Goal: Task Accomplishment & Management: Use online tool/utility

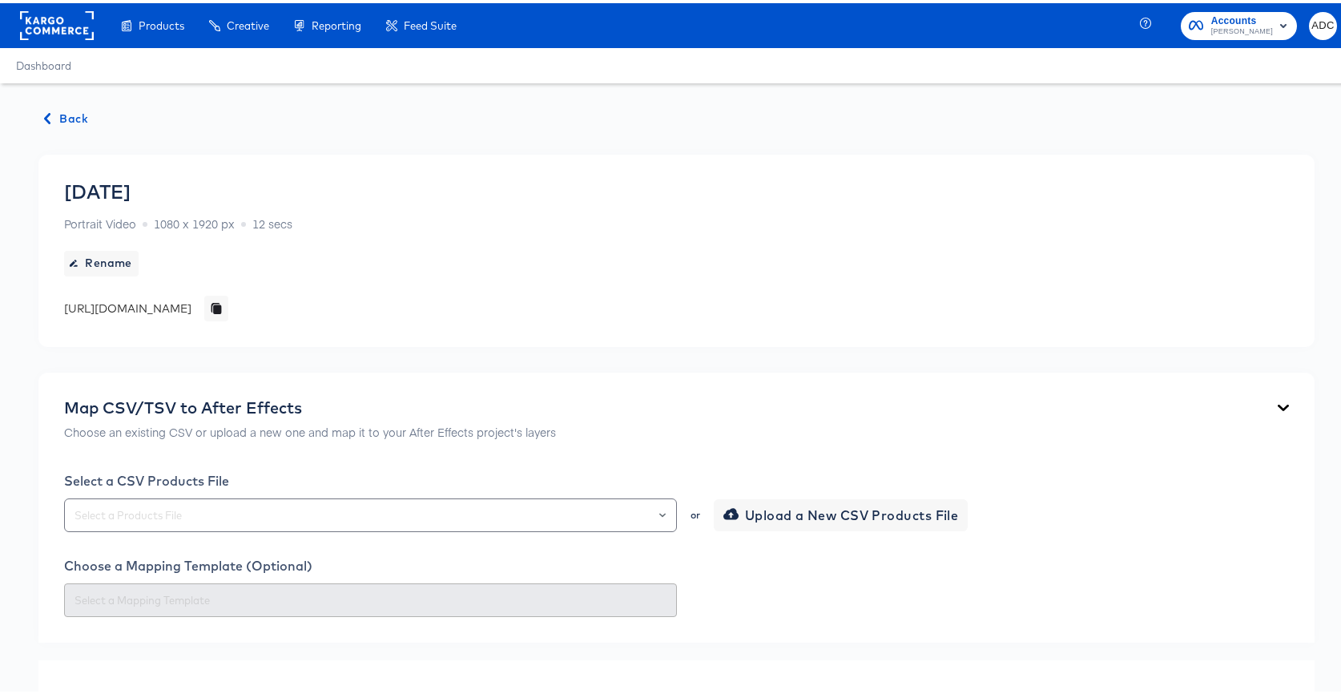
click at [74, 111] on span "Back" at bounding box center [66, 116] width 43 height 20
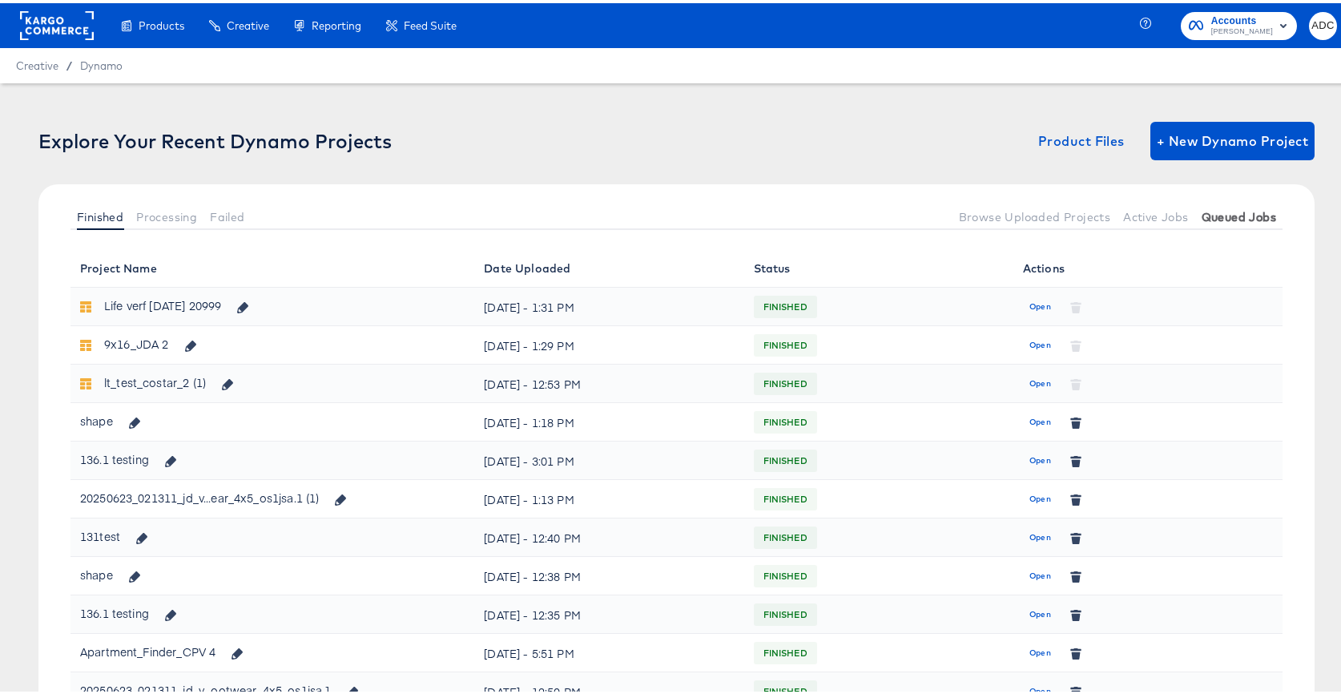
click at [1237, 210] on span "Queued Jobs" at bounding box center [1239, 214] width 75 height 13
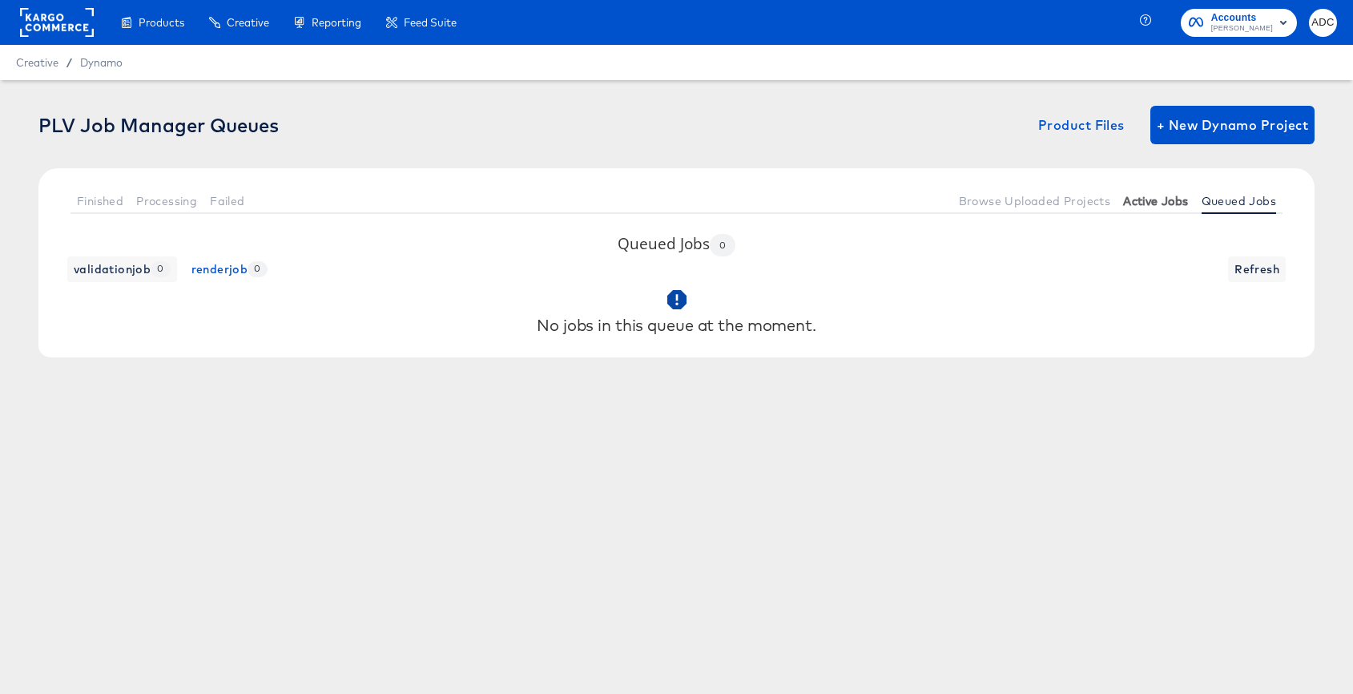
click at [1134, 206] on span "Active Jobs" at bounding box center [1156, 201] width 65 height 13
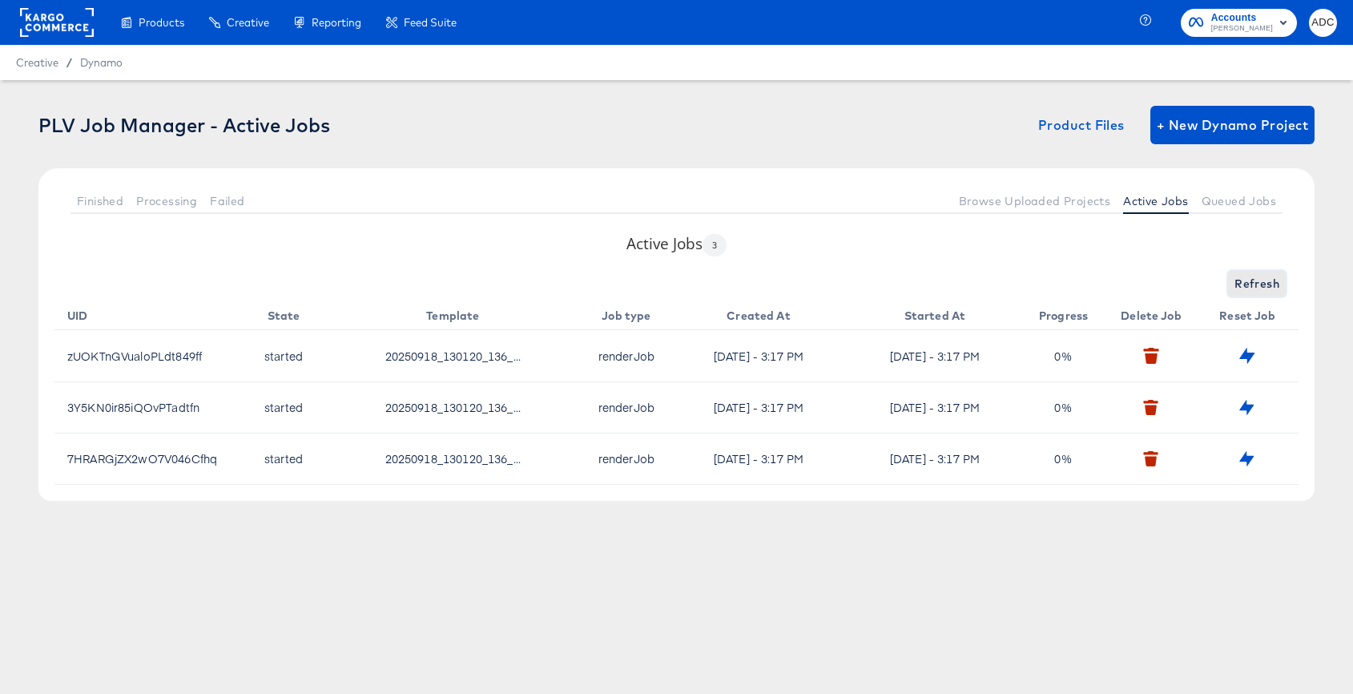
click at [1272, 280] on span "Refresh" at bounding box center [1257, 284] width 45 height 20
click at [1251, 283] on span "Refresh" at bounding box center [1257, 284] width 45 height 20
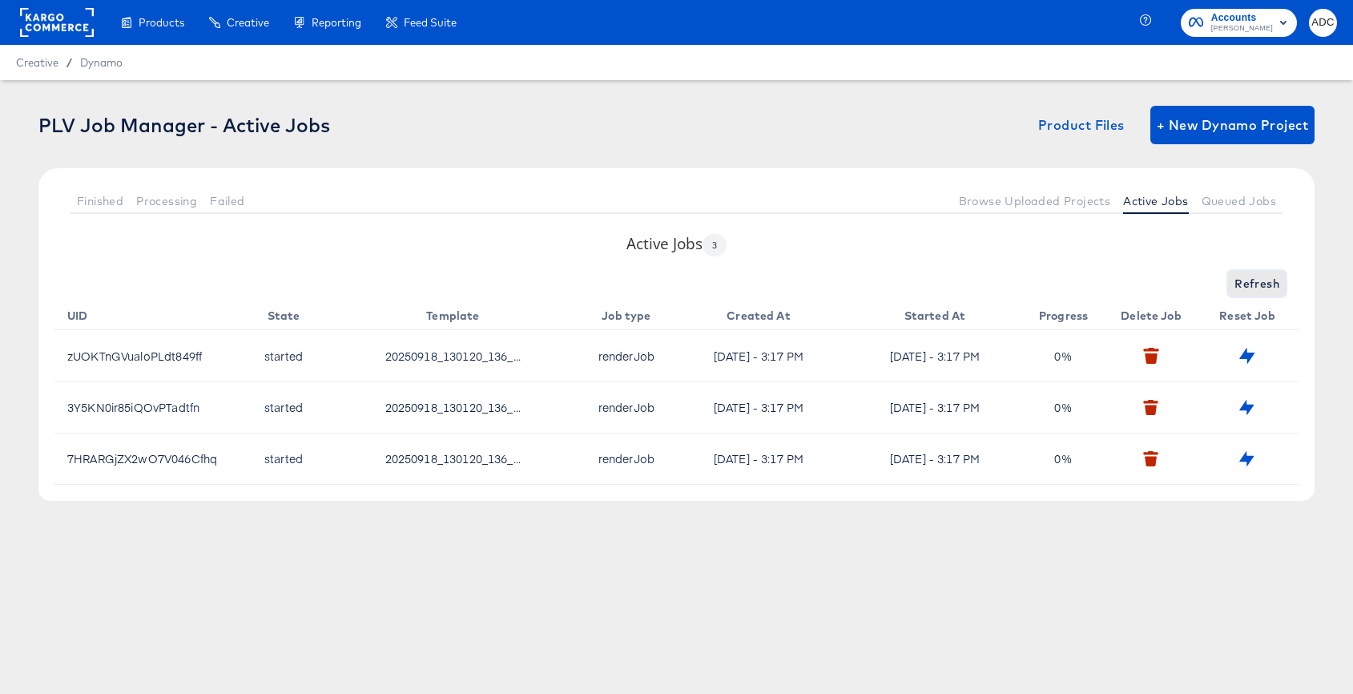
click at [1251, 283] on span "Refresh" at bounding box center [1257, 284] width 45 height 20
click at [1251, 283] on span "Refreshing..." at bounding box center [1243, 284] width 73 height 20
click at [1251, 283] on span "Refresh" at bounding box center [1257, 284] width 45 height 20
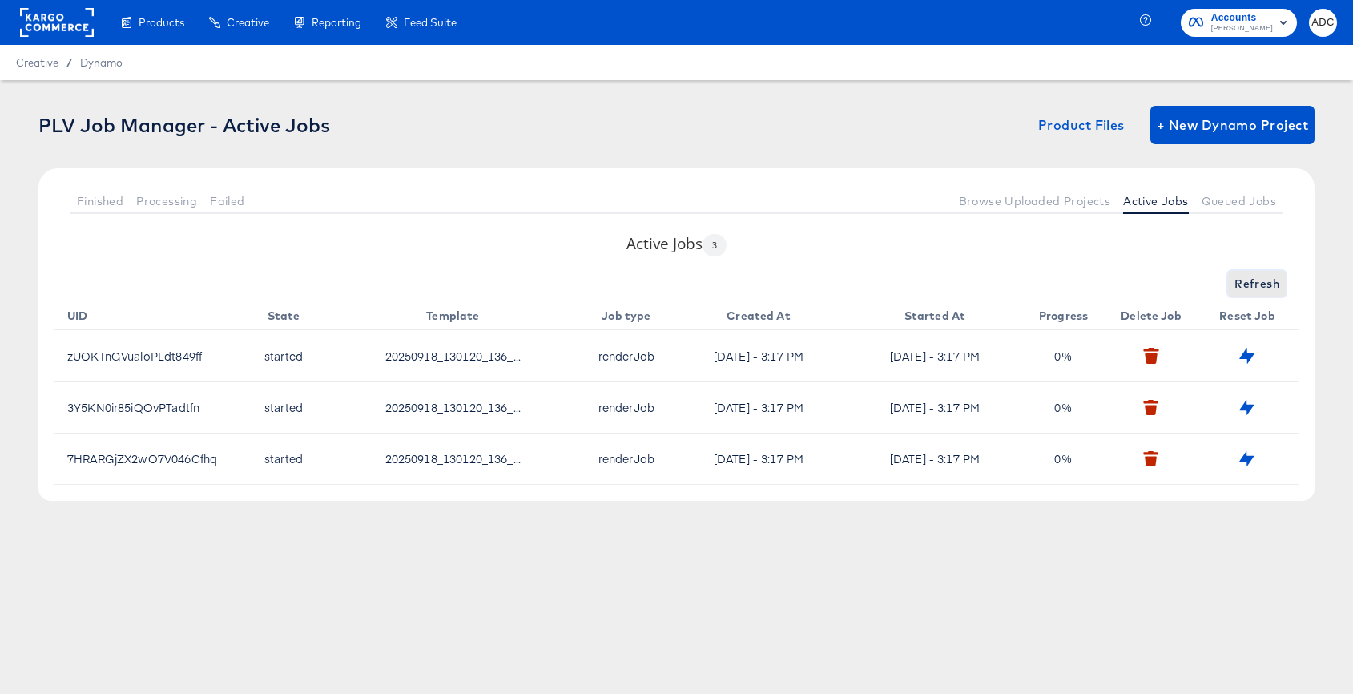
click at [1251, 283] on span "Refresh" at bounding box center [1257, 284] width 45 height 20
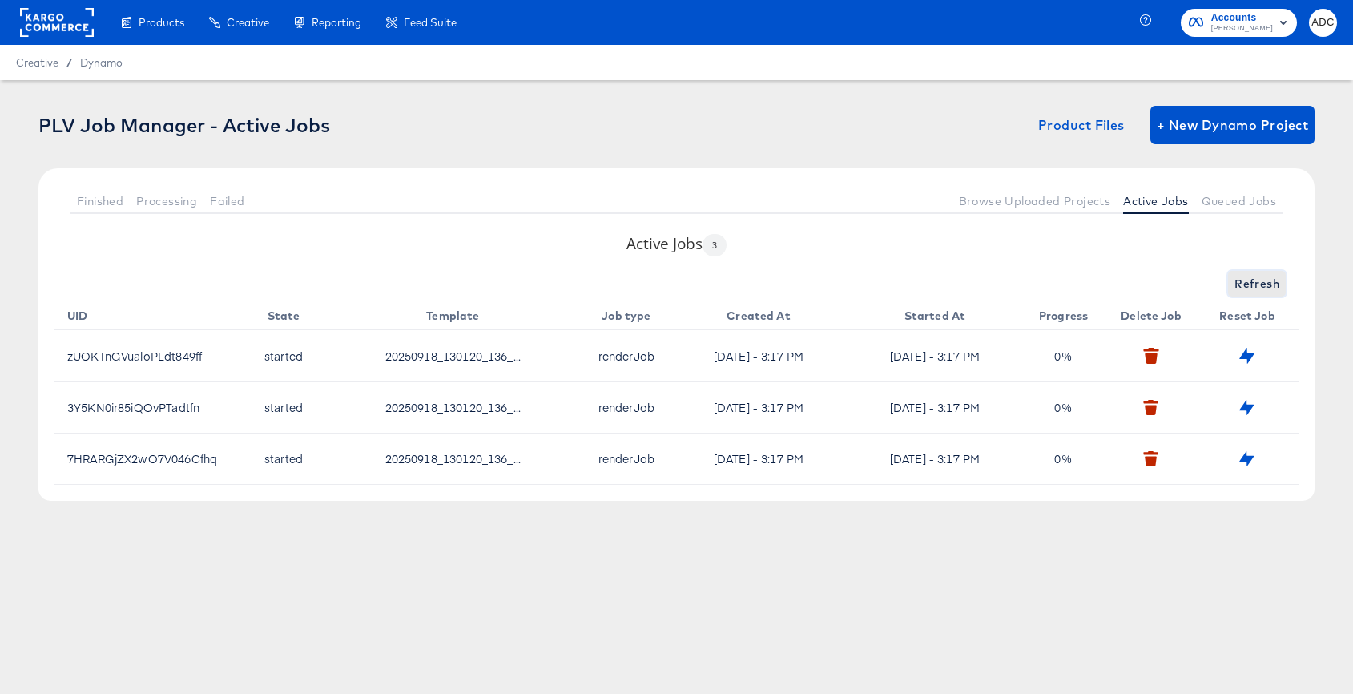
click at [1251, 283] on span "Refresh" at bounding box center [1257, 284] width 45 height 20
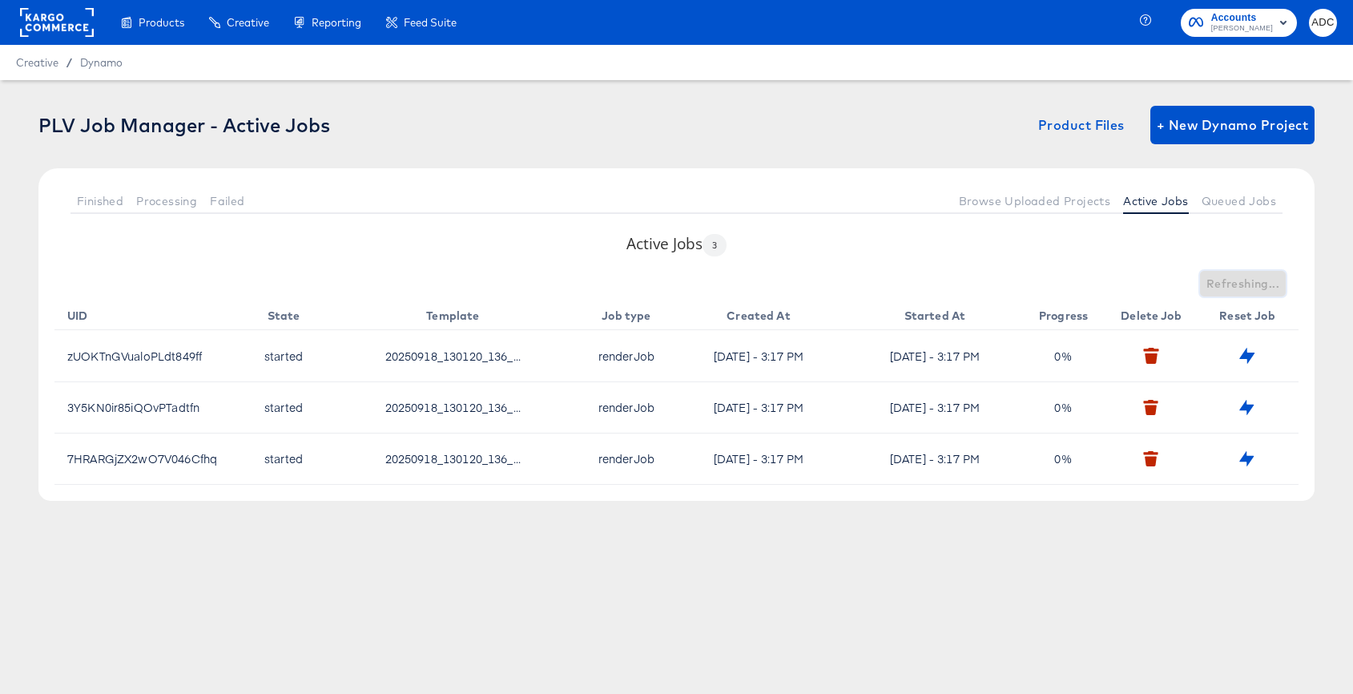
click at [1251, 283] on span "Refreshing..." at bounding box center [1243, 284] width 73 height 20
click at [1251, 283] on span "Refresh" at bounding box center [1257, 284] width 45 height 20
click at [1251, 283] on div "Refresh" at bounding box center [676, 284] width 1245 height 26
click at [1251, 283] on span "Refresh" at bounding box center [1257, 284] width 45 height 20
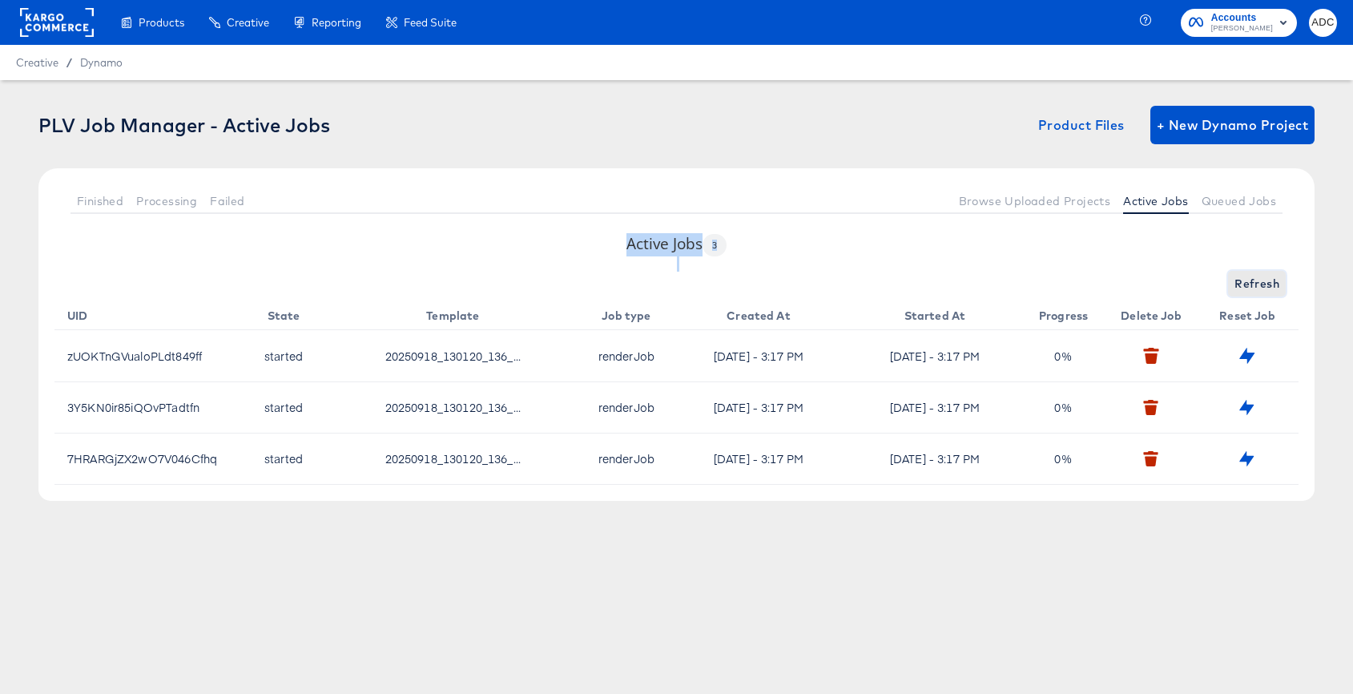
click at [1251, 283] on span "Refresh" at bounding box center [1257, 284] width 45 height 20
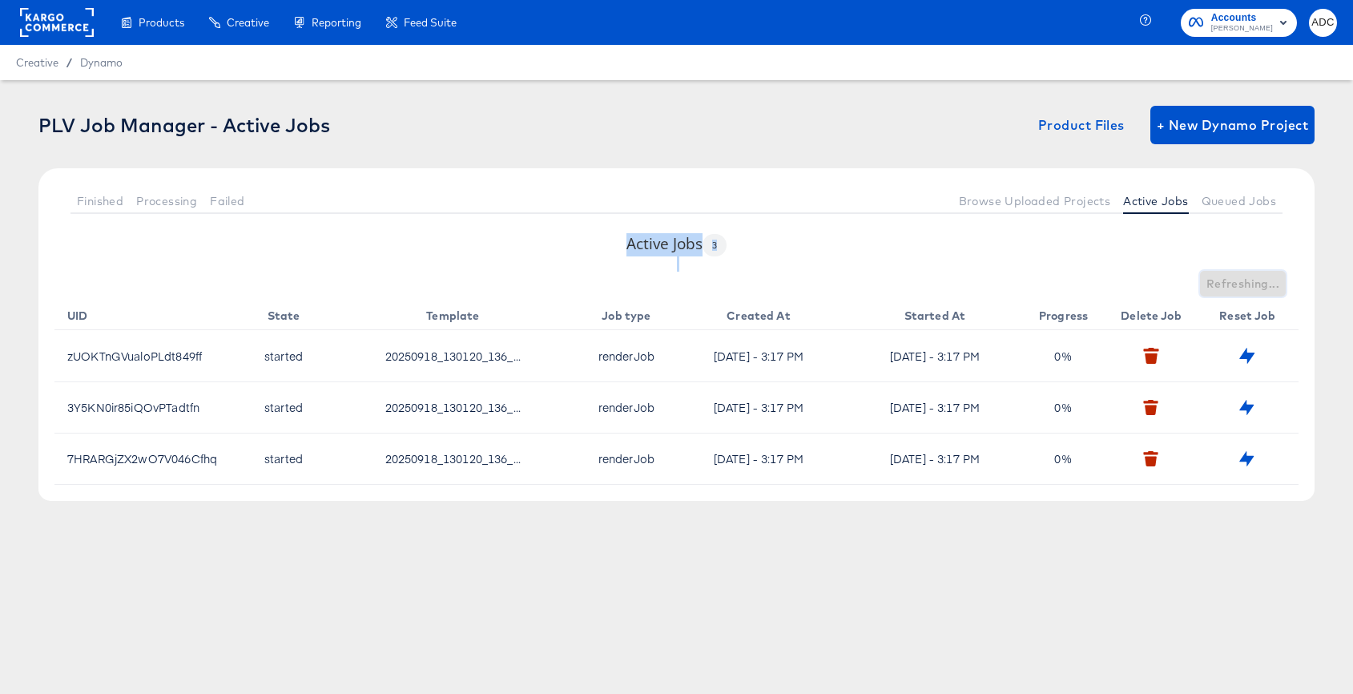
click at [1251, 283] on span "Refreshing..." at bounding box center [1243, 284] width 73 height 20
click at [1251, 283] on span "Refresh" at bounding box center [1257, 284] width 45 height 20
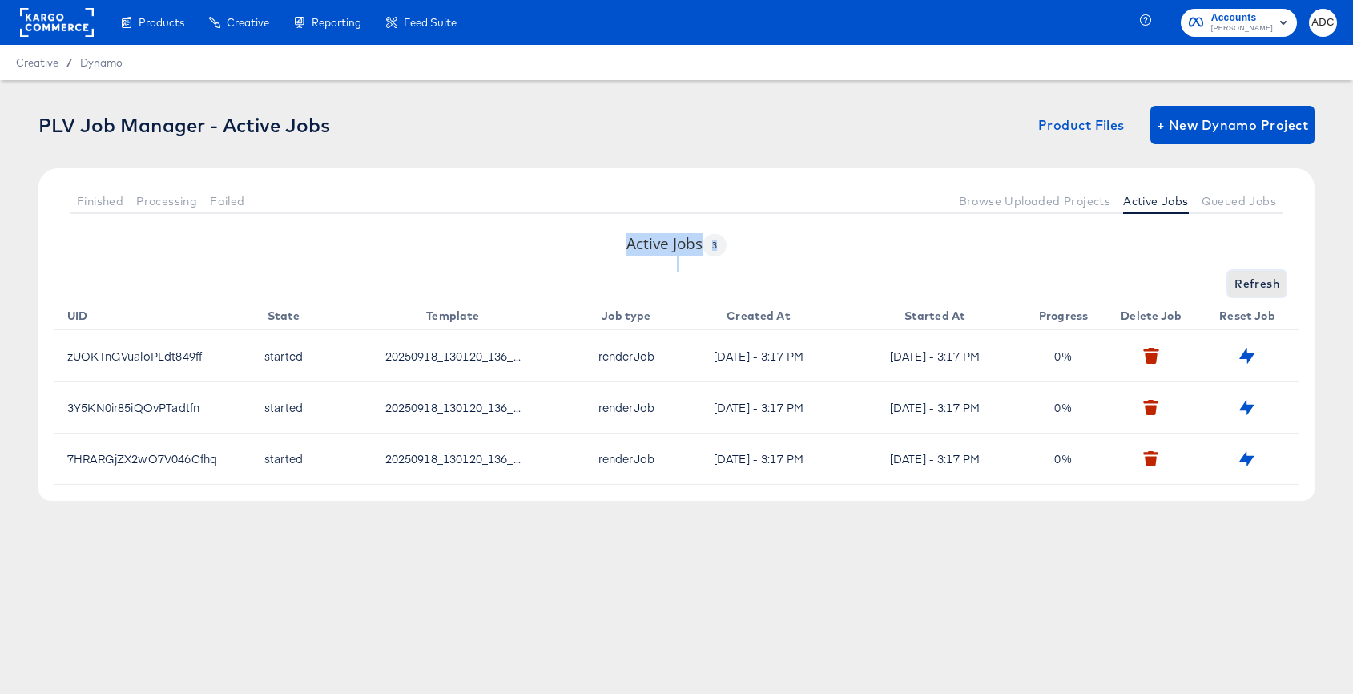
click at [1251, 283] on span "Refresh" at bounding box center [1257, 284] width 45 height 20
click at [1251, 283] on span "Refreshing..." at bounding box center [1243, 284] width 73 height 20
click at [1251, 283] on span "Refresh" at bounding box center [1257, 284] width 45 height 20
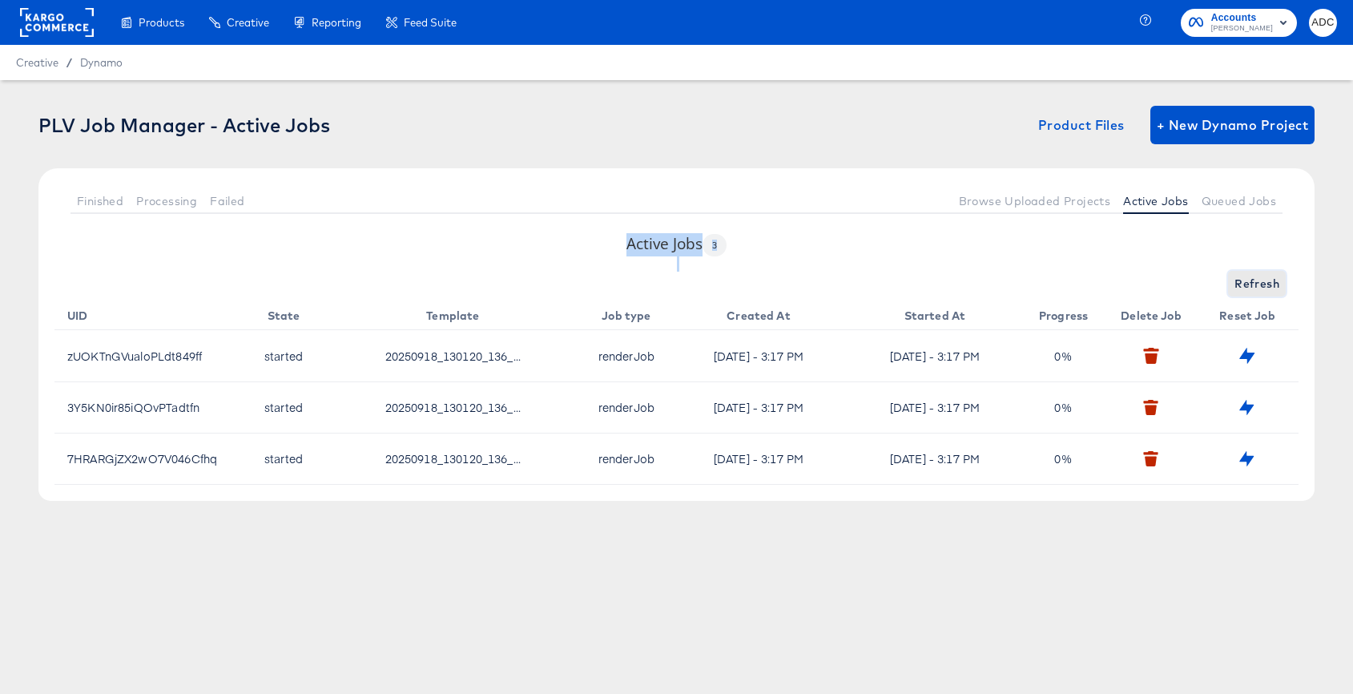
click at [1251, 283] on span "Refresh" at bounding box center [1257, 284] width 45 height 20
click at [1251, 283] on span "Refreshing..." at bounding box center [1243, 284] width 73 height 20
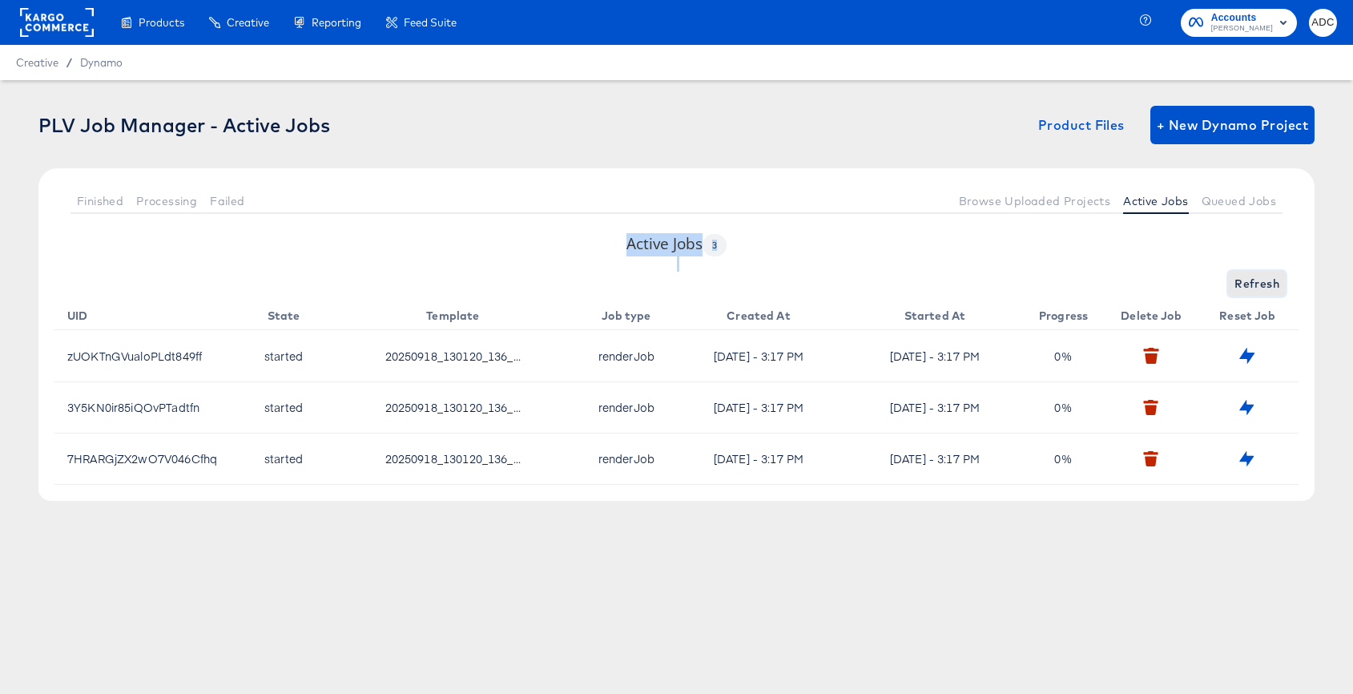
click at [1251, 283] on span "Refresh" at bounding box center [1257, 284] width 45 height 20
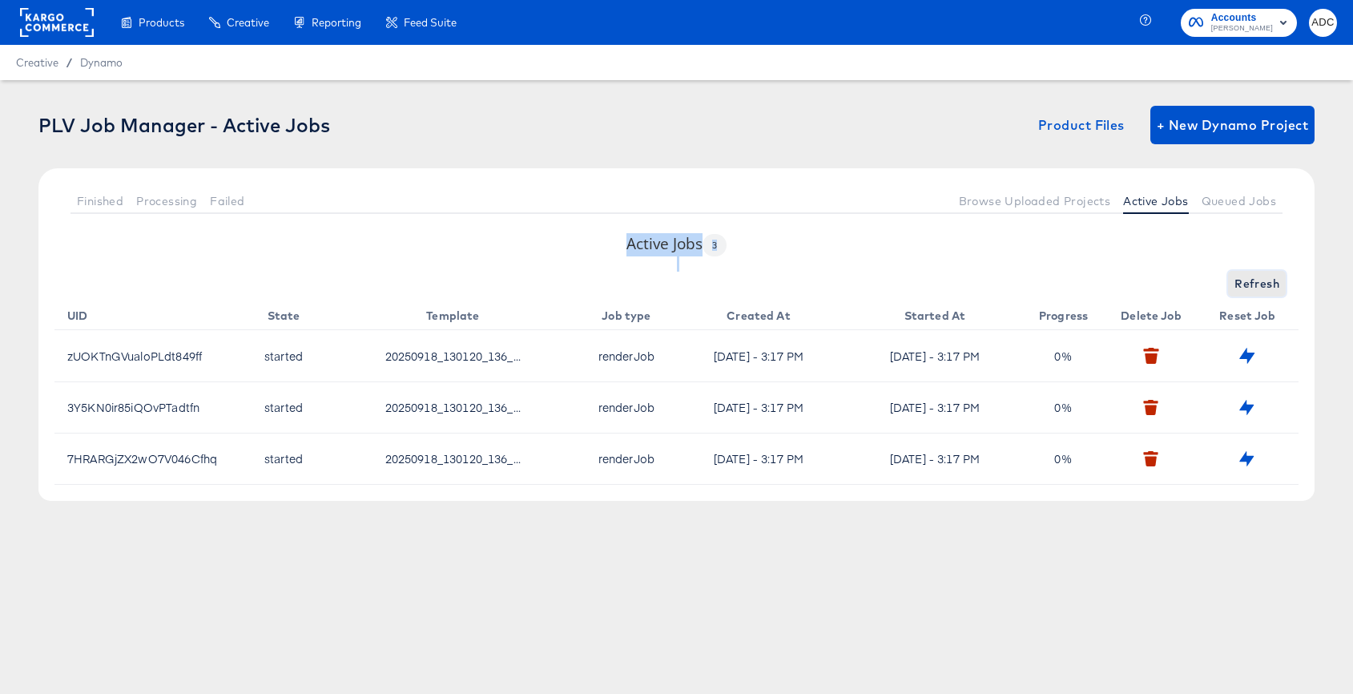
click at [1251, 283] on span "Refresh" at bounding box center [1257, 284] width 45 height 20
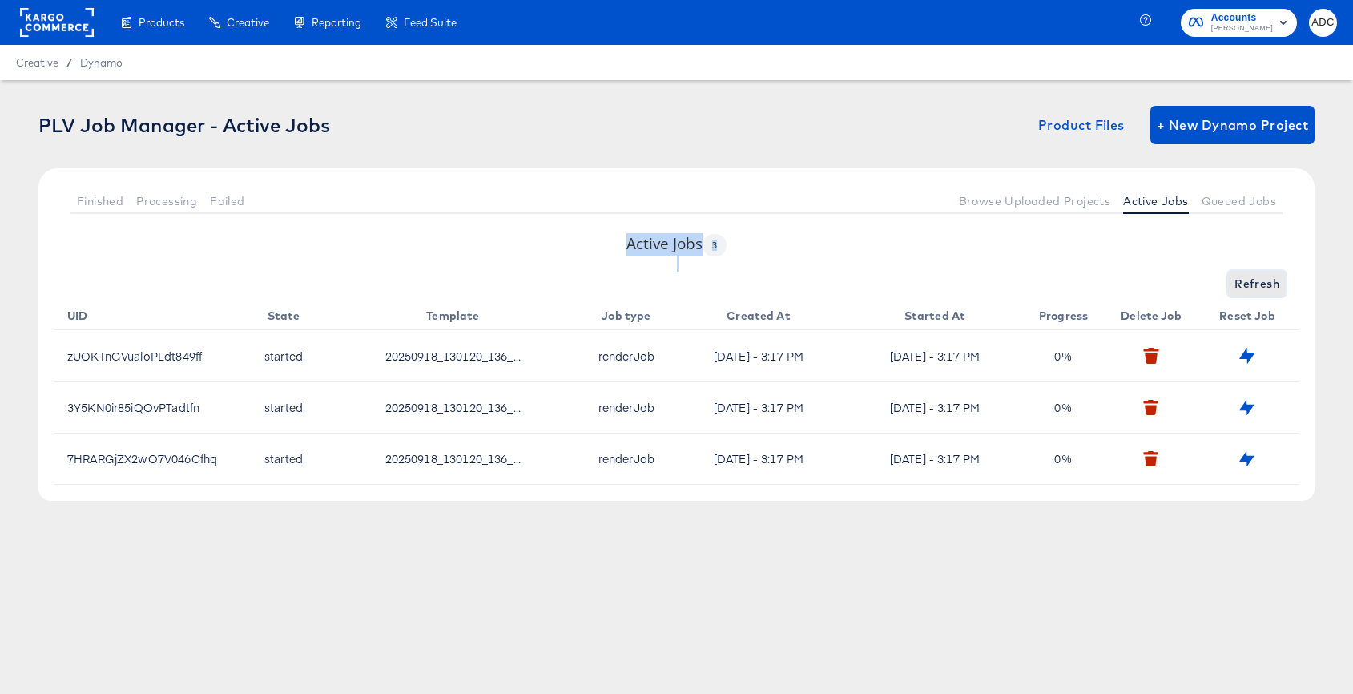
click at [1251, 283] on span "Refresh" at bounding box center [1257, 284] width 45 height 20
click at [1251, 283] on span "Refreshing..." at bounding box center [1243, 284] width 73 height 20
click at [1251, 283] on span "Refresh" at bounding box center [1257, 284] width 45 height 20
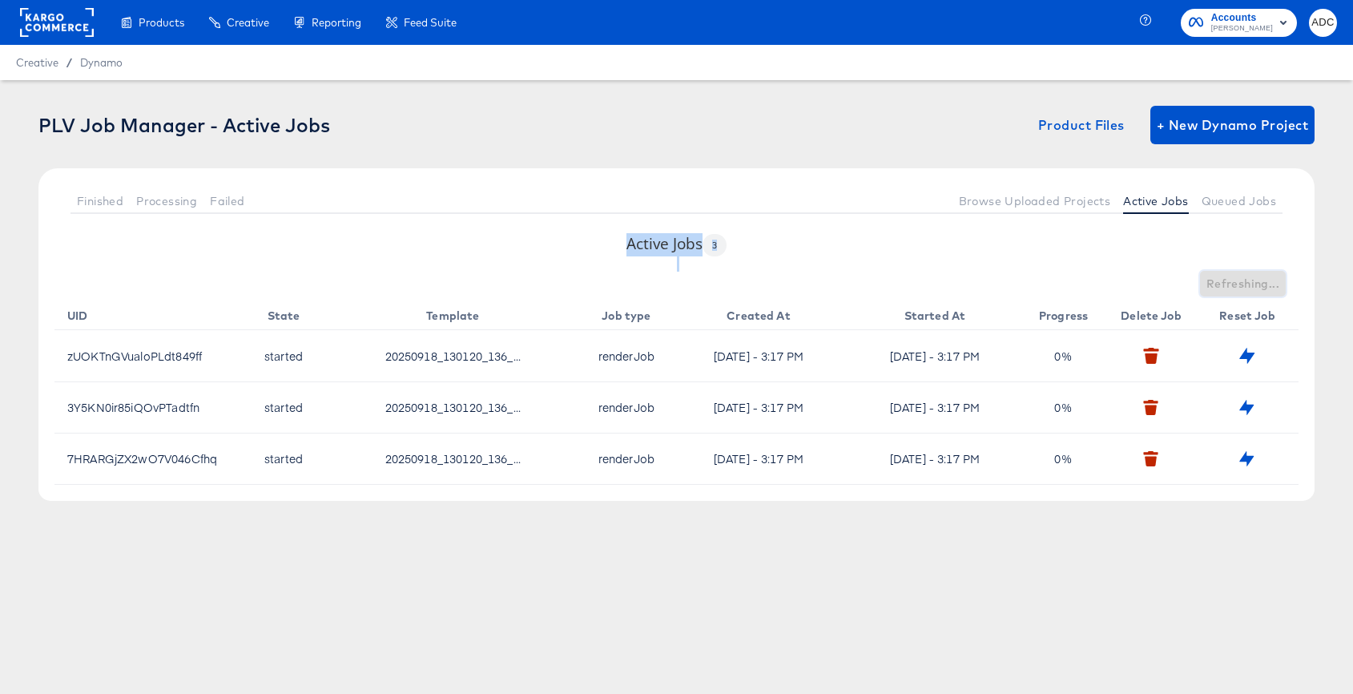
click at [1251, 283] on span "Refreshing..." at bounding box center [1243, 284] width 73 height 20
click at [1251, 283] on span "Refresh" at bounding box center [1257, 284] width 45 height 20
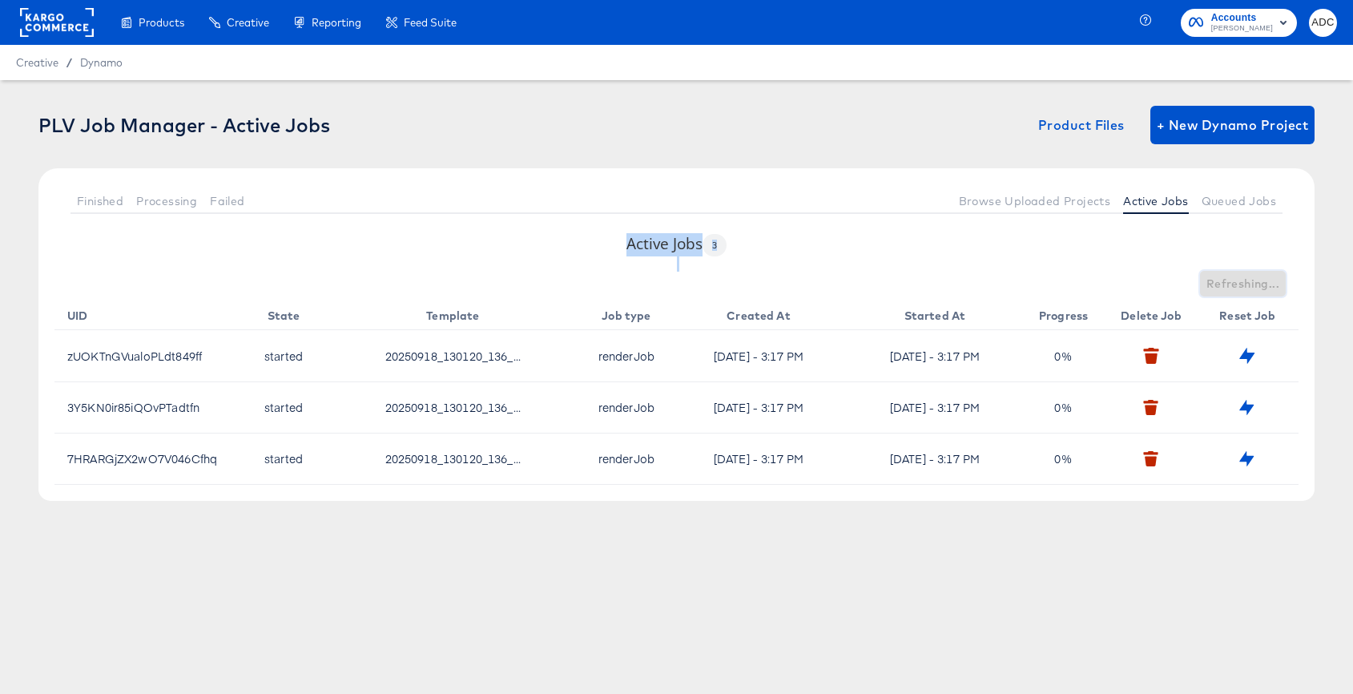
click at [1251, 283] on span "Refreshing..." at bounding box center [1243, 284] width 73 height 20
click at [1251, 283] on span "Refresh" at bounding box center [1257, 284] width 45 height 20
click at [1250, 283] on span "Refresh" at bounding box center [1257, 284] width 45 height 20
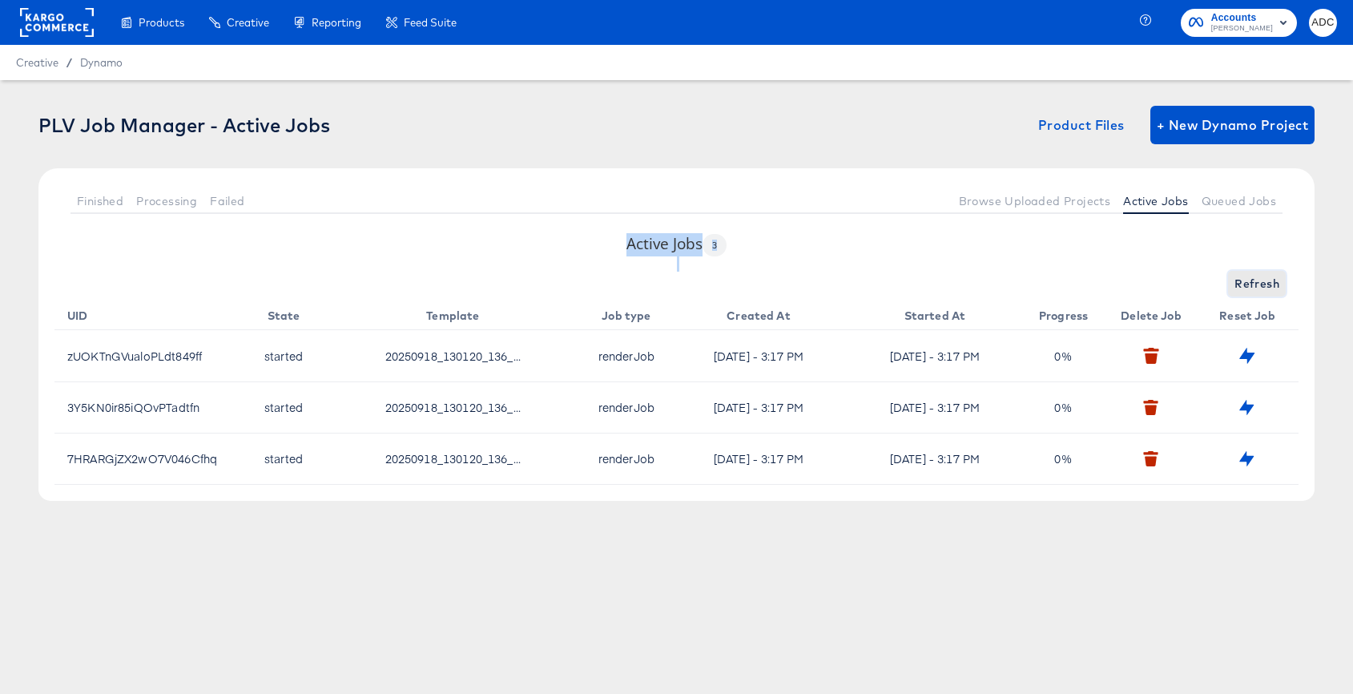
click at [1250, 283] on span "Refresh" at bounding box center [1257, 284] width 45 height 20
click at [1249, 283] on span "Refresh" at bounding box center [1257, 284] width 45 height 20
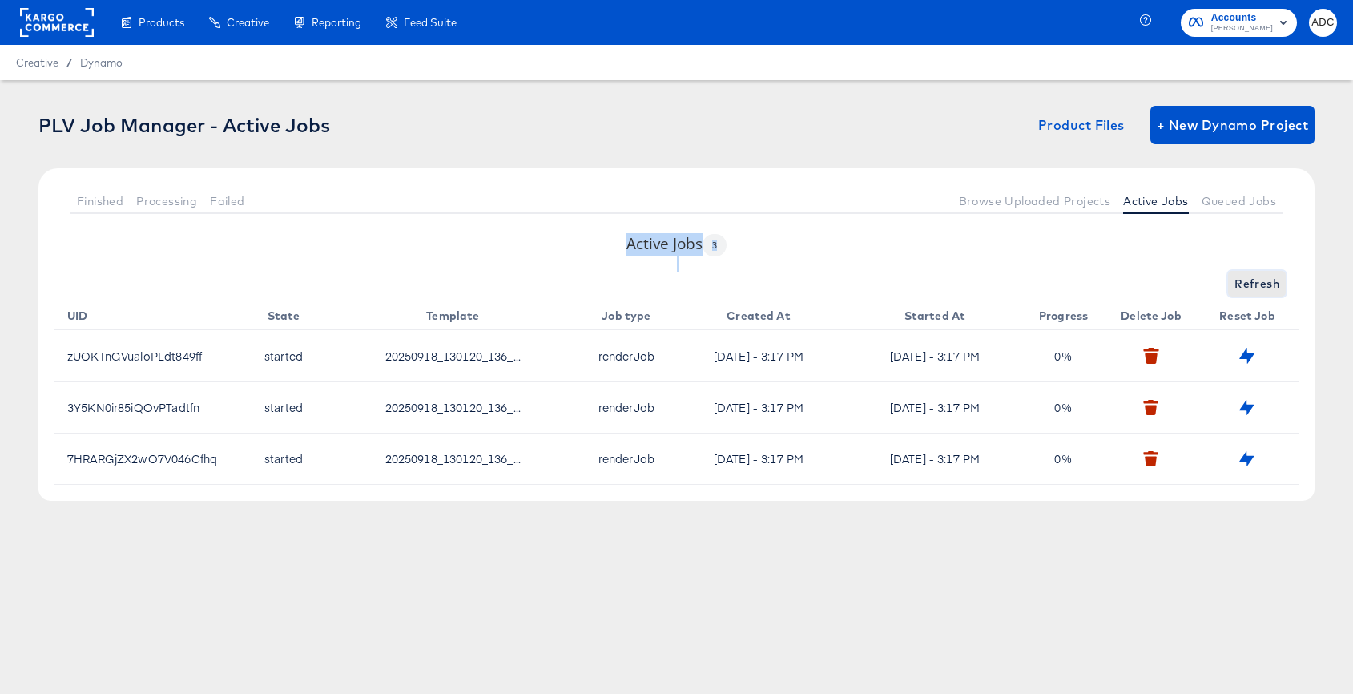
click at [1254, 283] on span "Refresh" at bounding box center [1257, 284] width 45 height 20
click at [1257, 282] on span "Refresh" at bounding box center [1257, 284] width 45 height 20
click at [1259, 282] on span "Refresh" at bounding box center [1257, 284] width 45 height 20
click at [1259, 281] on span "Refresh" at bounding box center [1257, 284] width 45 height 20
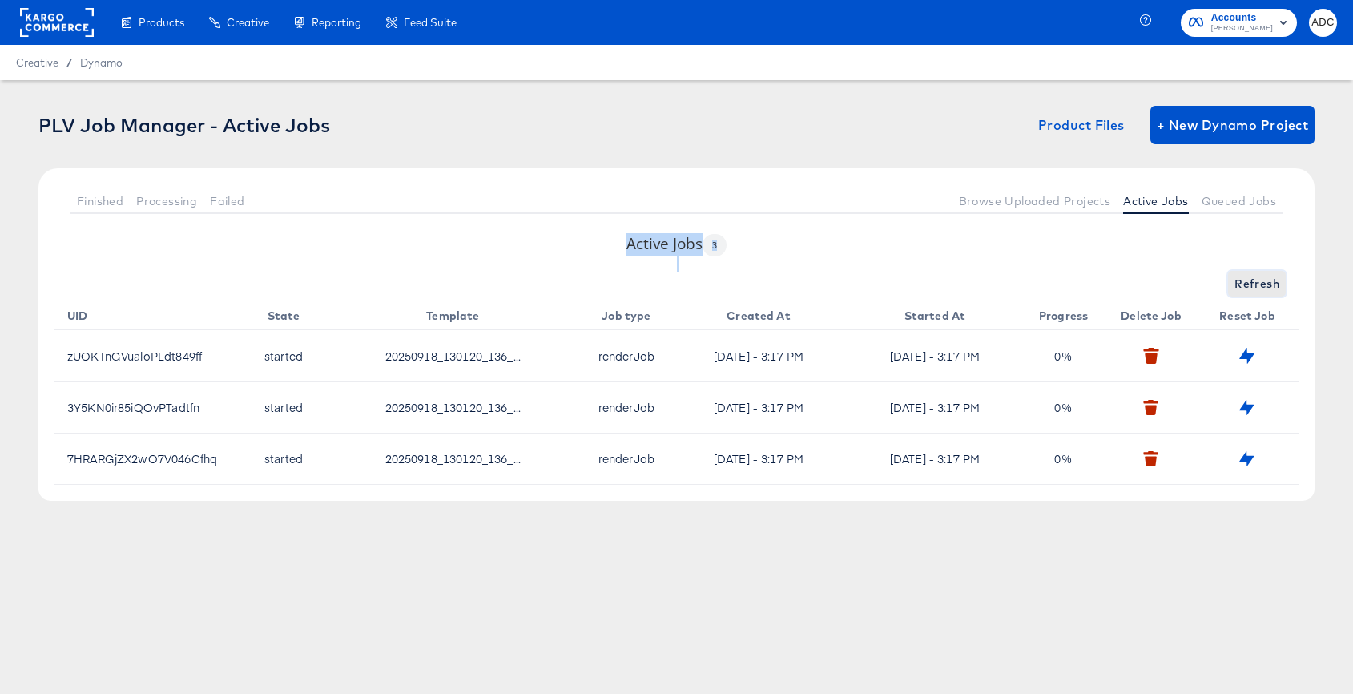
click at [1259, 281] on span "Refresh" at bounding box center [1257, 284] width 45 height 20
click at [1259, 281] on span "Refreshing..." at bounding box center [1243, 284] width 73 height 20
click at [1259, 281] on span "Refresh" at bounding box center [1257, 284] width 45 height 20
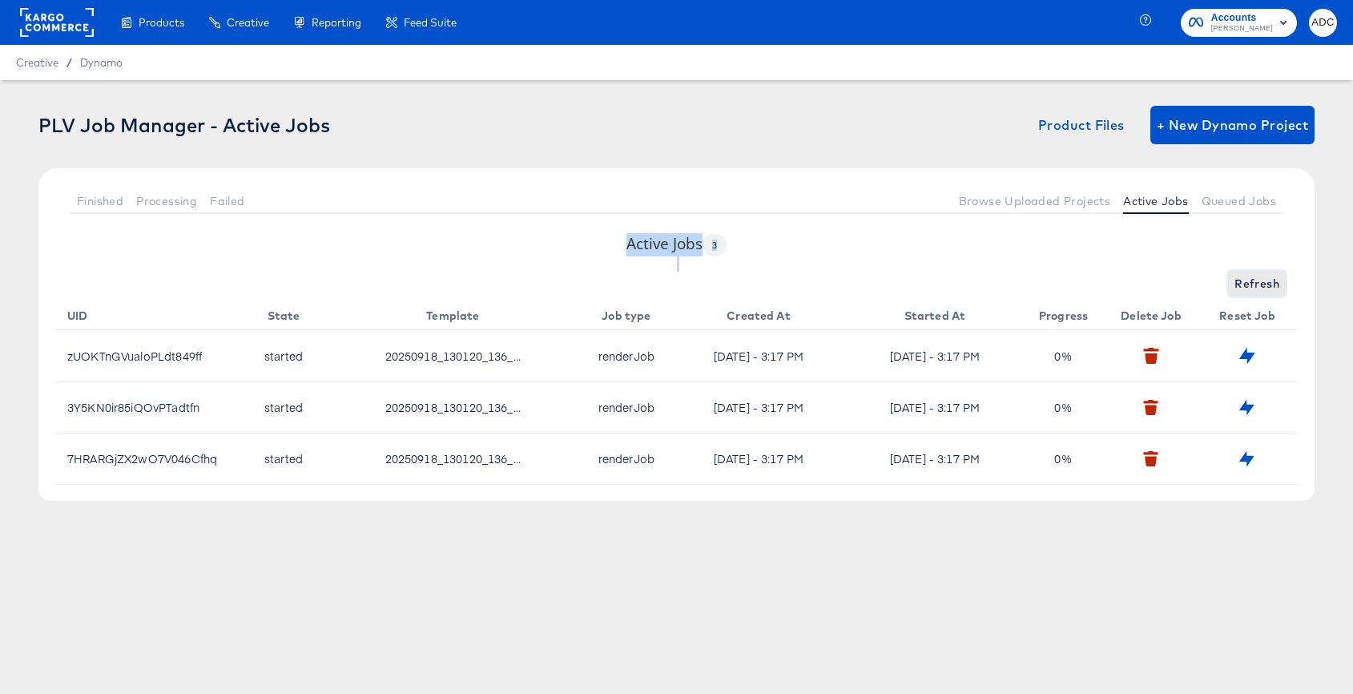
click at [1259, 281] on span "Refresh" at bounding box center [1257, 284] width 45 height 20
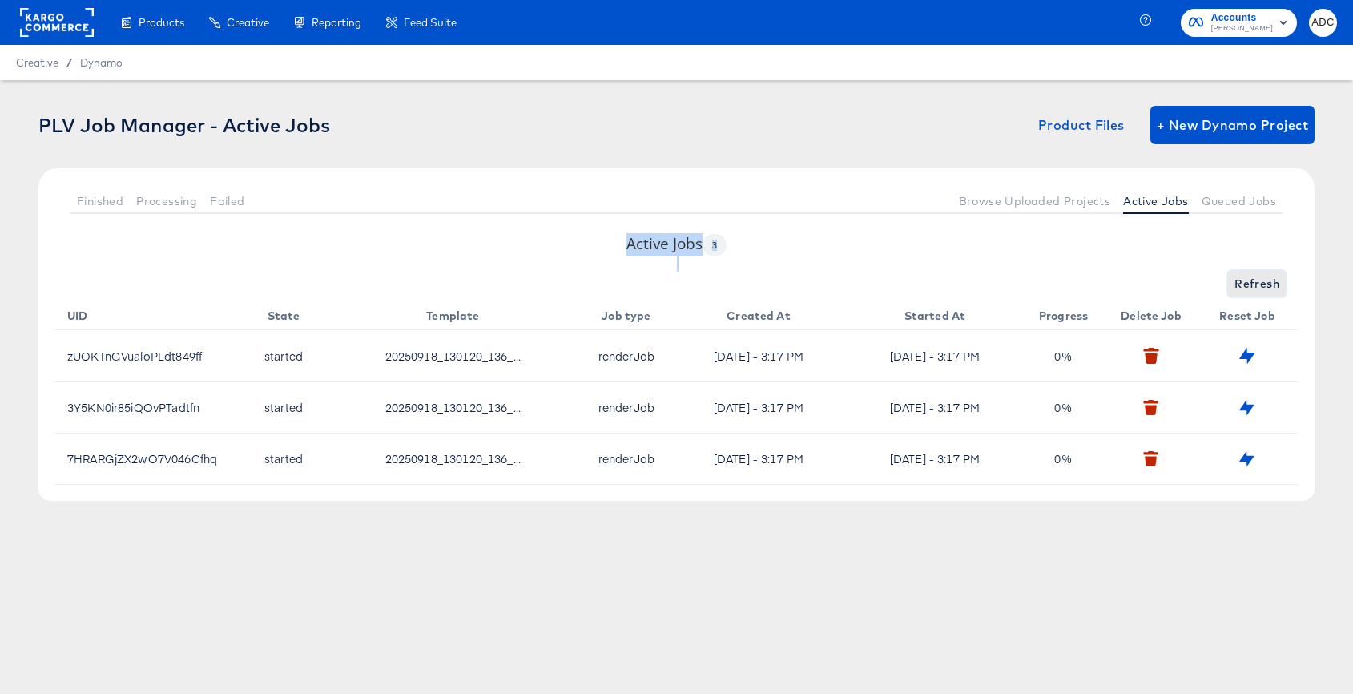
click at [1251, 275] on span "Refresh" at bounding box center [1257, 284] width 45 height 20
click at [1251, 277] on span "Refresh" at bounding box center [1257, 284] width 45 height 20
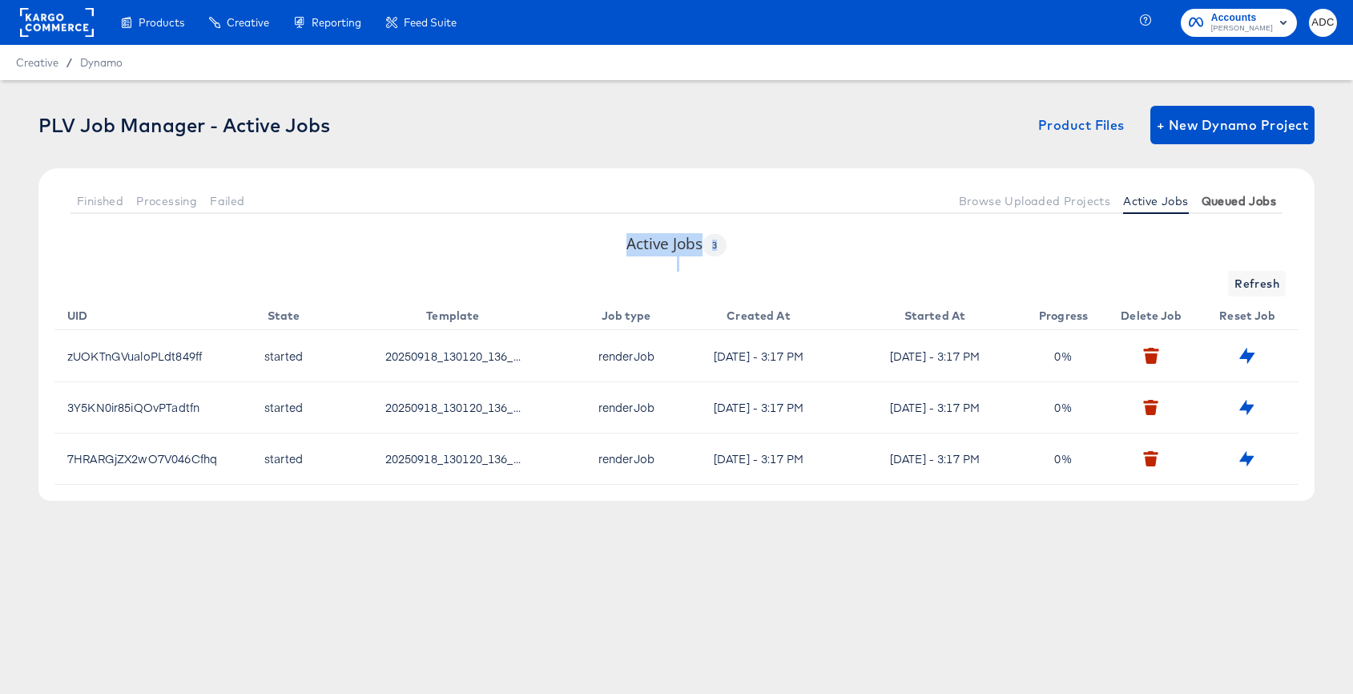
click at [1243, 196] on span "Queued Jobs" at bounding box center [1239, 201] width 75 height 13
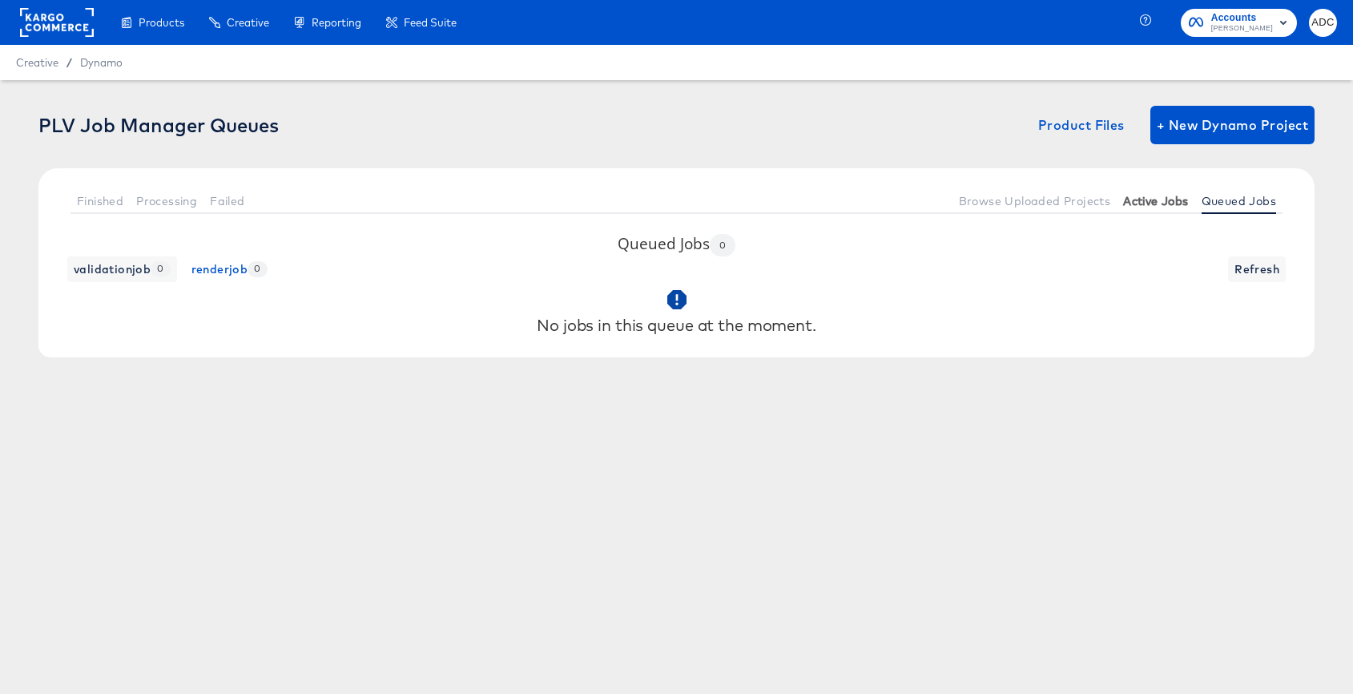
click at [1166, 205] on span "Active Jobs" at bounding box center [1156, 201] width 65 height 13
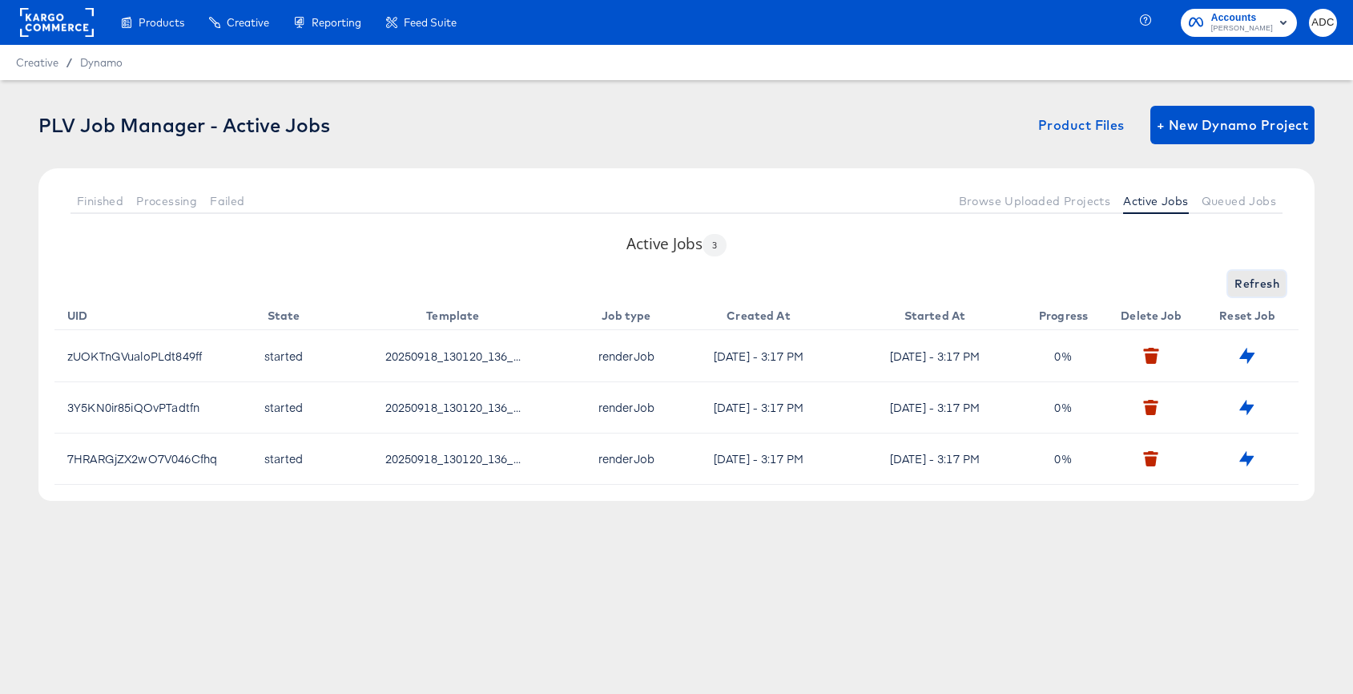
click at [1273, 288] on span "Refresh" at bounding box center [1257, 284] width 45 height 20
click at [1257, 284] on span "Refresh" at bounding box center [1257, 284] width 45 height 20
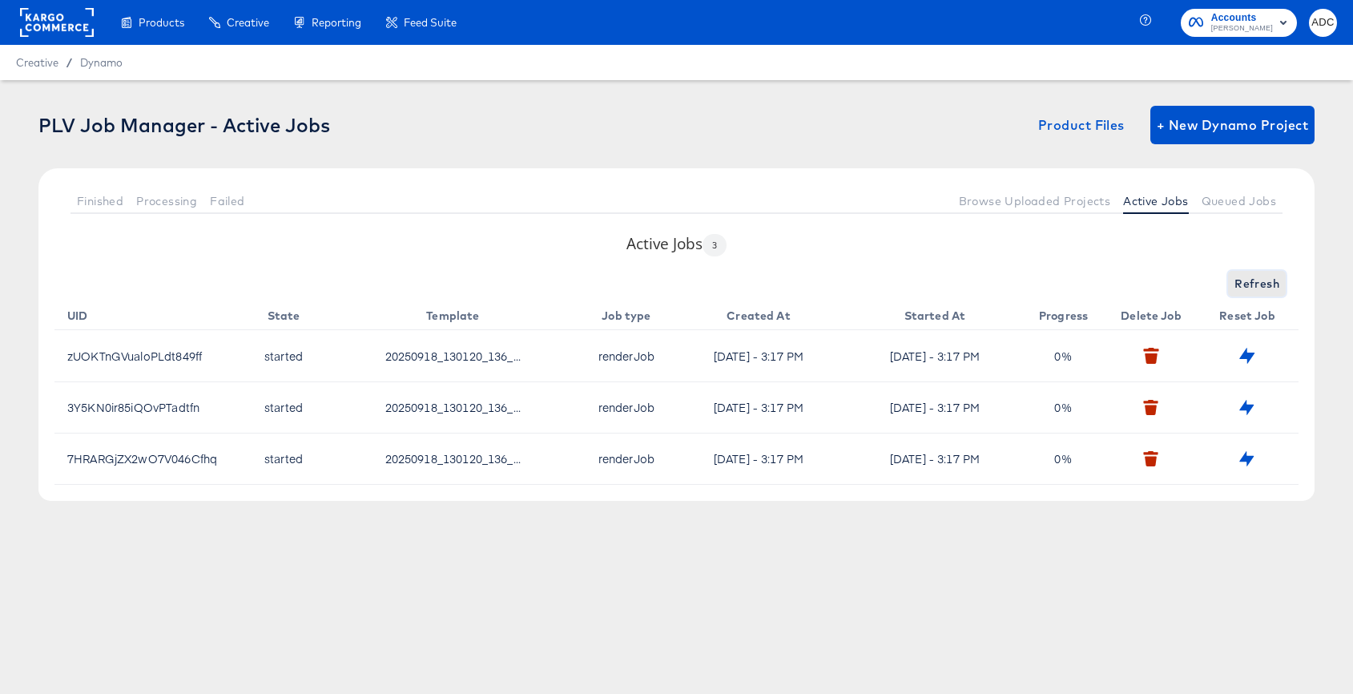
click at [1257, 284] on span "Refresh" at bounding box center [1257, 284] width 45 height 20
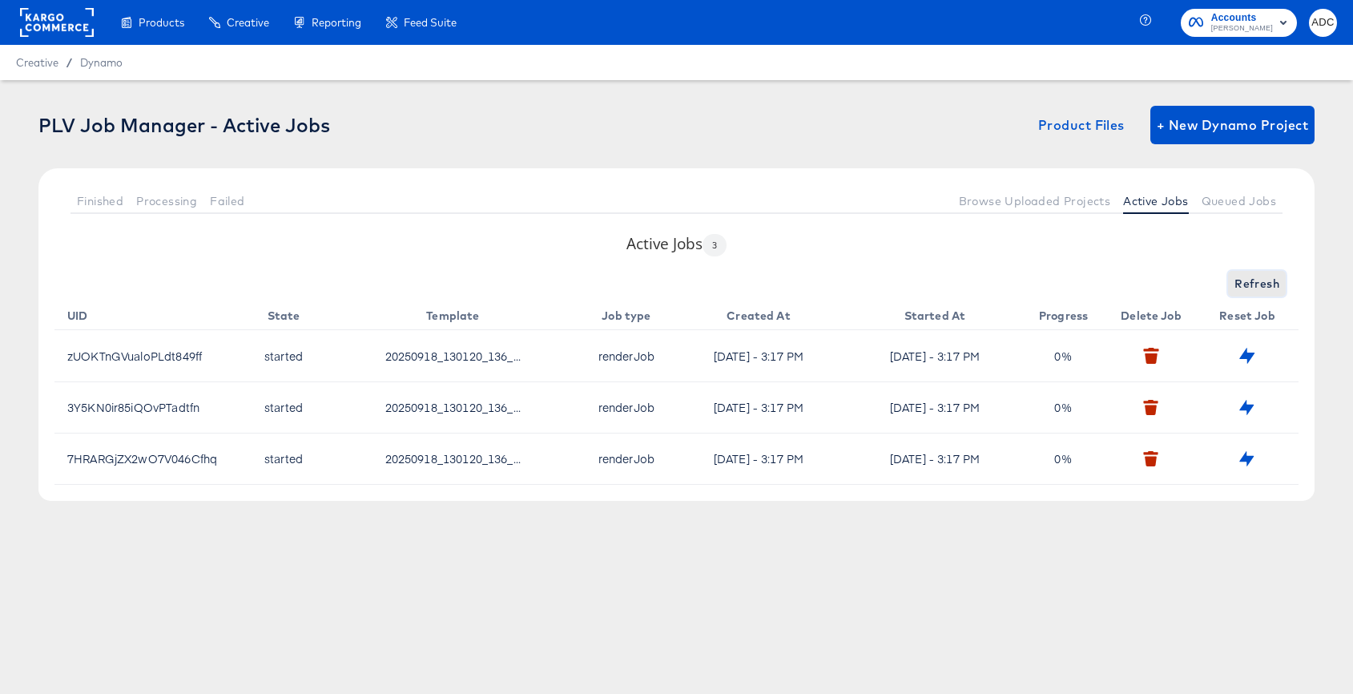
click at [1257, 284] on span "Refresh" at bounding box center [1257, 284] width 45 height 20
click at [1241, 195] on span "Queued Jobs" at bounding box center [1239, 201] width 75 height 13
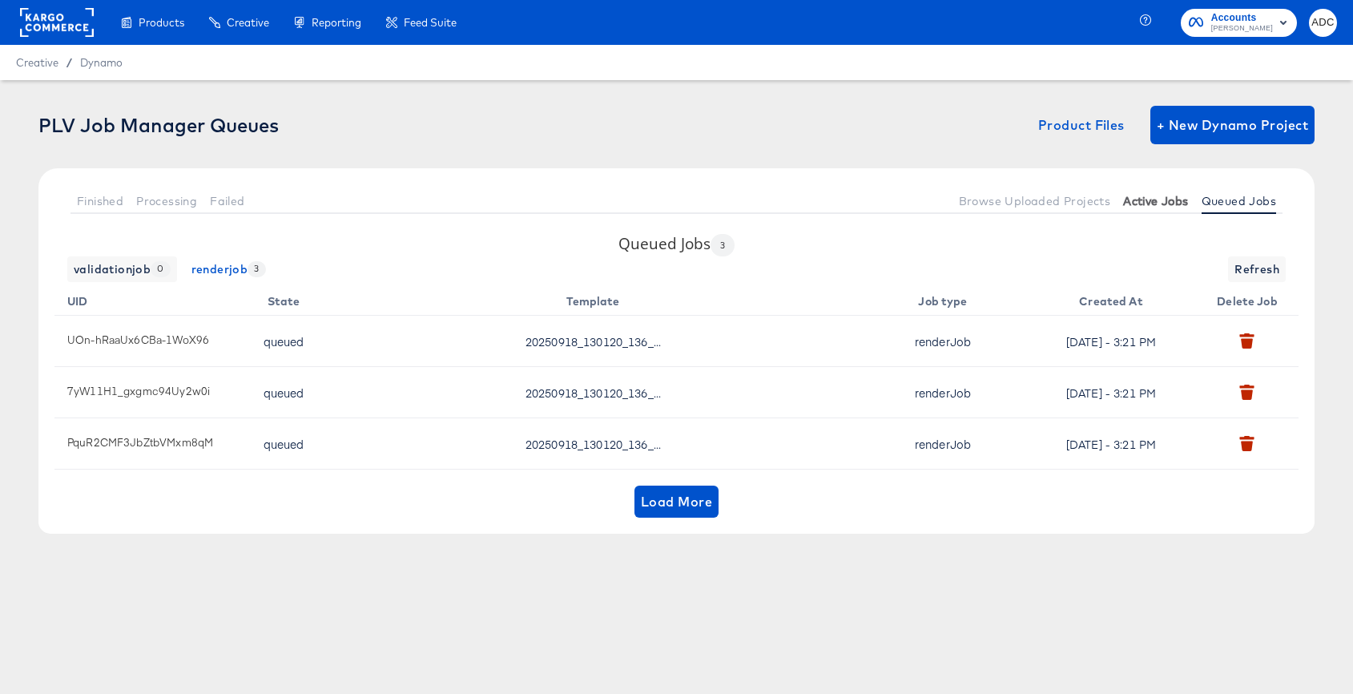
click at [1161, 198] on span "Active Jobs" at bounding box center [1156, 201] width 65 height 13
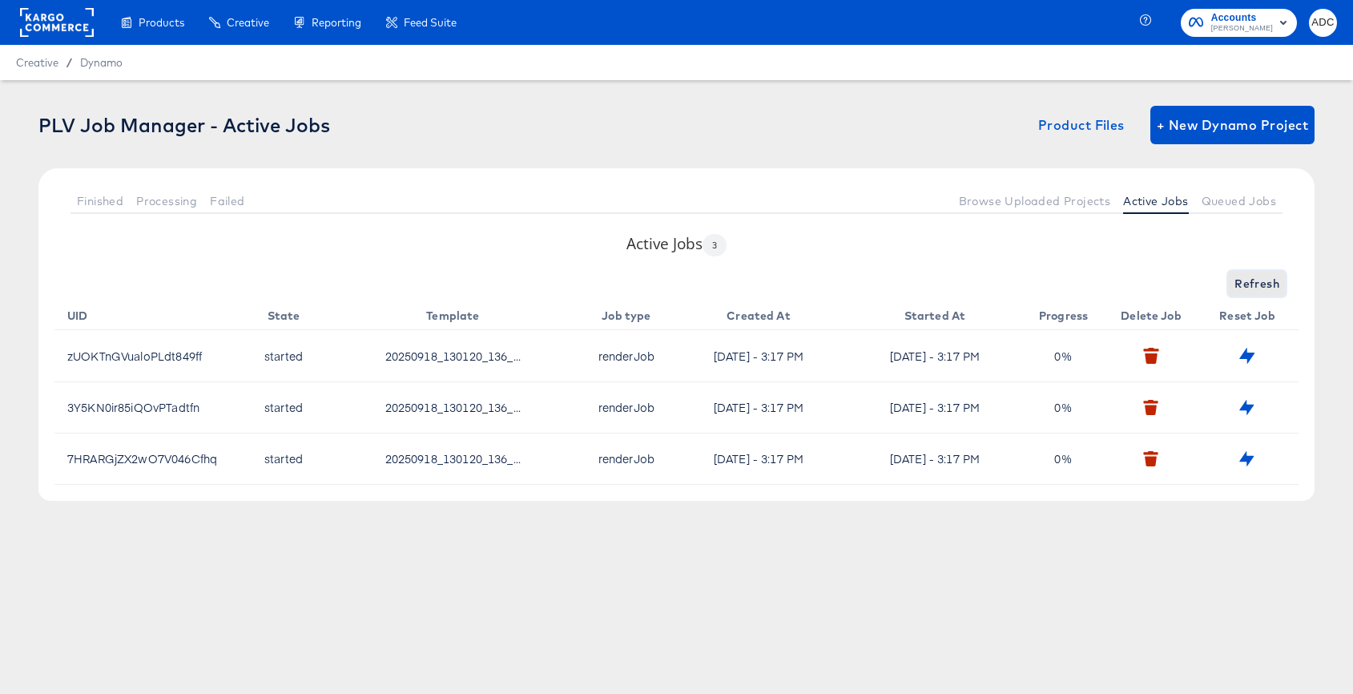
click at [1252, 285] on span "Refresh" at bounding box center [1257, 284] width 45 height 20
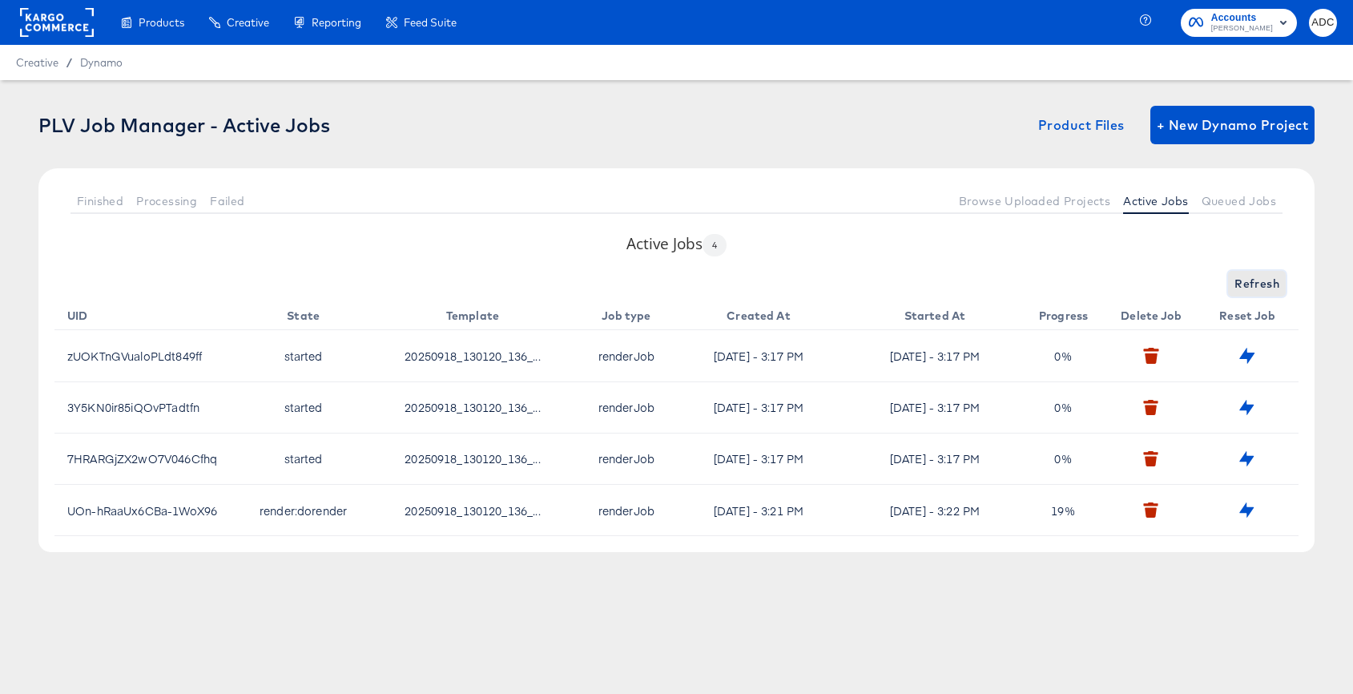
click at [1248, 276] on span "Refresh" at bounding box center [1257, 284] width 45 height 20
click at [1245, 279] on span "Refresh" at bounding box center [1257, 284] width 45 height 20
click at [1244, 280] on span "Refresh" at bounding box center [1257, 284] width 45 height 20
click at [1243, 280] on span "Refresh" at bounding box center [1257, 284] width 45 height 20
click at [1236, 285] on span "Refresh" at bounding box center [1257, 284] width 45 height 20
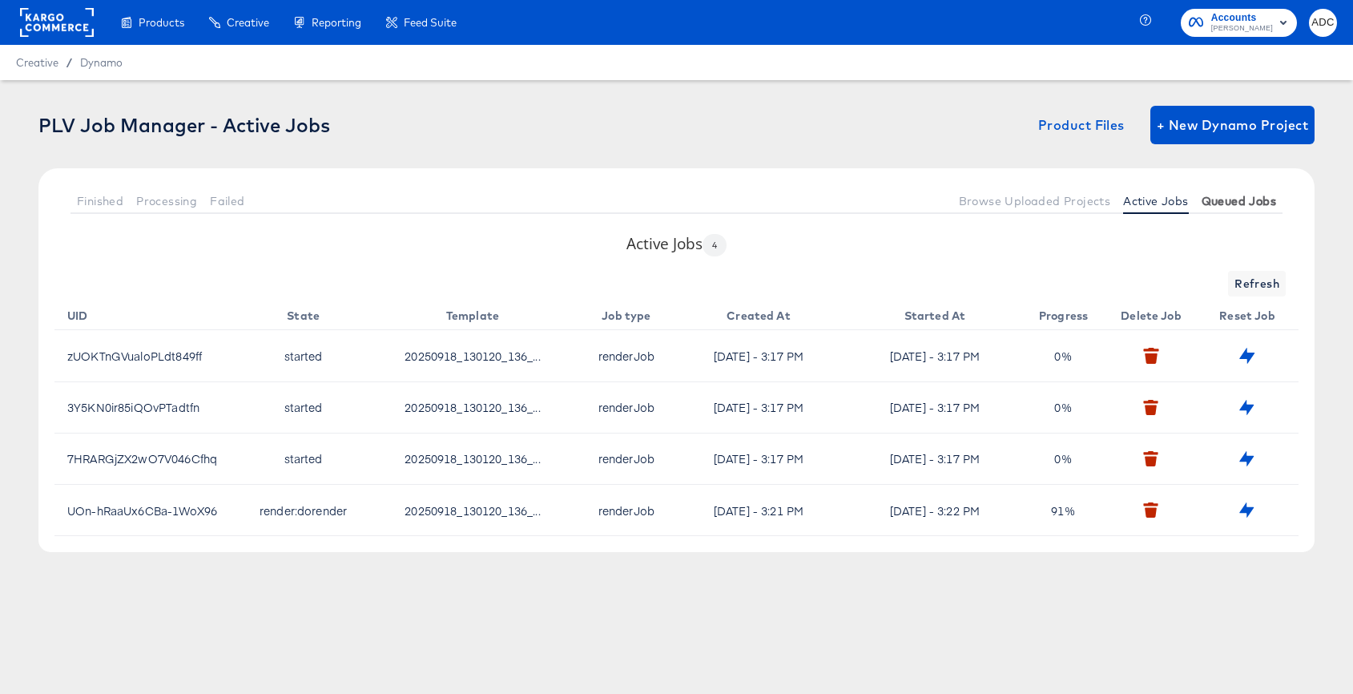
click at [1255, 210] on button "Queued Jobs" at bounding box center [1239, 201] width 87 height 26
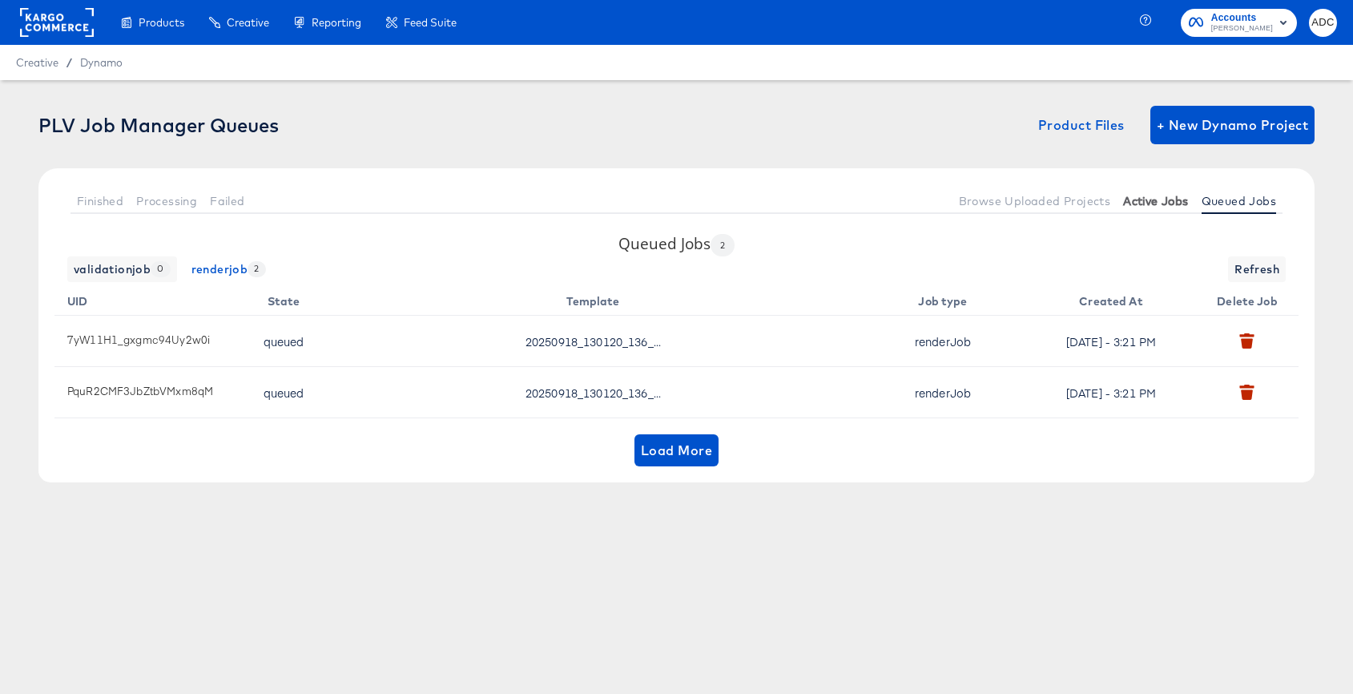
click at [1149, 204] on span "Active Jobs" at bounding box center [1156, 201] width 65 height 13
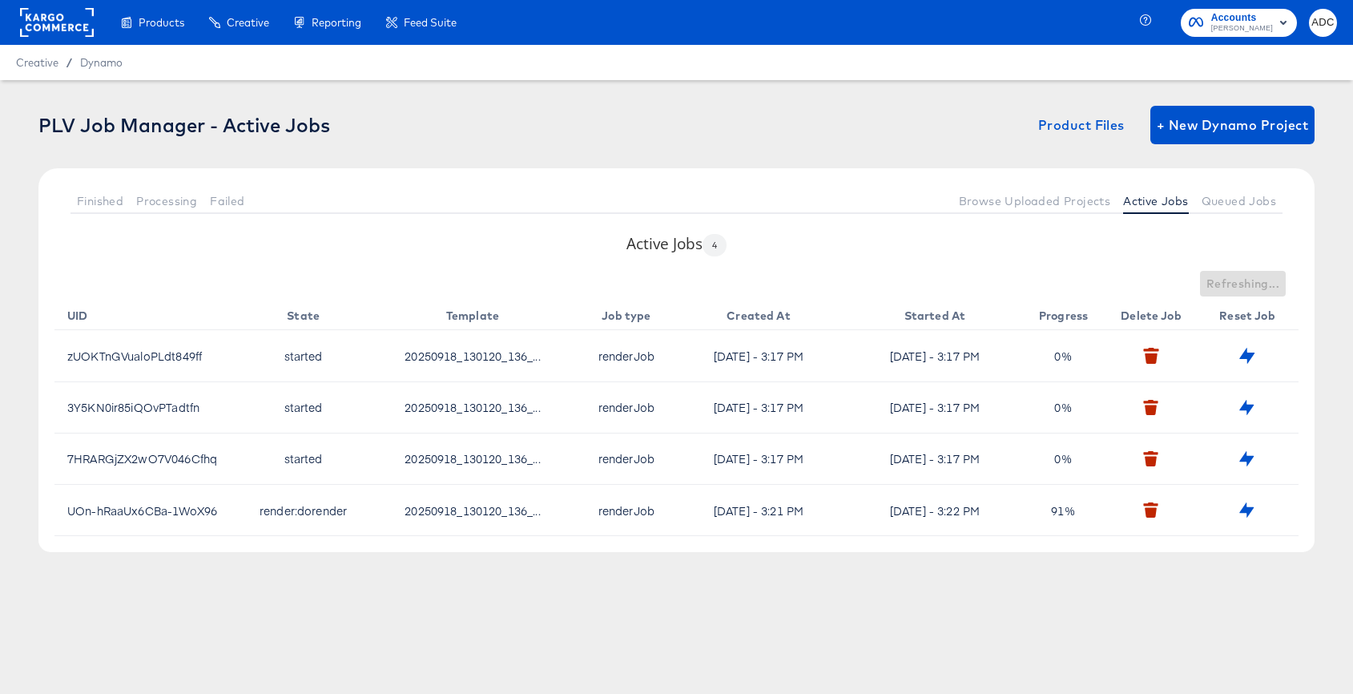
click at [1241, 280] on div "Refreshing..." at bounding box center [676, 284] width 1245 height 26
click at [1241, 280] on span "Refresh" at bounding box center [1257, 284] width 45 height 20
click at [1257, 278] on span "Refresh" at bounding box center [1257, 284] width 45 height 20
click at [1250, 279] on span "Refresh" at bounding box center [1257, 284] width 45 height 20
click at [1243, 283] on span "Refresh" at bounding box center [1257, 284] width 45 height 20
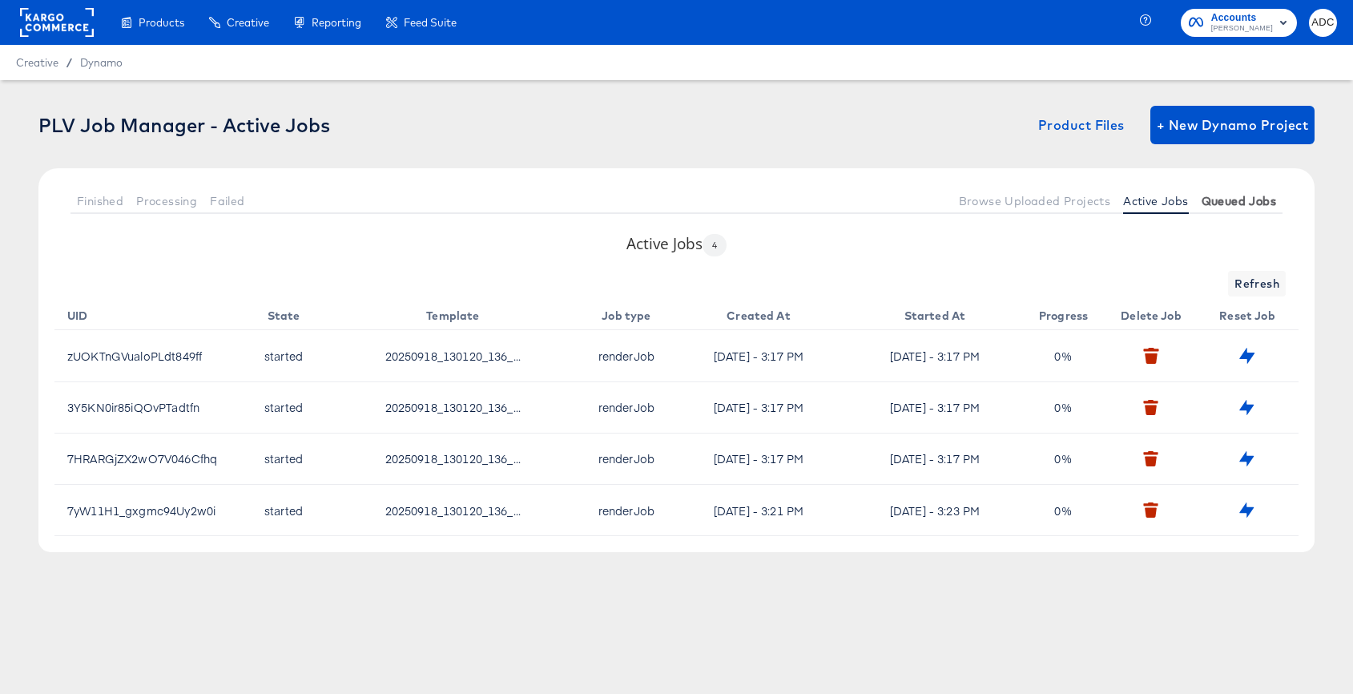
click at [1248, 204] on span "Queued Jobs" at bounding box center [1239, 201] width 75 height 13
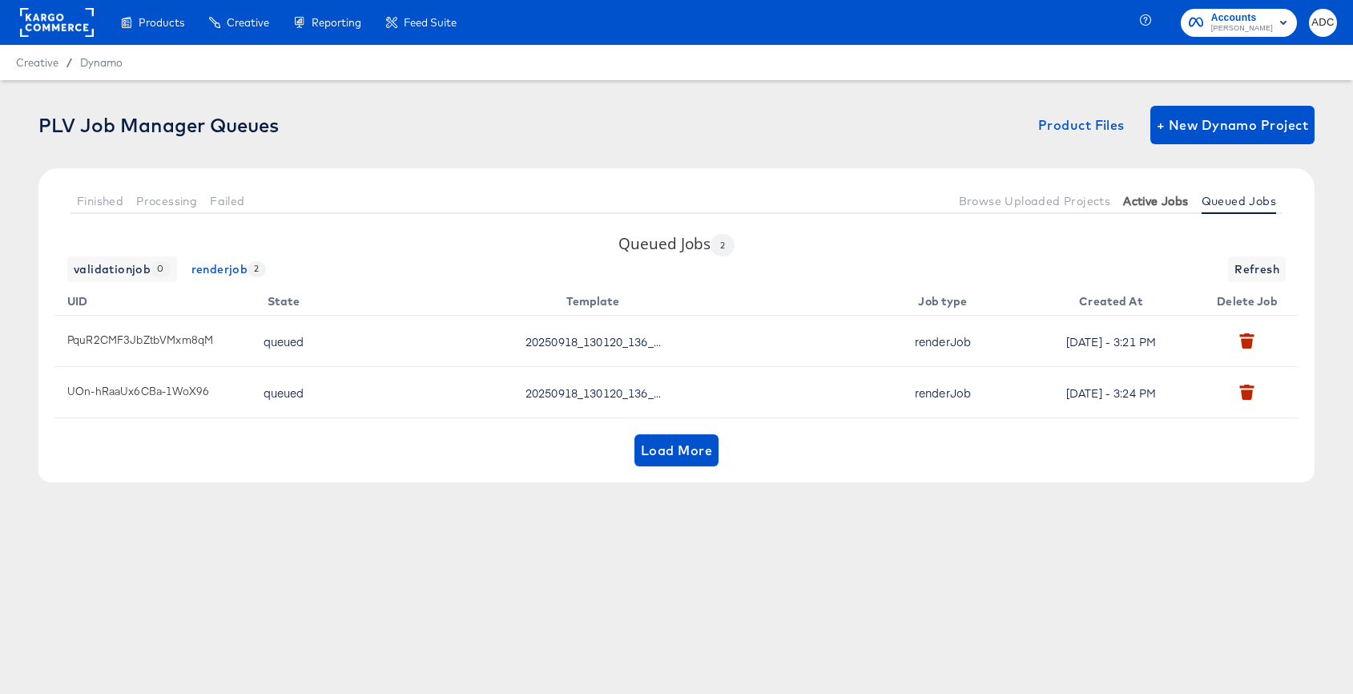
click at [1137, 196] on span "Active Jobs" at bounding box center [1156, 201] width 65 height 13
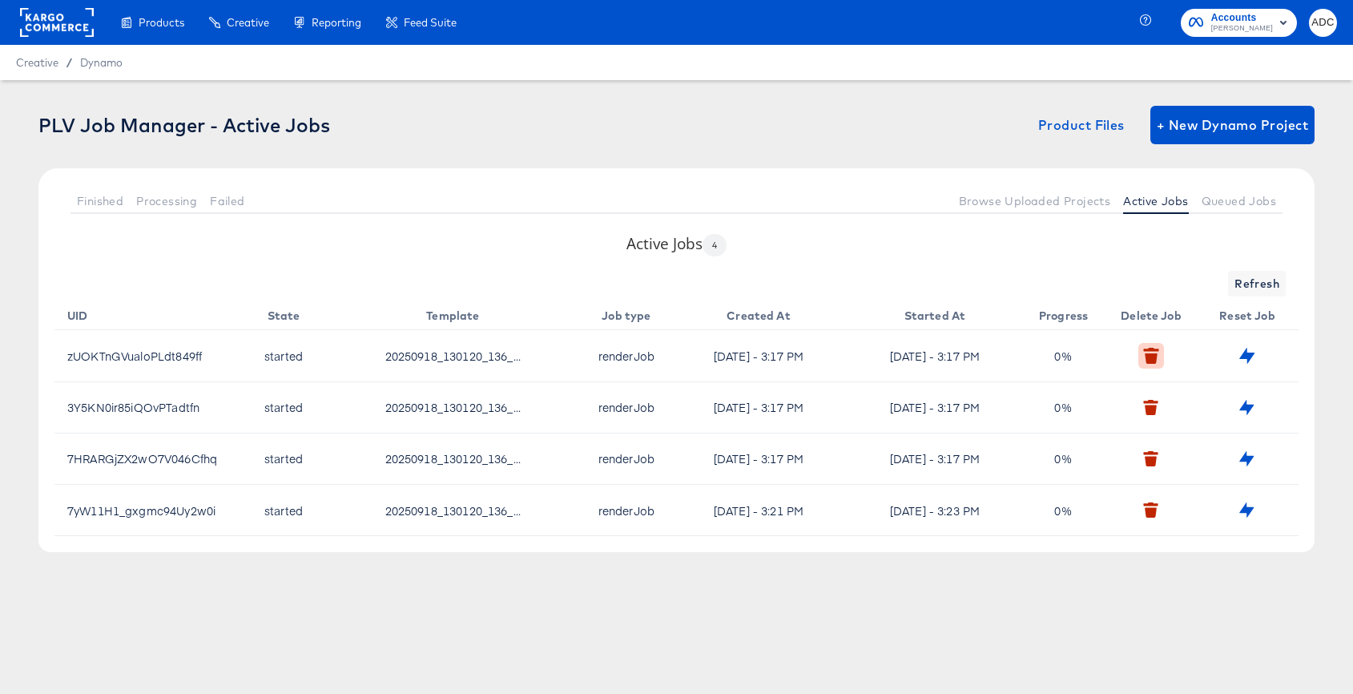
click at [1160, 356] on button "button" at bounding box center [1151, 355] width 25 height 25
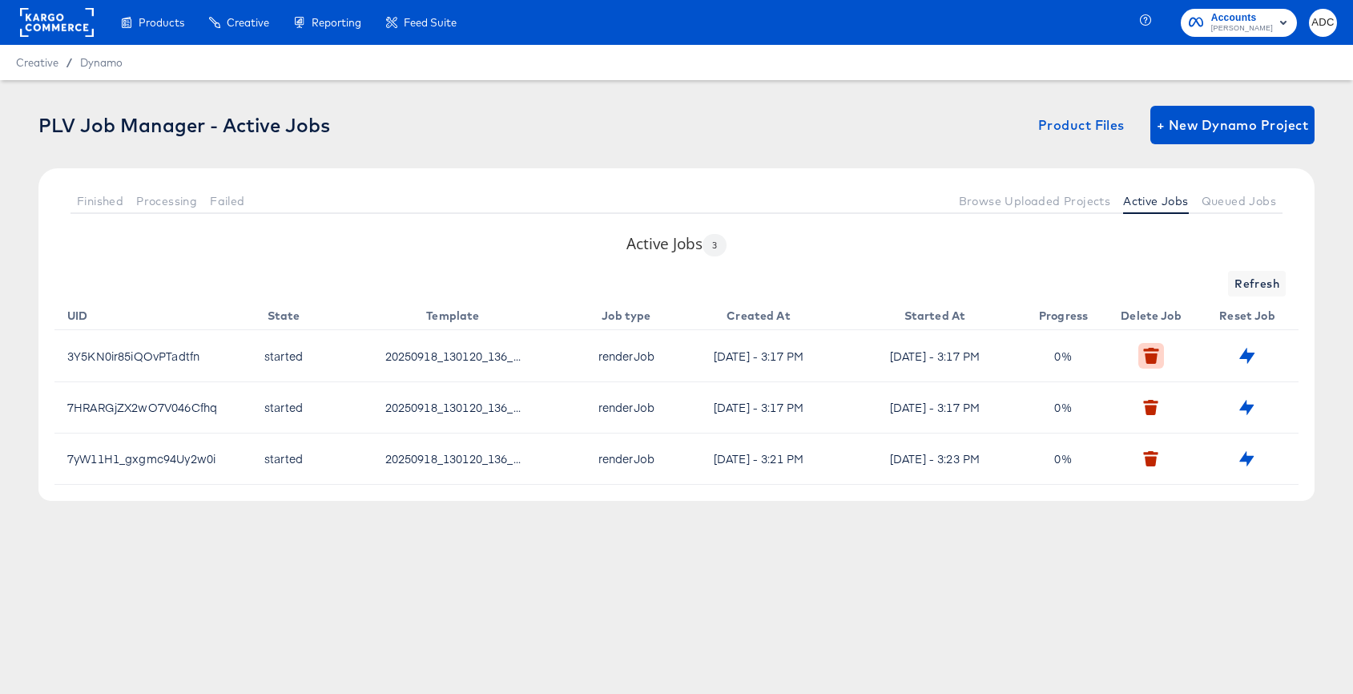
click at [1153, 359] on icon "button" at bounding box center [1152, 358] width 12 height 10
click at [1148, 353] on icon "button" at bounding box center [1151, 355] width 15 height 15
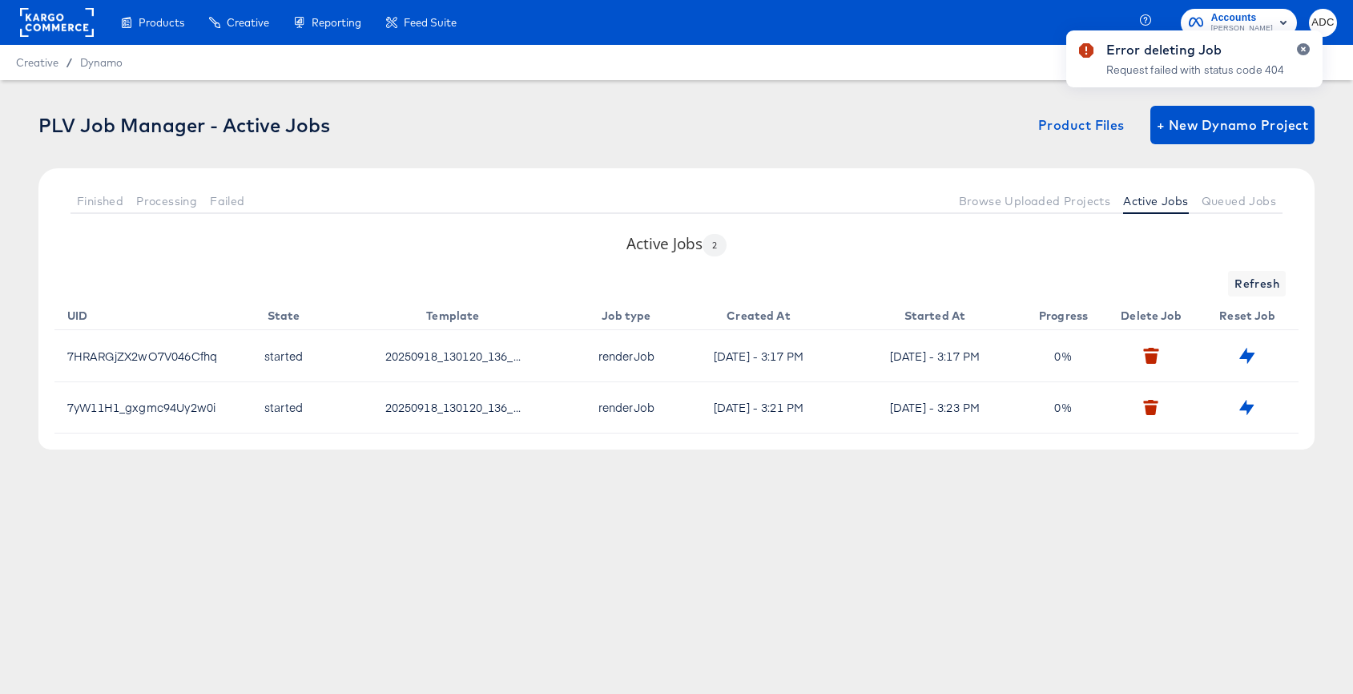
click at [1146, 353] on div "Error deleting Job Request failed with status code 404" at bounding box center [1195, 317] width 288 height 607
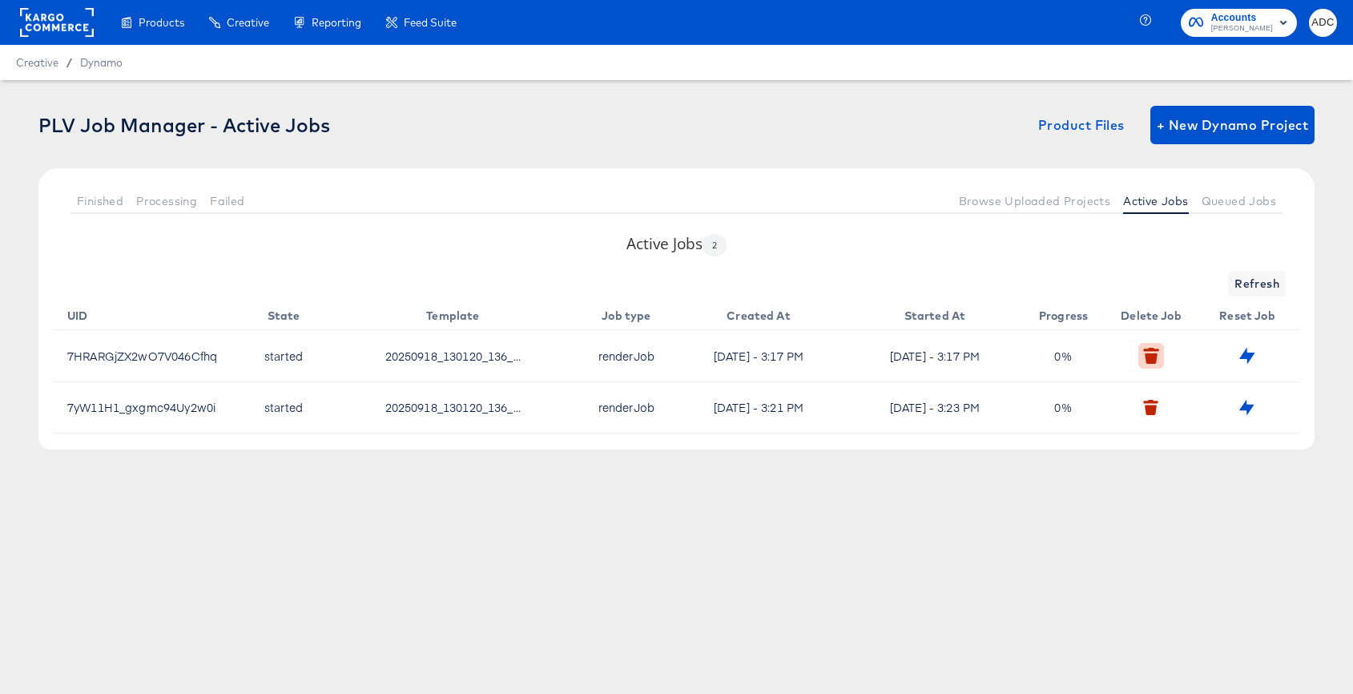
drag, startPoint x: 1152, startPoint y: 387, endPoint x: 1149, endPoint y: 357, distance: 30.5
click at [1152, 387] on td at bounding box center [1155, 407] width 96 height 51
click at [1148, 349] on icon "button" at bounding box center [1151, 349] width 14 height 3
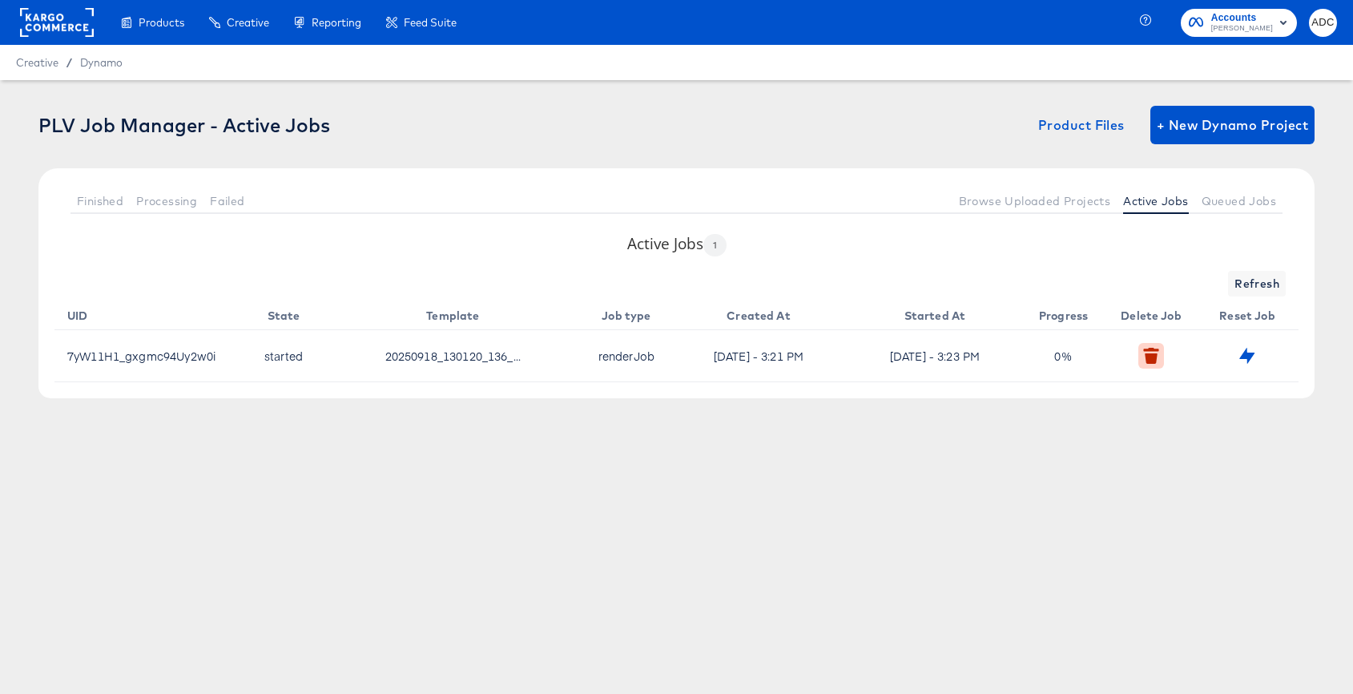
click at [1156, 365] on button "button" at bounding box center [1151, 355] width 25 height 25
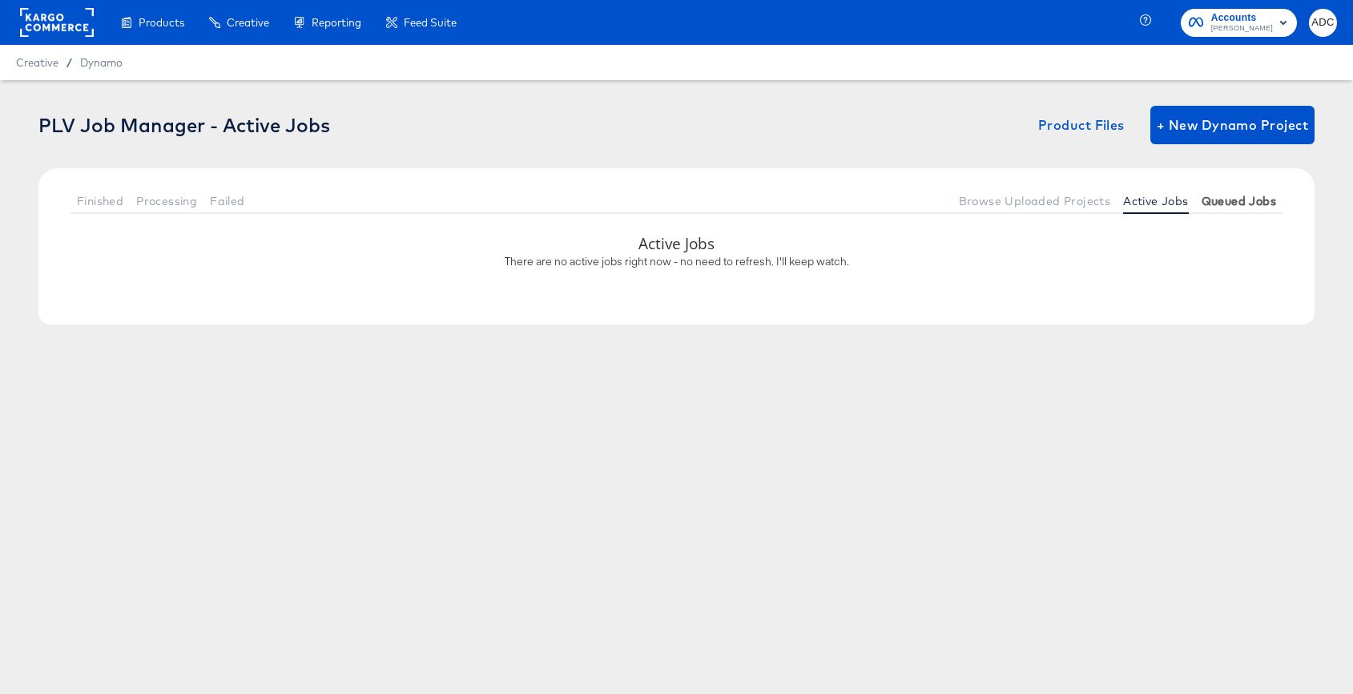
click at [1211, 192] on button "Queued Jobs" at bounding box center [1239, 201] width 87 height 26
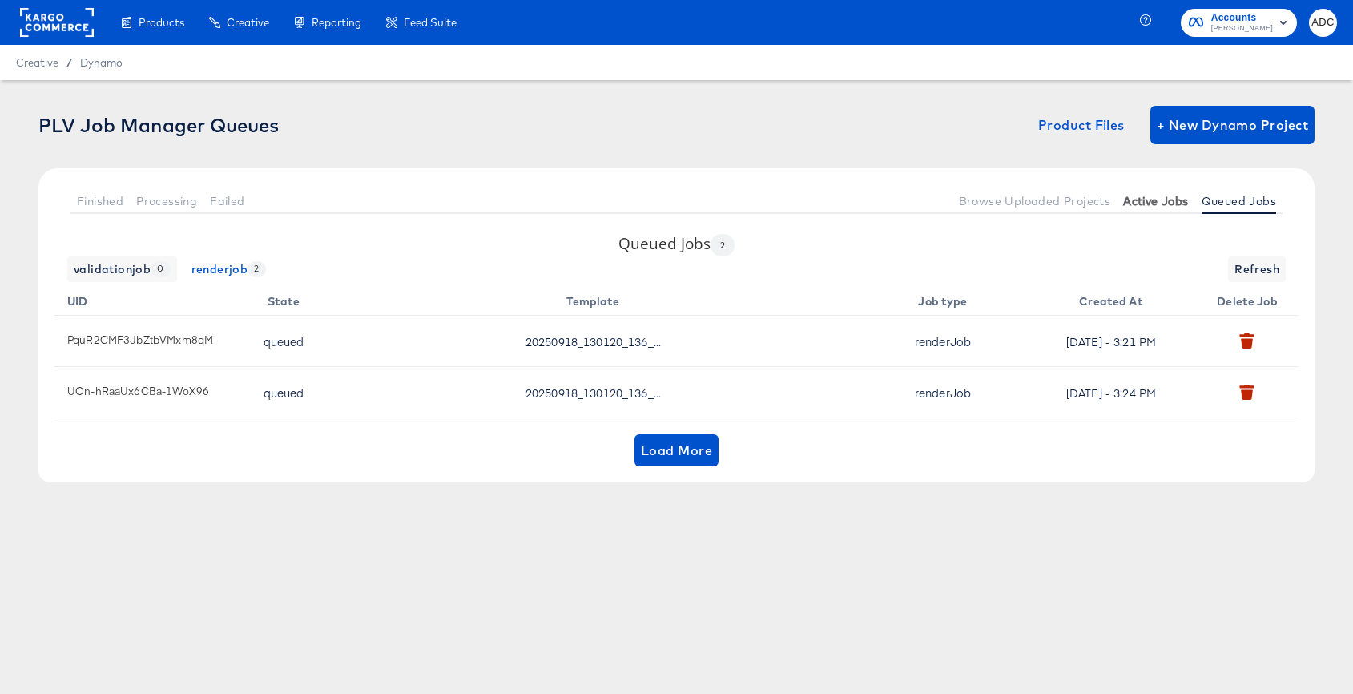
click at [1166, 203] on span "Active Jobs" at bounding box center [1156, 201] width 65 height 13
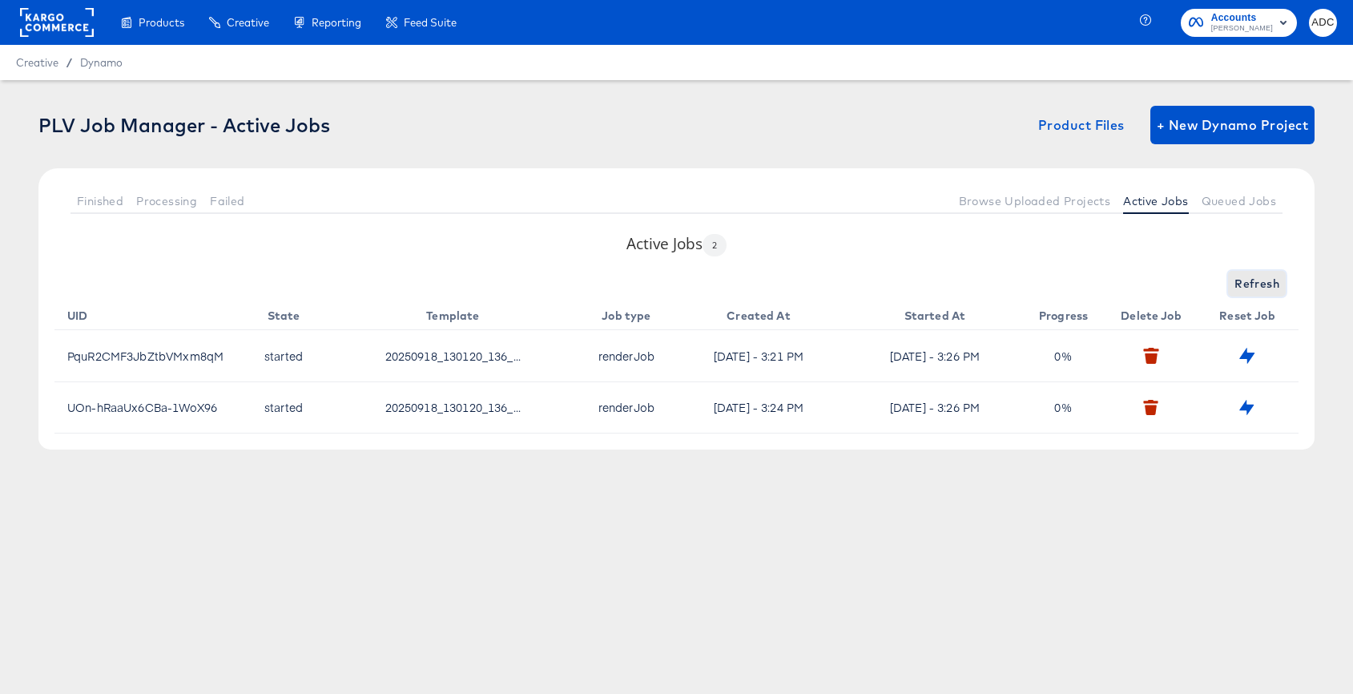
click at [1262, 272] on button "Refresh" at bounding box center [1257, 284] width 58 height 26
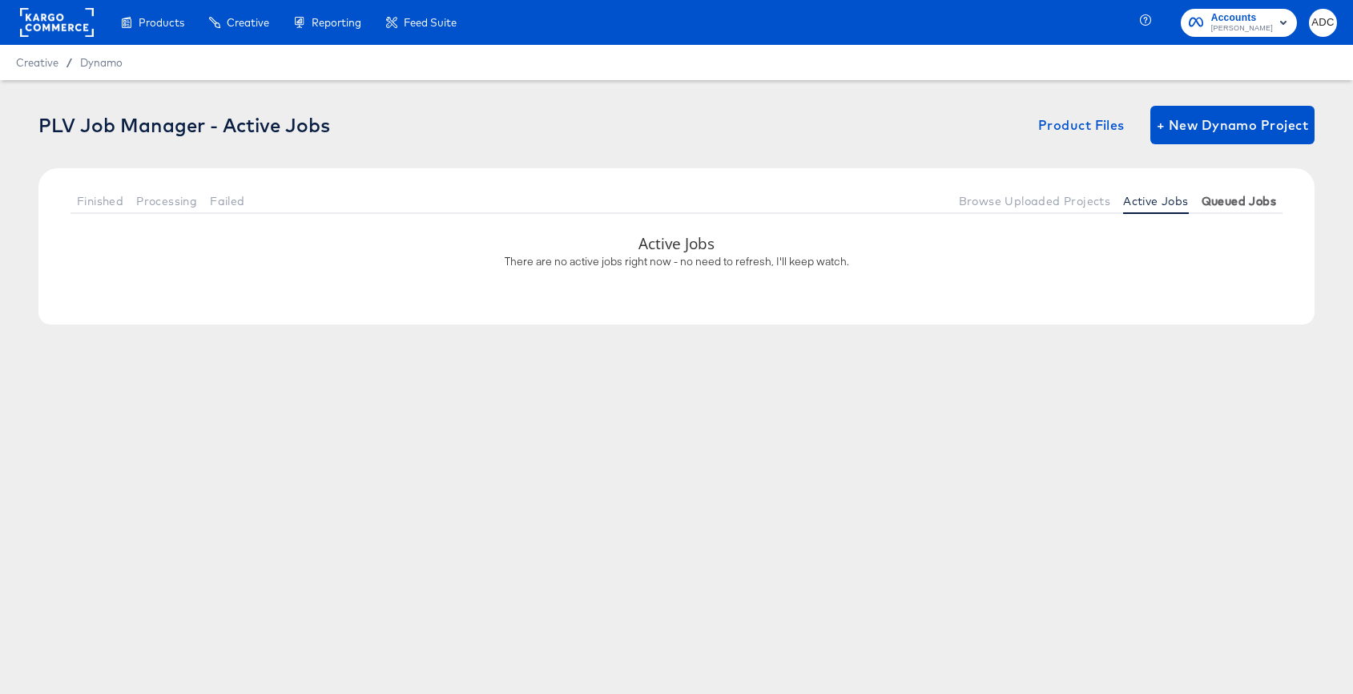
click at [1236, 208] on button "Queued Jobs" at bounding box center [1239, 201] width 87 height 26
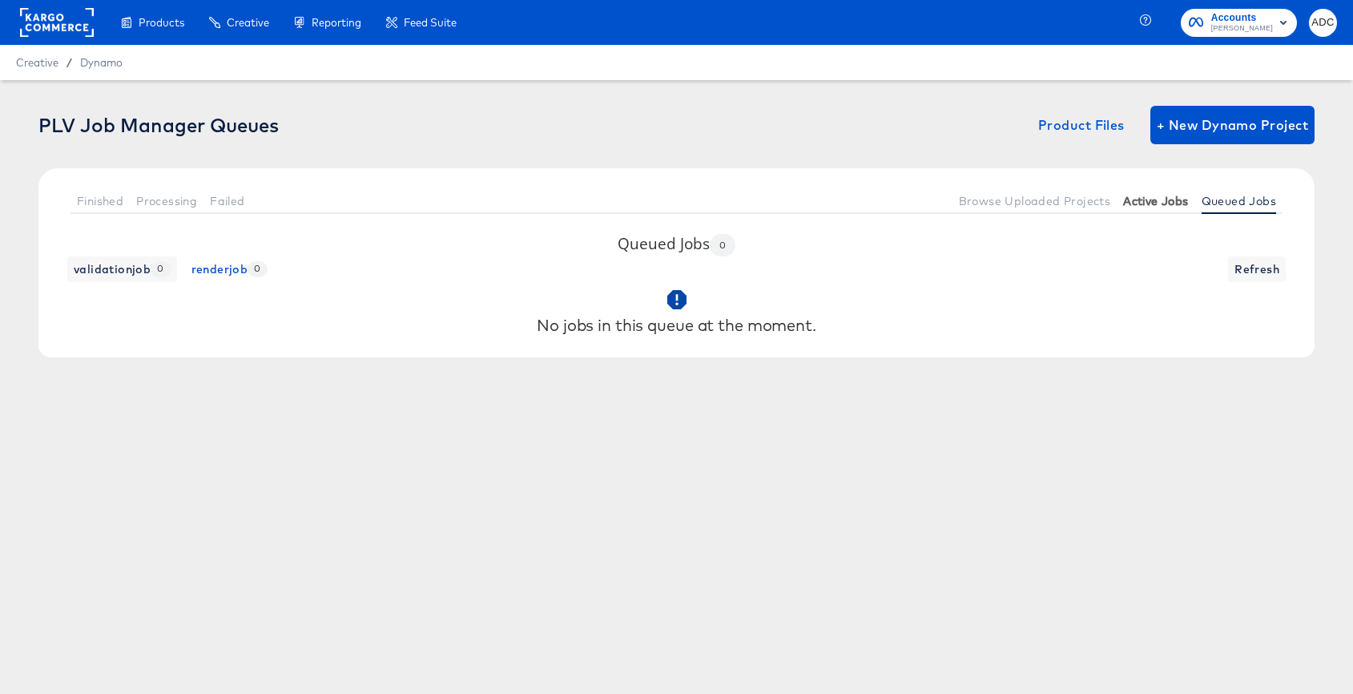
click at [1155, 205] on span "Active Jobs" at bounding box center [1156, 201] width 65 height 13
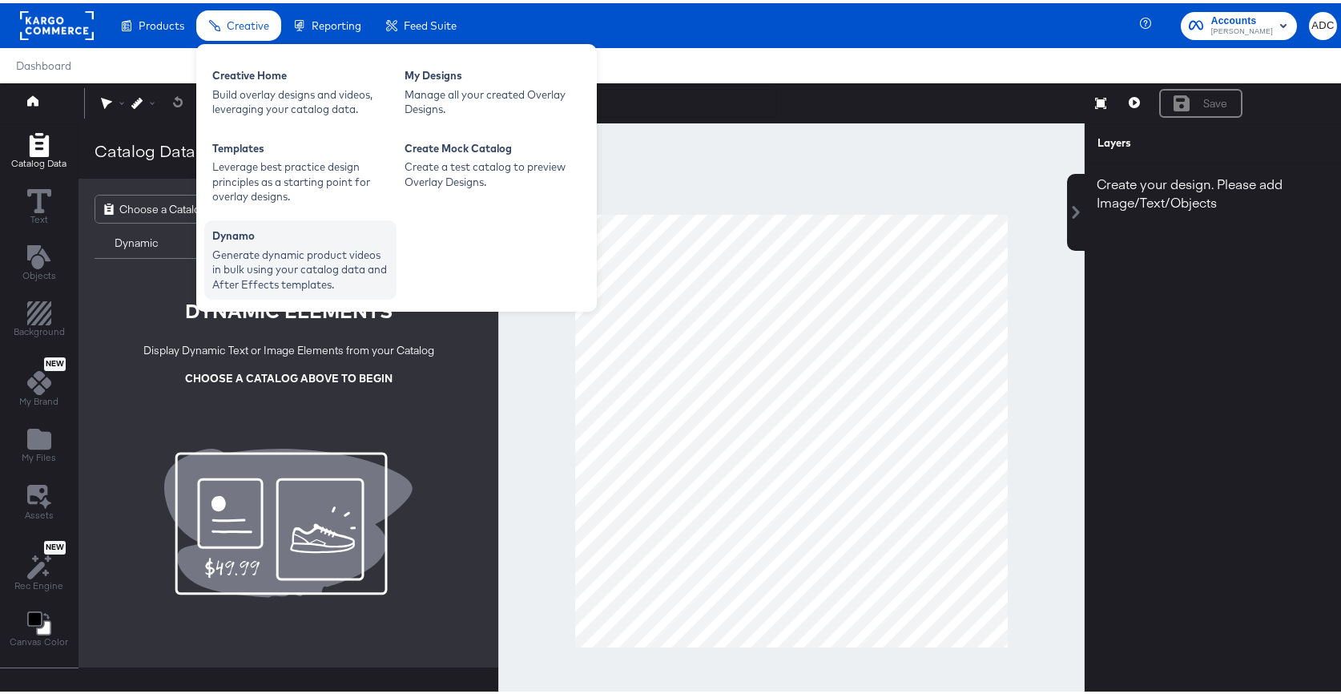
click at [311, 260] on div "Generate dynamic product videos in bulk using your catalog data and After Effec…" at bounding box center [300, 266] width 176 height 45
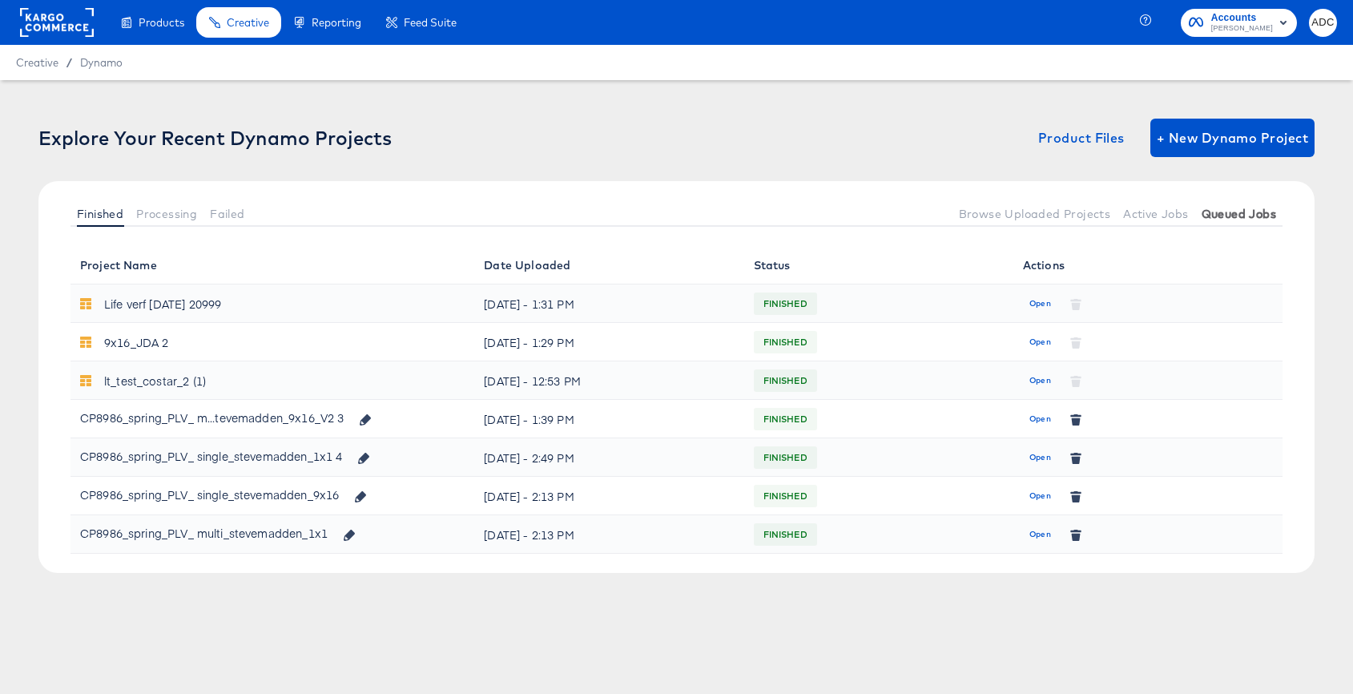
click at [1212, 219] on span "Queued Jobs" at bounding box center [1239, 214] width 75 height 13
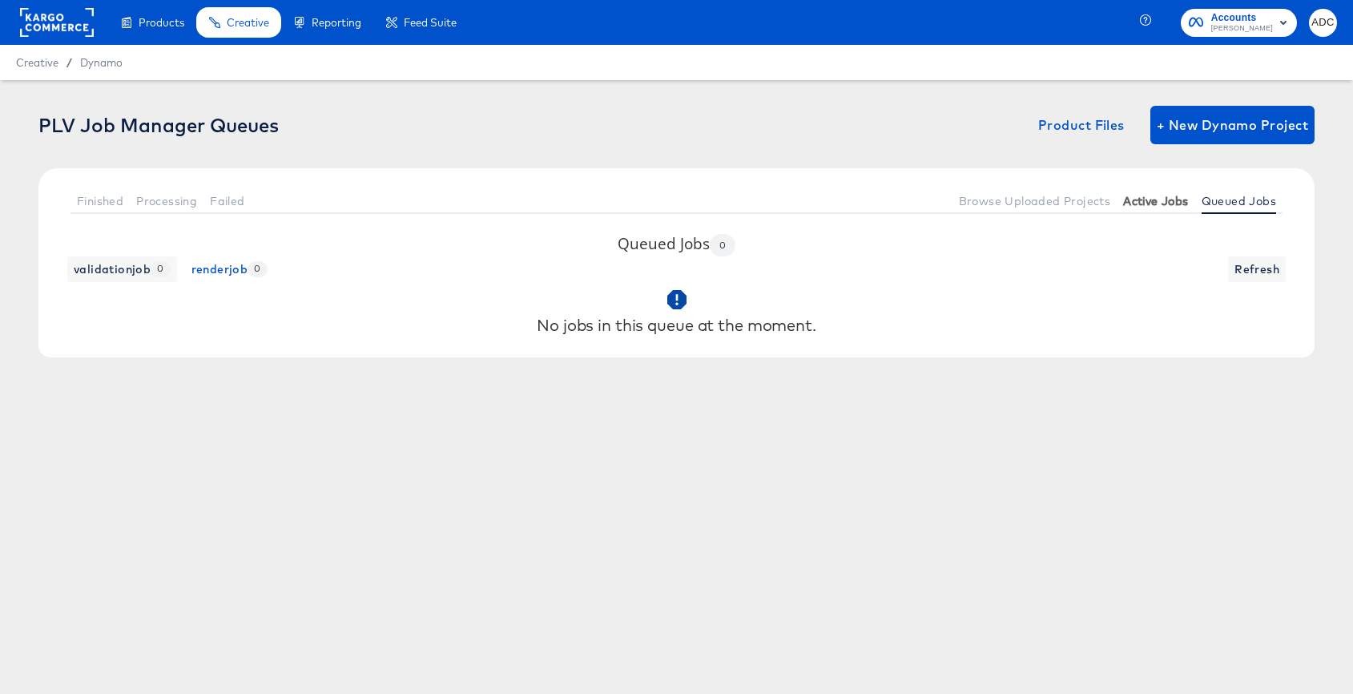
click at [1161, 200] on span "Active Jobs" at bounding box center [1156, 201] width 65 height 13
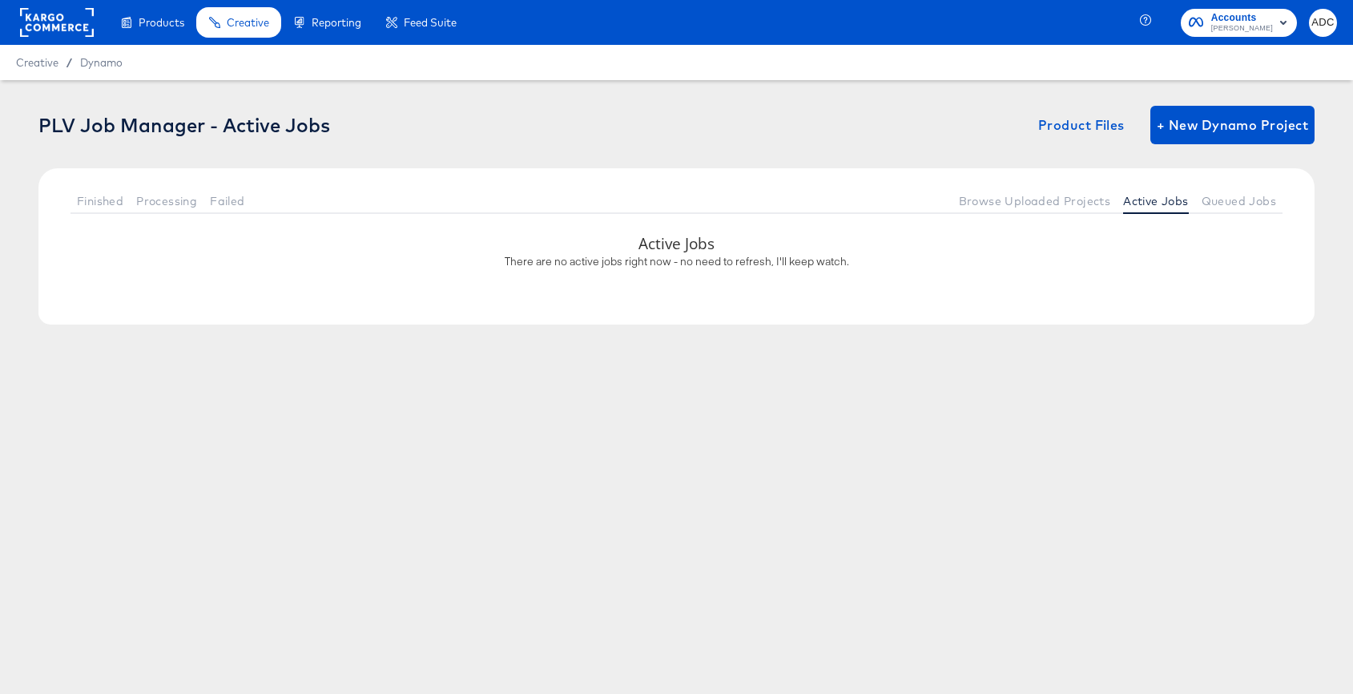
click at [49, 21] on rect at bounding box center [57, 22] width 74 height 29
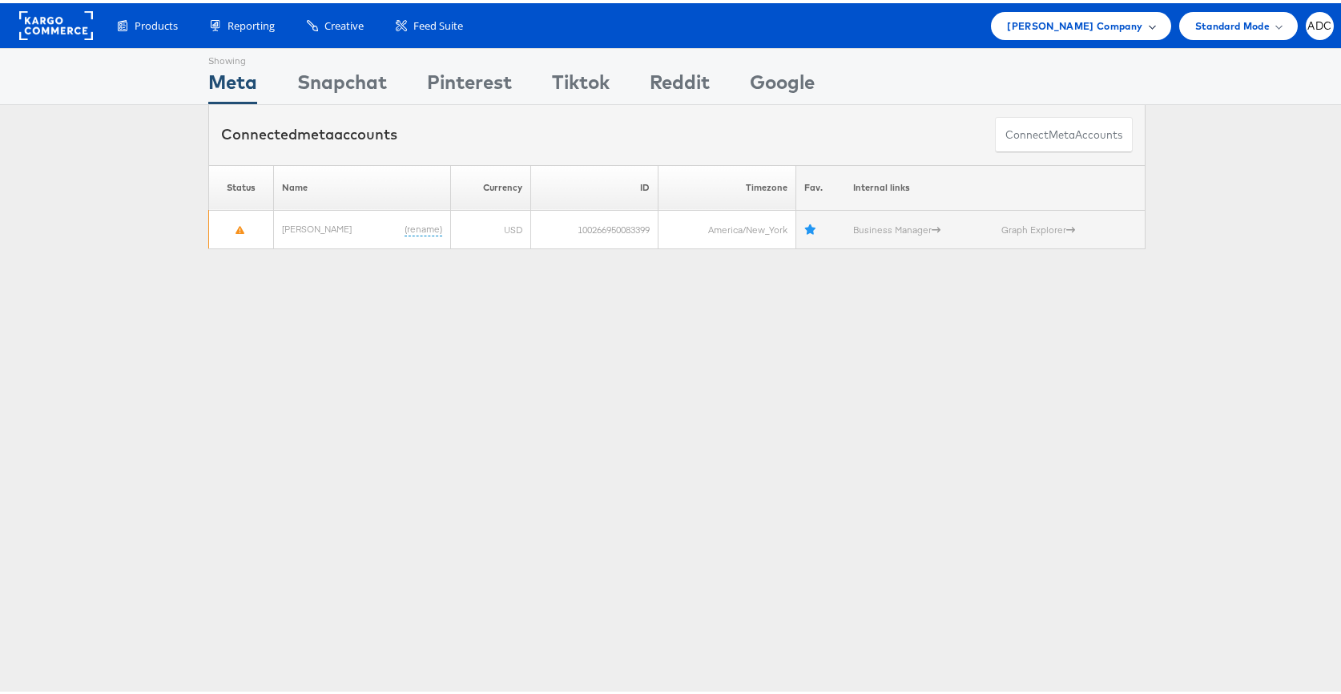
click at [1035, 25] on span "[PERSON_NAME] Company" at bounding box center [1074, 22] width 135 height 17
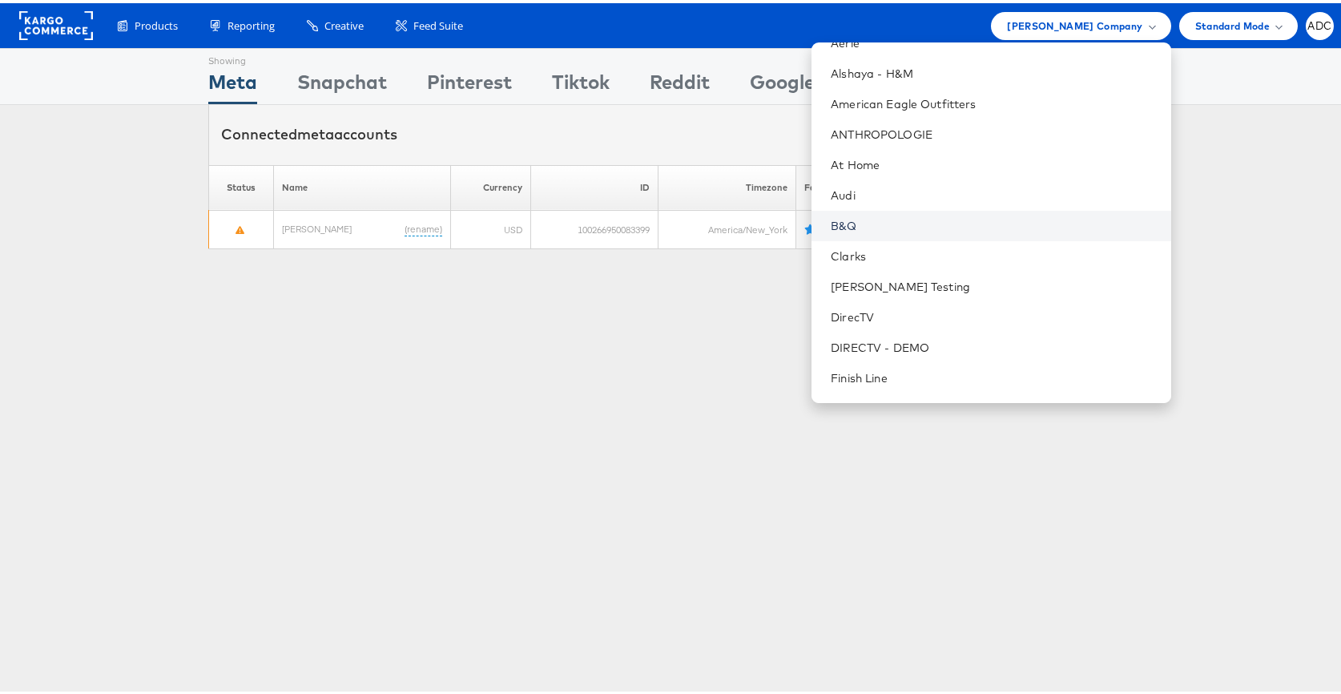
scroll to position [109, 0]
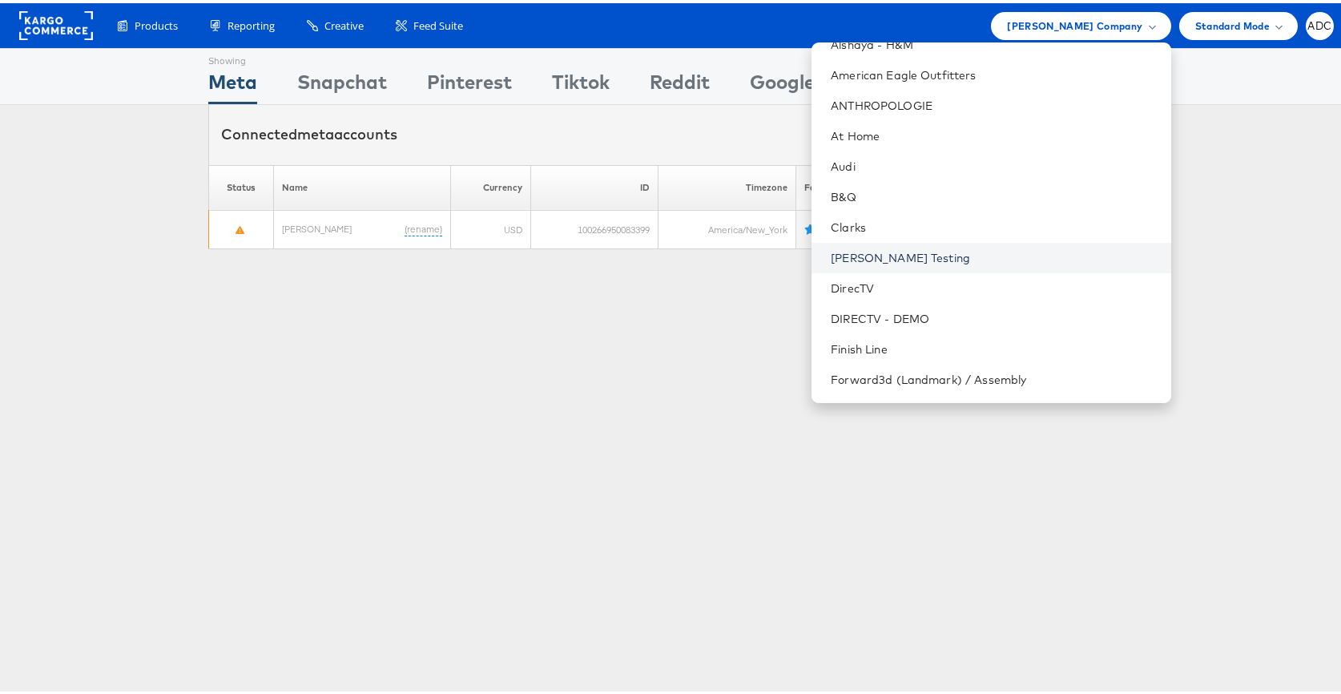
click at [973, 255] on link "Colin Clarke Testing" at bounding box center [994, 255] width 327 height 16
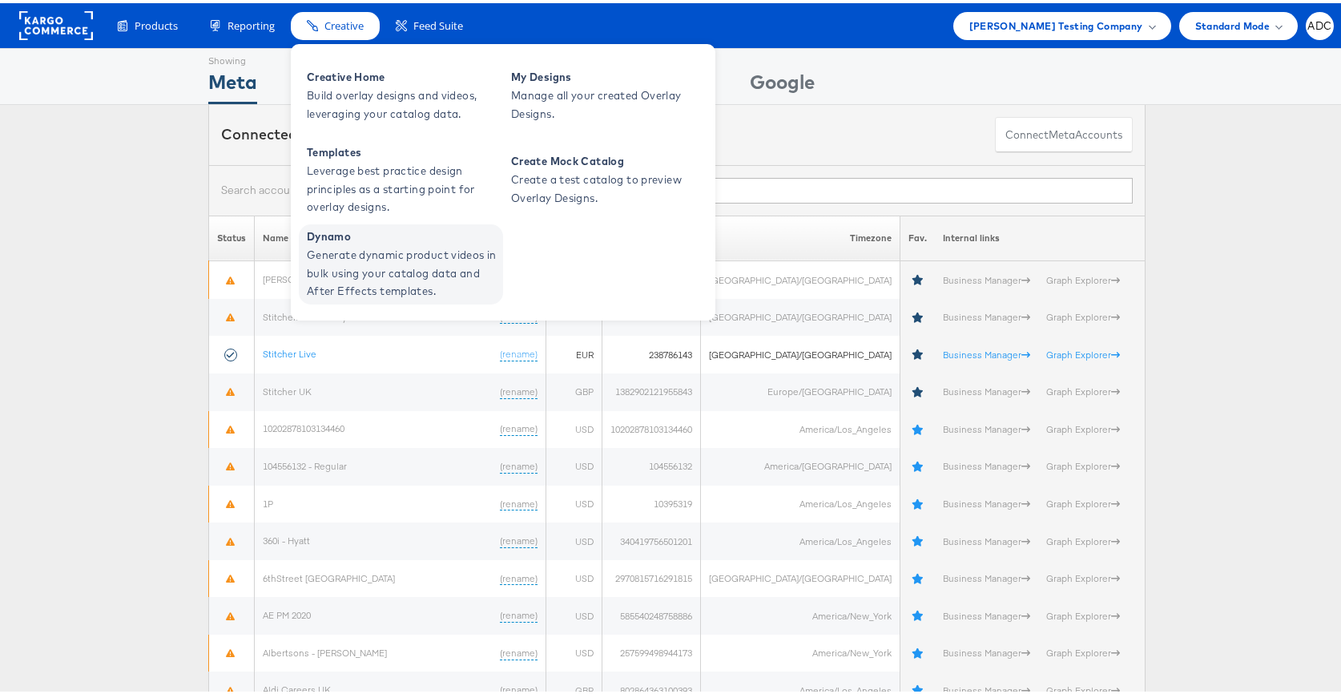
click at [348, 258] on span "Generate dynamic product videos in bulk using your catalog data and After Effec…" at bounding box center [403, 270] width 192 height 54
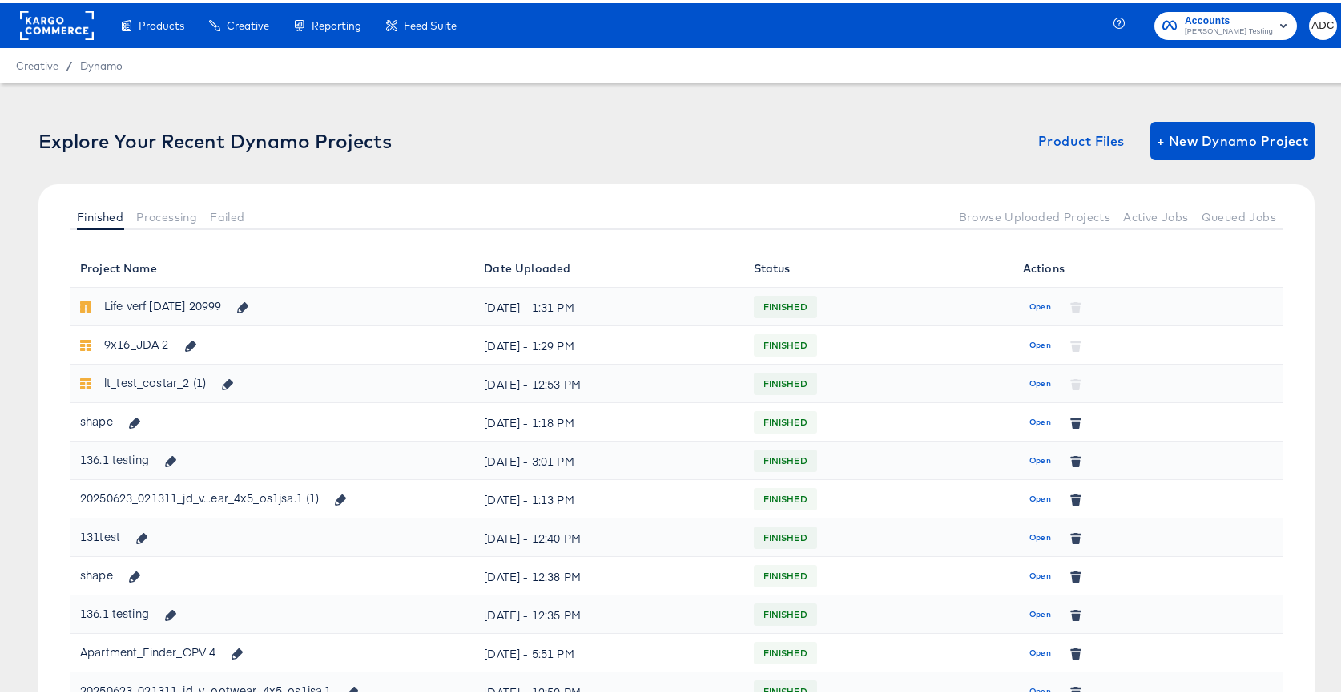
click at [982, 431] on td "FINISHED" at bounding box center [878, 419] width 269 height 38
click at [1014, 446] on td "Open" at bounding box center [1148, 457] width 269 height 38
click at [1027, 466] on button "Open" at bounding box center [1040, 458] width 34 height 26
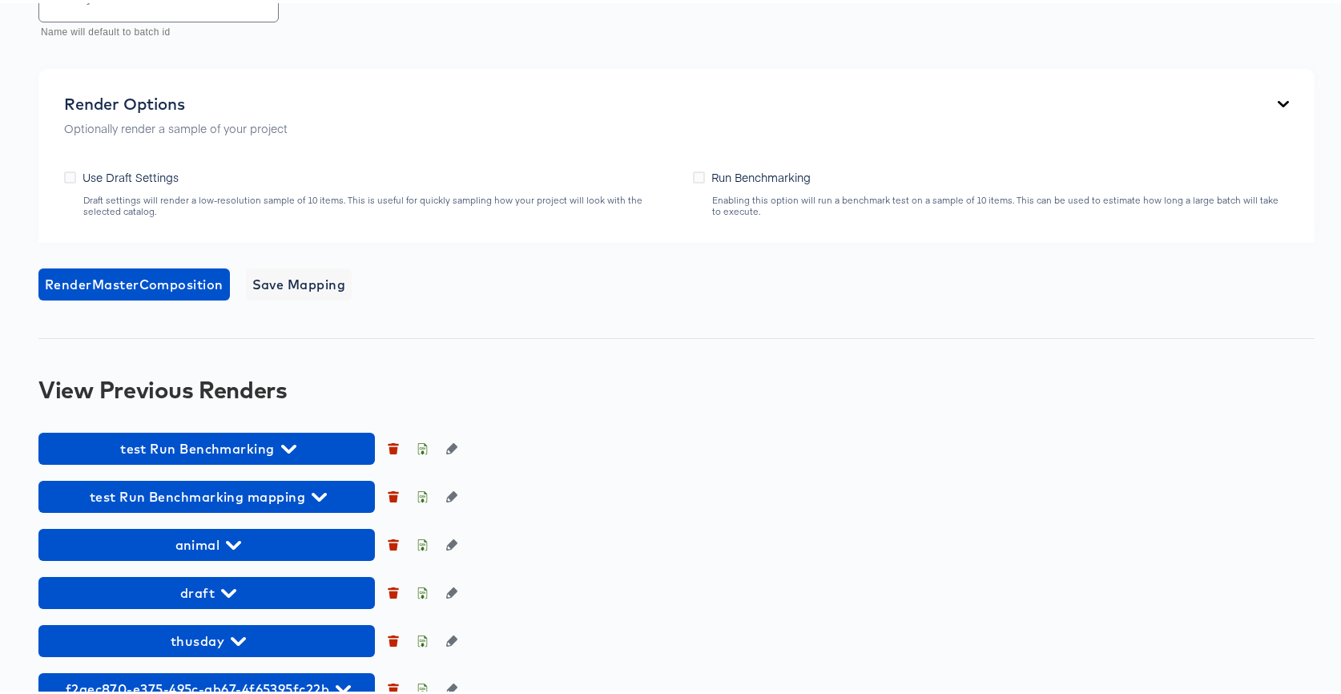
scroll to position [1052, 0]
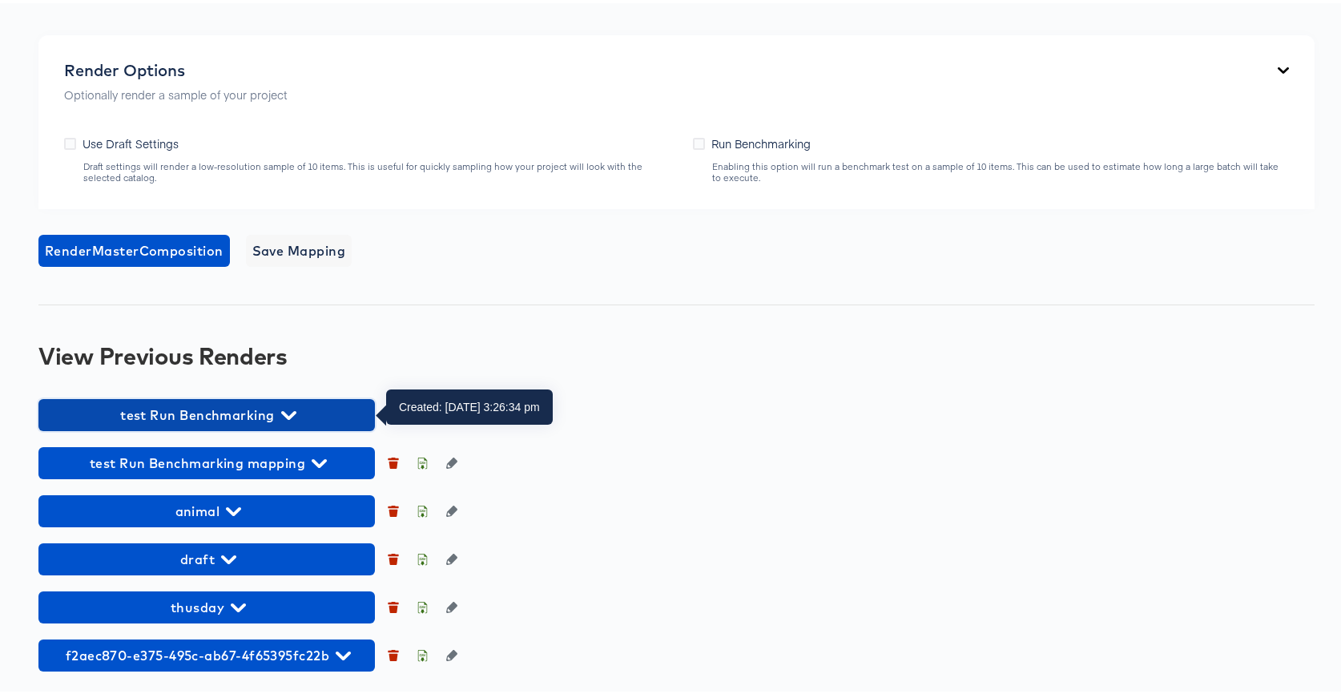
click at [228, 409] on span "test Run Benchmarking" at bounding box center [206, 412] width 321 height 22
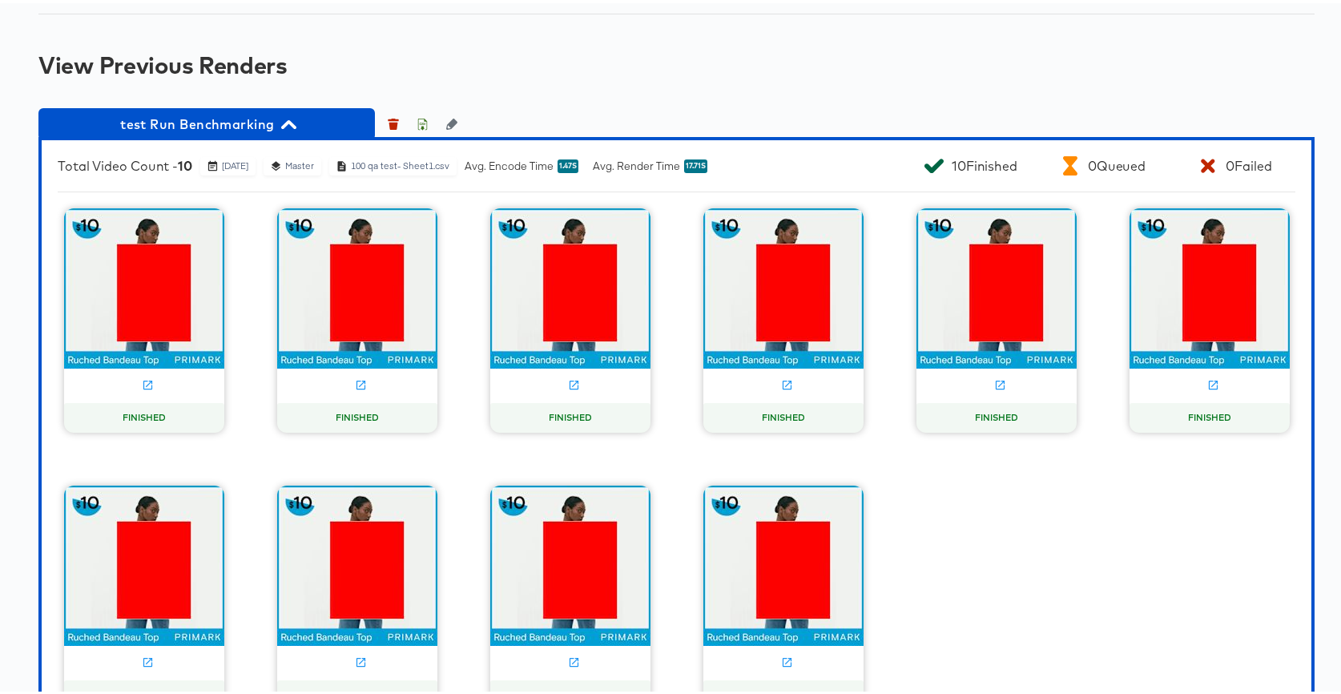
scroll to position [1343, 0]
click at [357, 385] on icon at bounding box center [361, 381] width 9 height 9
click at [239, 122] on span "test Run Benchmarking" at bounding box center [206, 121] width 321 height 22
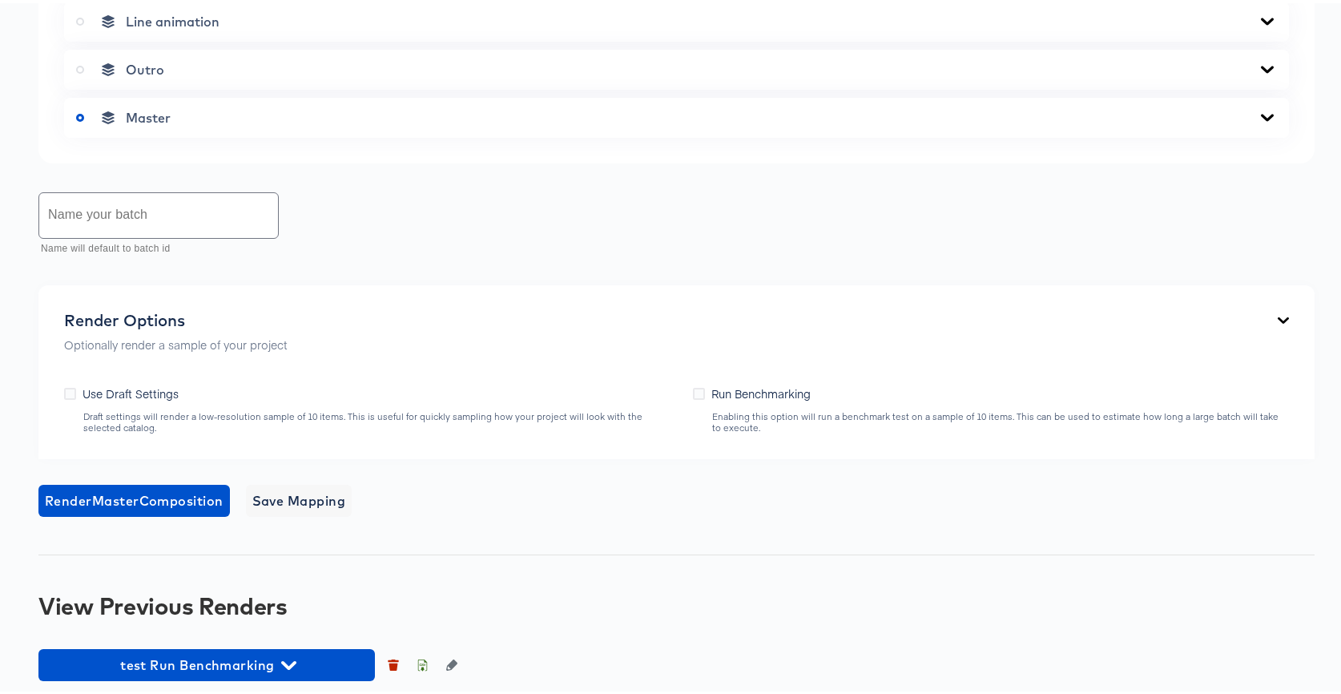
scroll to position [777, 0]
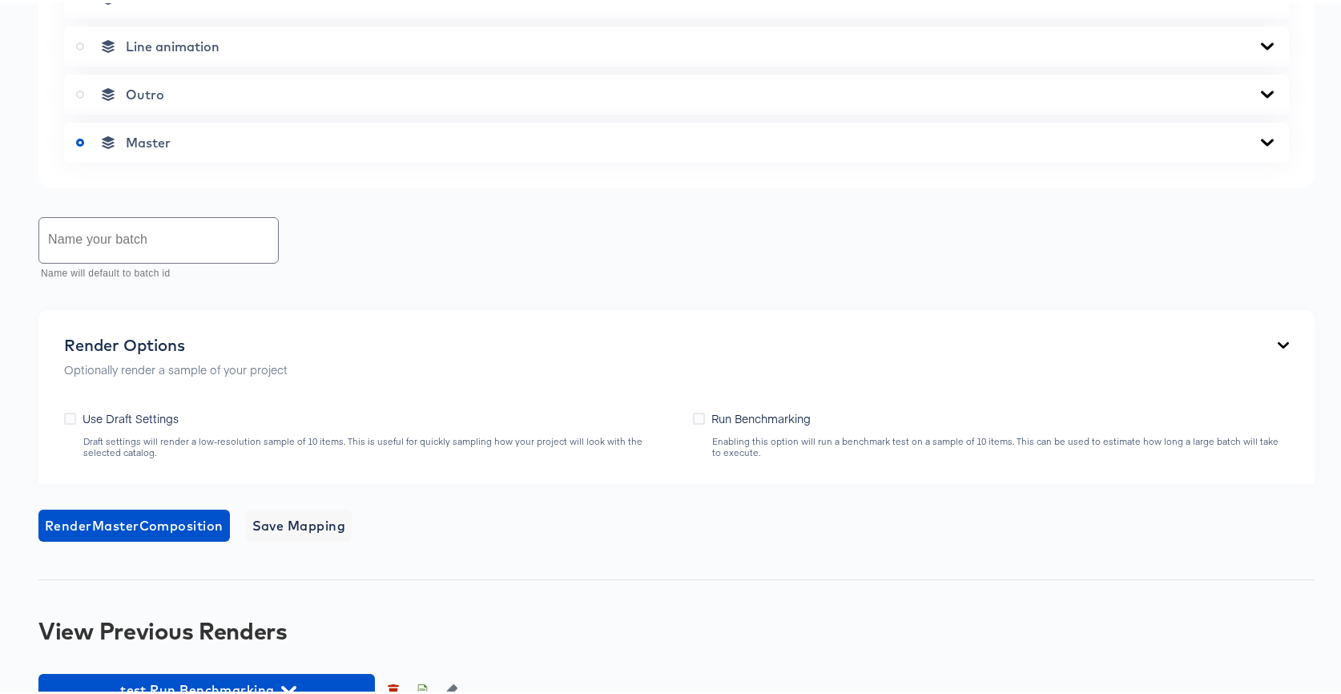
click at [143, 240] on input "text" at bounding box center [158, 237] width 239 height 45
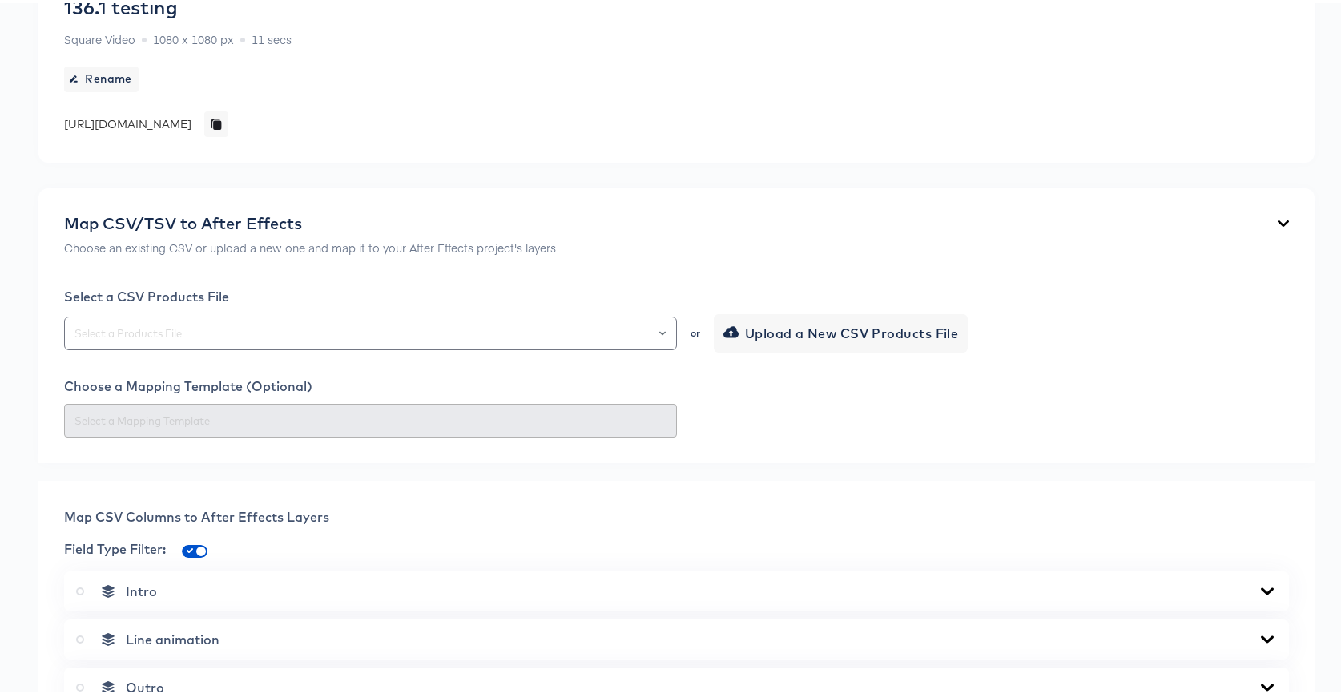
scroll to position [0, 0]
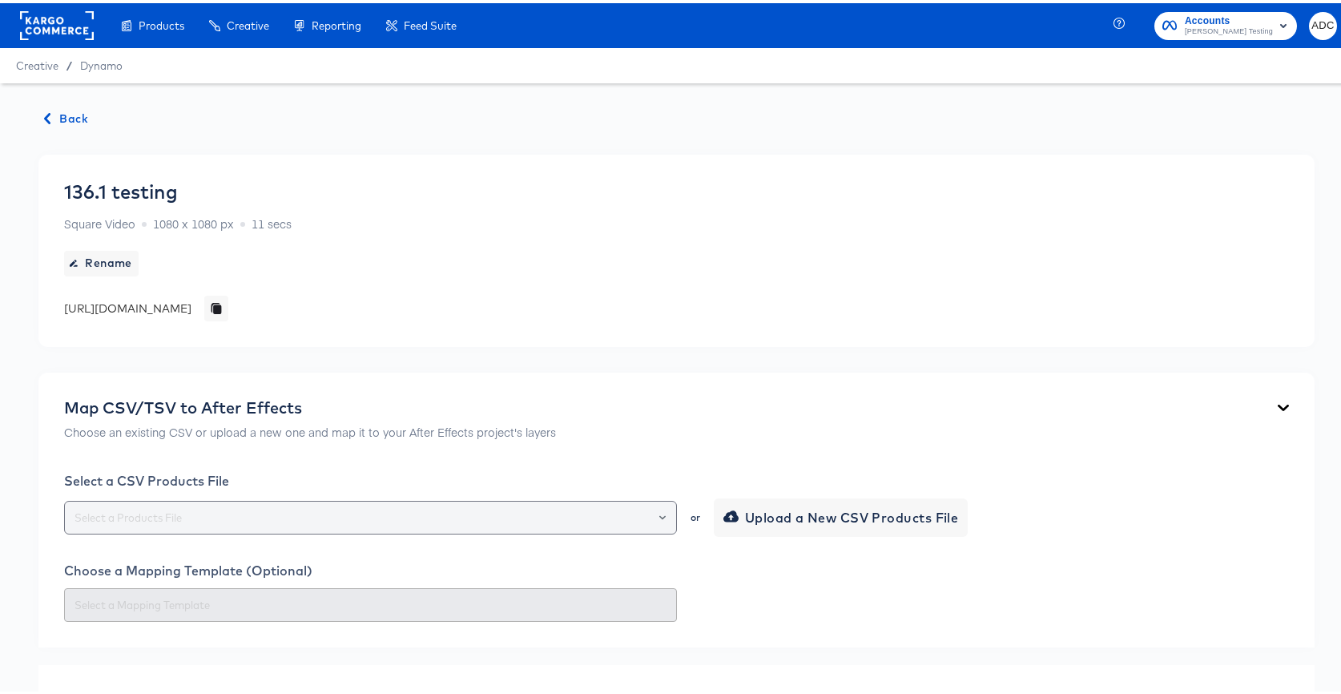
type input "HQ test"
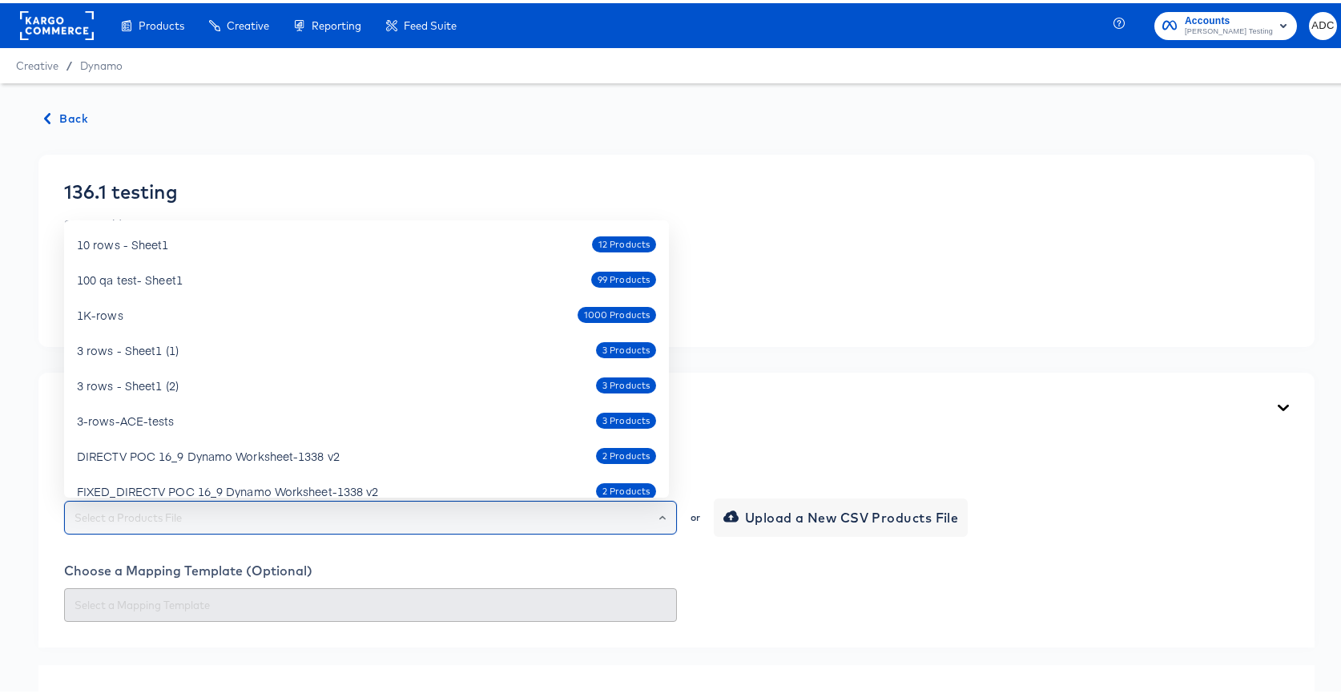
click at [131, 516] on input "text" at bounding box center [370, 515] width 599 height 18
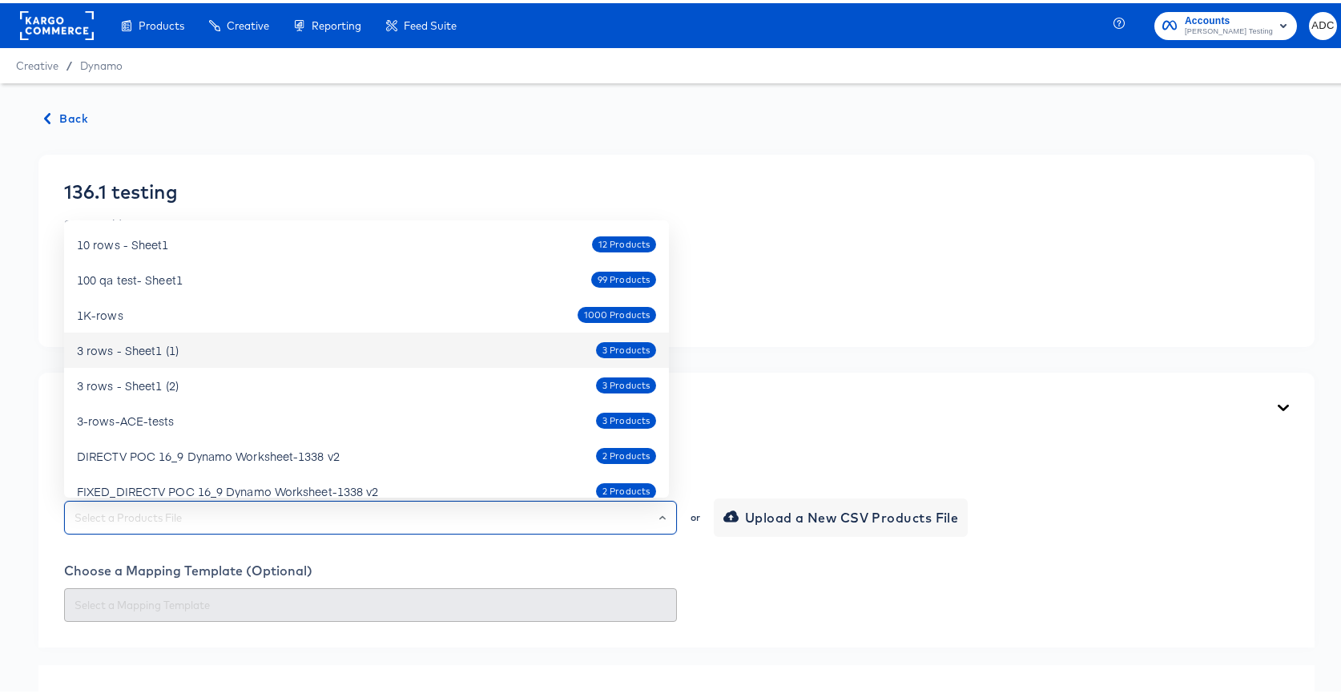
click at [133, 341] on div "3 rows - Sheet1 (1)" at bounding box center [128, 347] width 102 height 16
type input "3 rows - Sheet1 (1)"
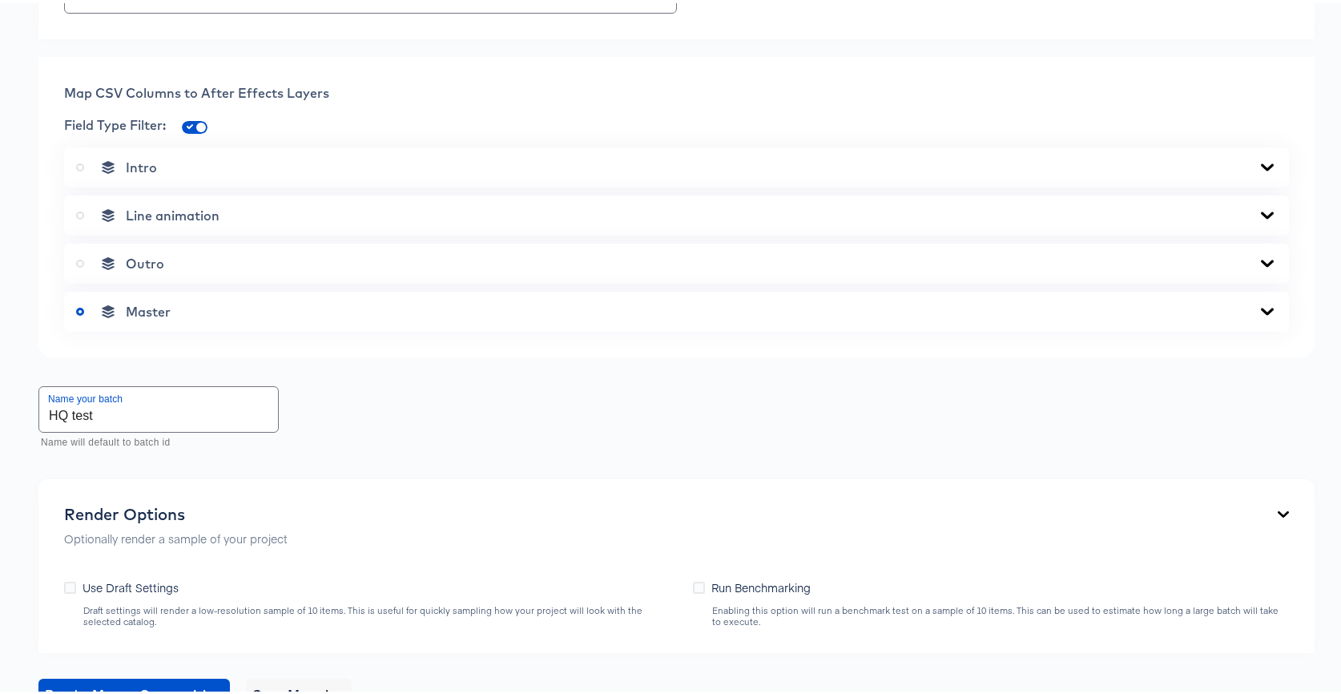
scroll to position [826, 0]
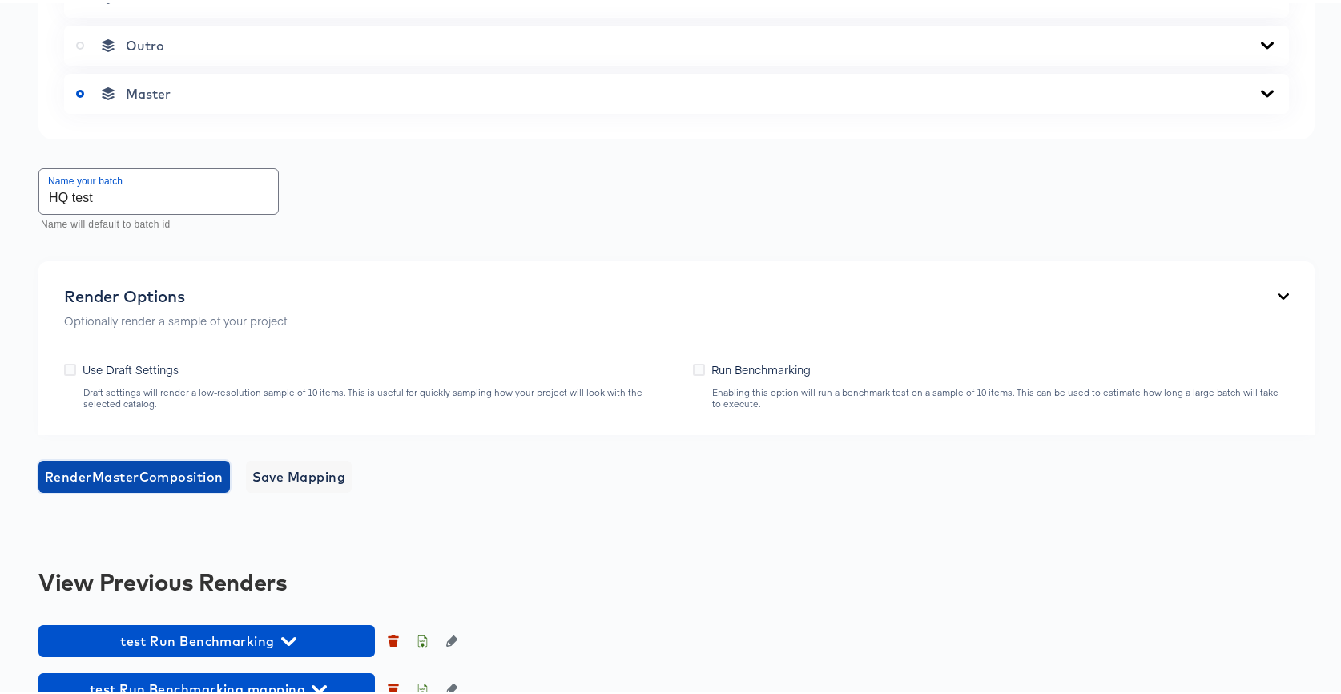
click at [139, 478] on span "Render Master Composition" at bounding box center [134, 473] width 179 height 22
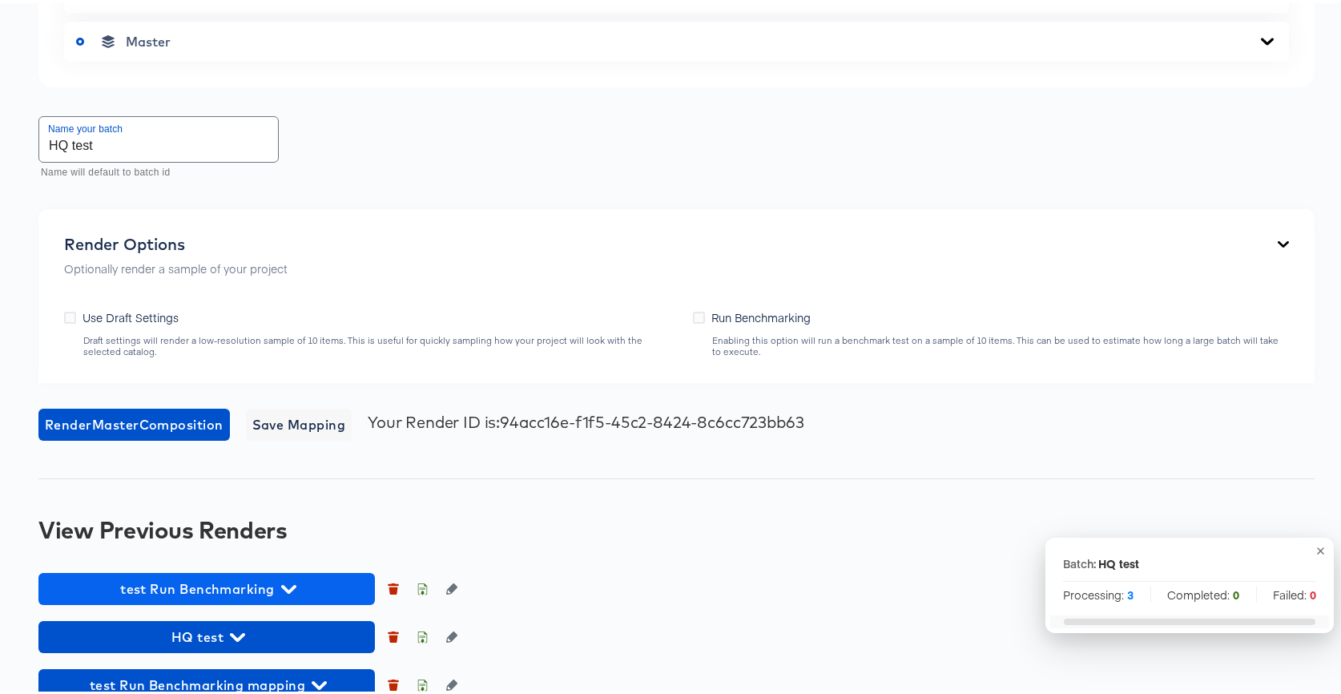
scroll to position [943, 0]
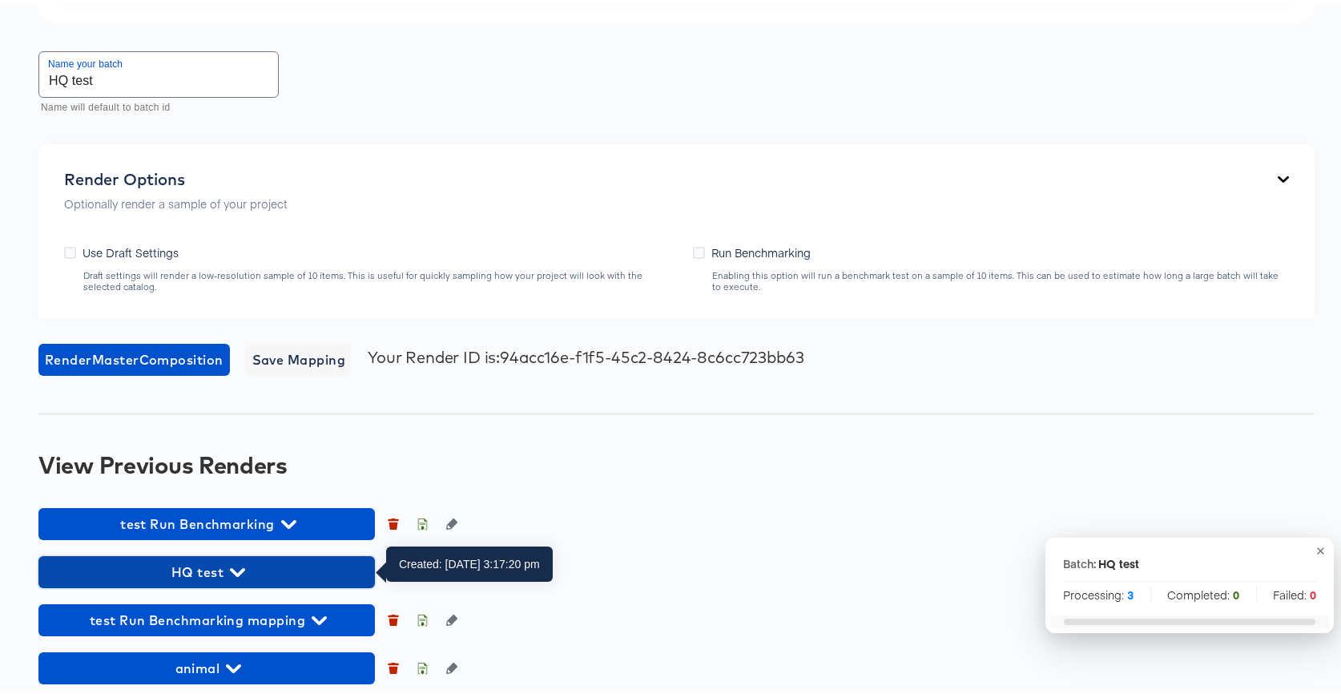
click at [288, 567] on span "HQ test" at bounding box center [206, 569] width 321 height 22
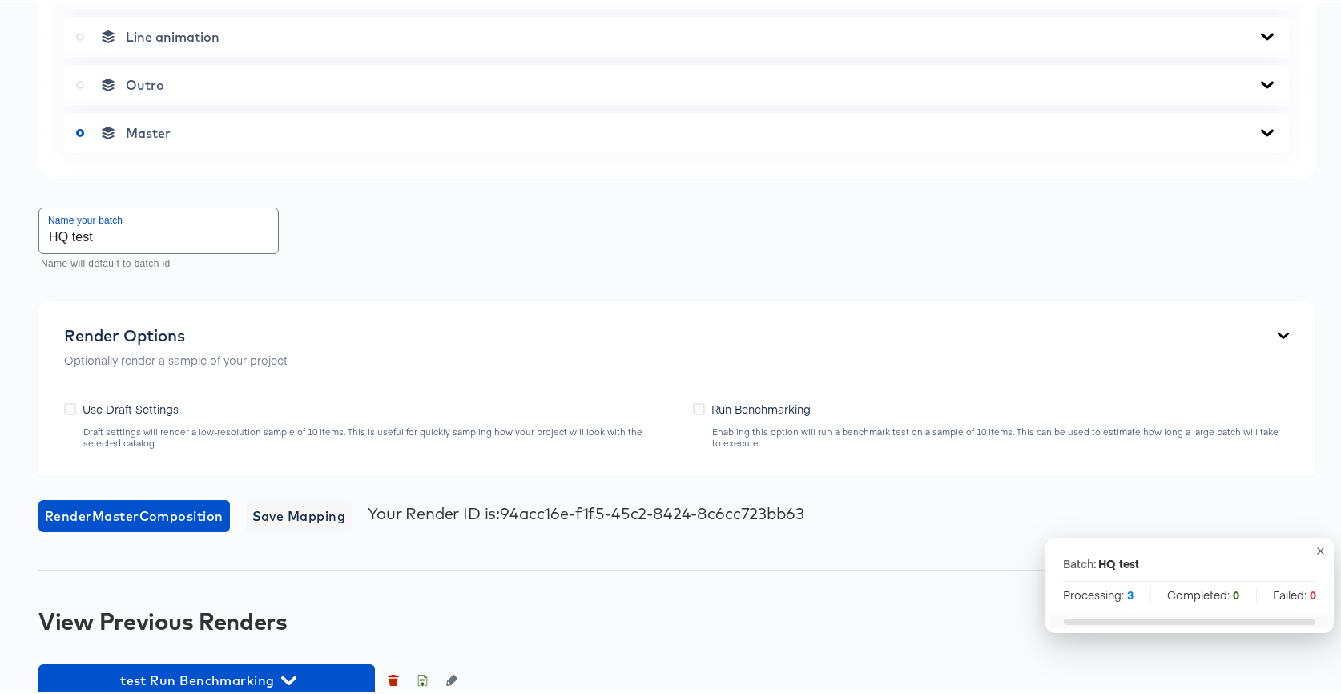
scroll to position [782, 0]
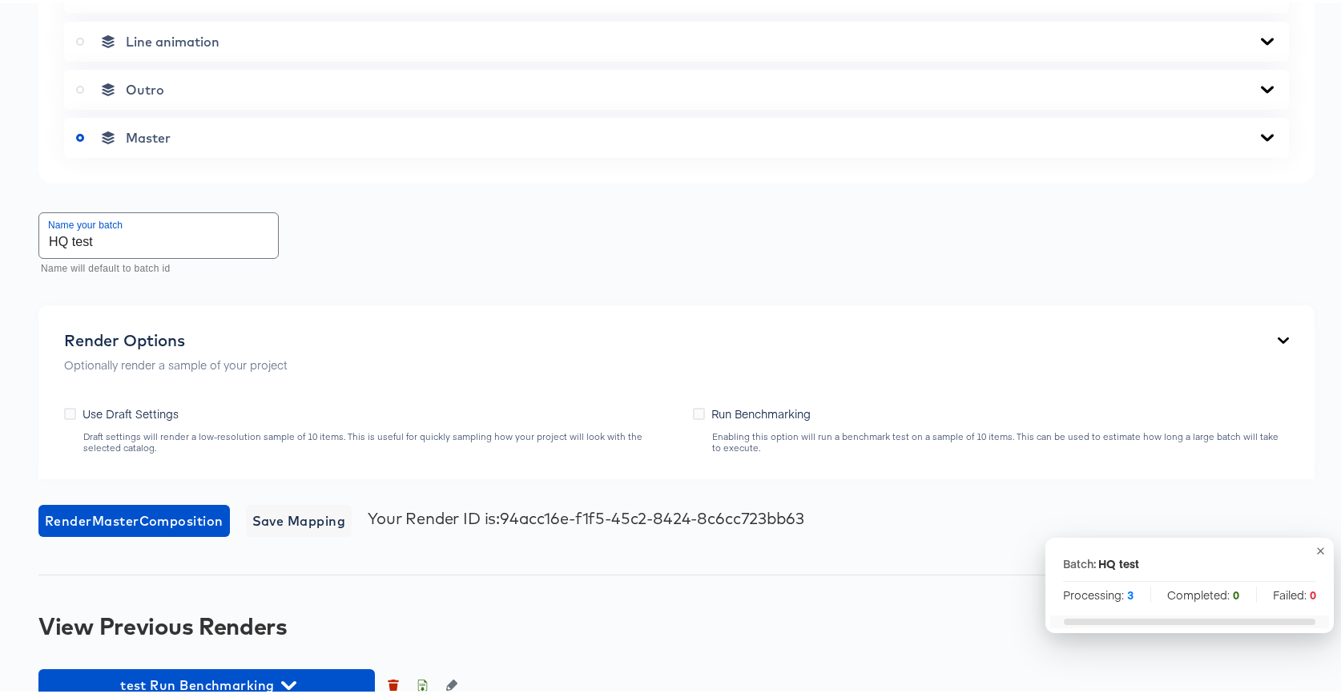
click at [143, 245] on input "HQ test" at bounding box center [158, 232] width 239 height 45
type input "HQ test 2"
click at [154, 511] on span "Render Master Composition" at bounding box center [134, 517] width 179 height 22
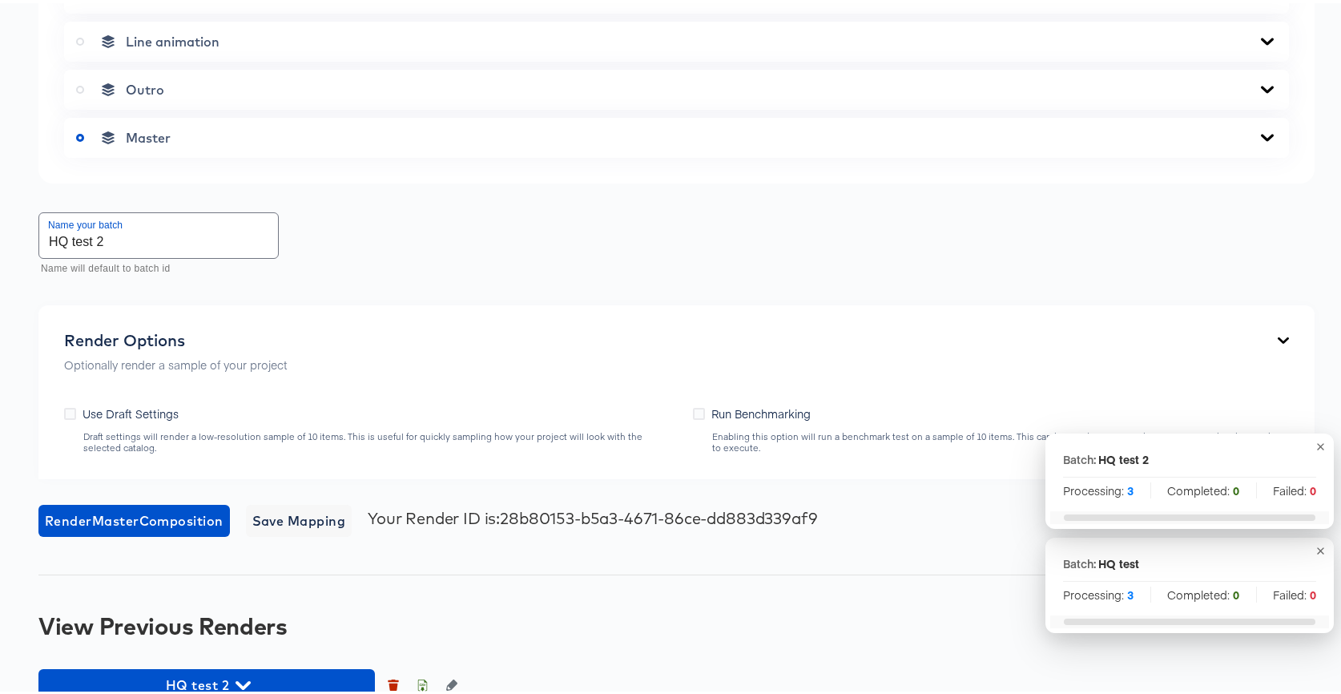
click at [1315, 548] on icon "button" at bounding box center [1321, 548] width 12 height 12
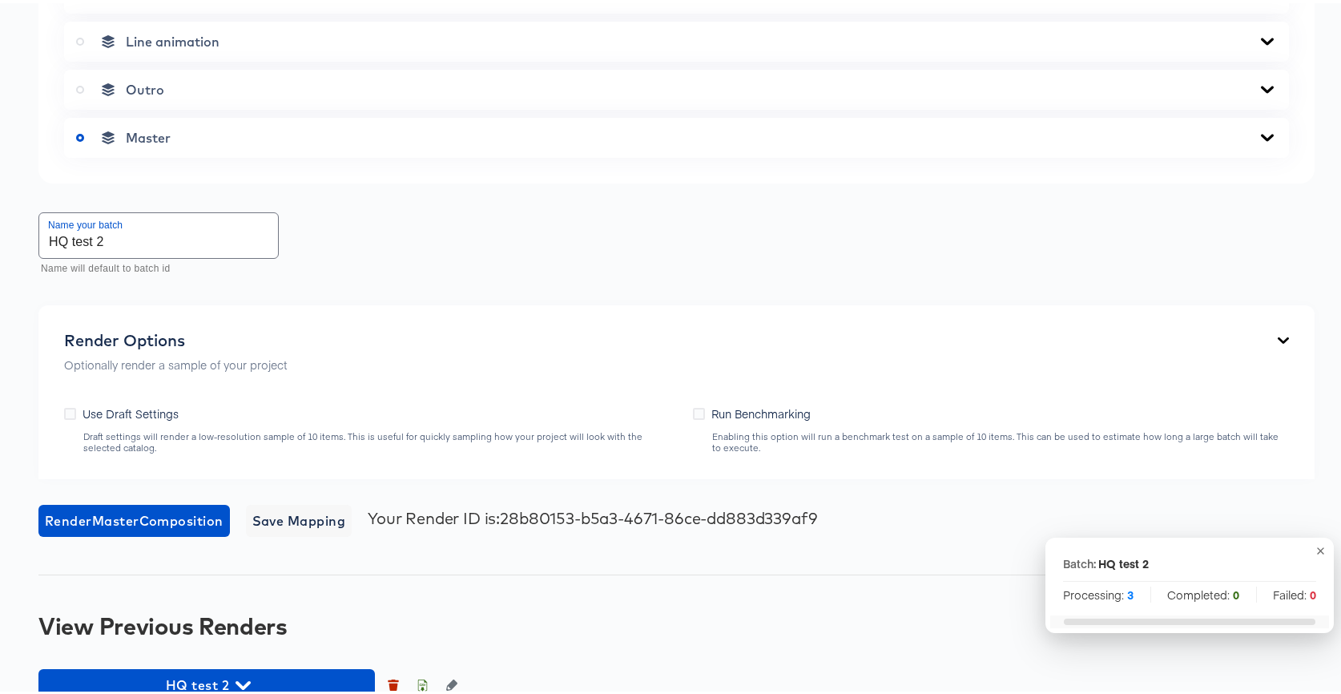
click at [1315, 552] on icon "button" at bounding box center [1321, 548] width 12 height 12
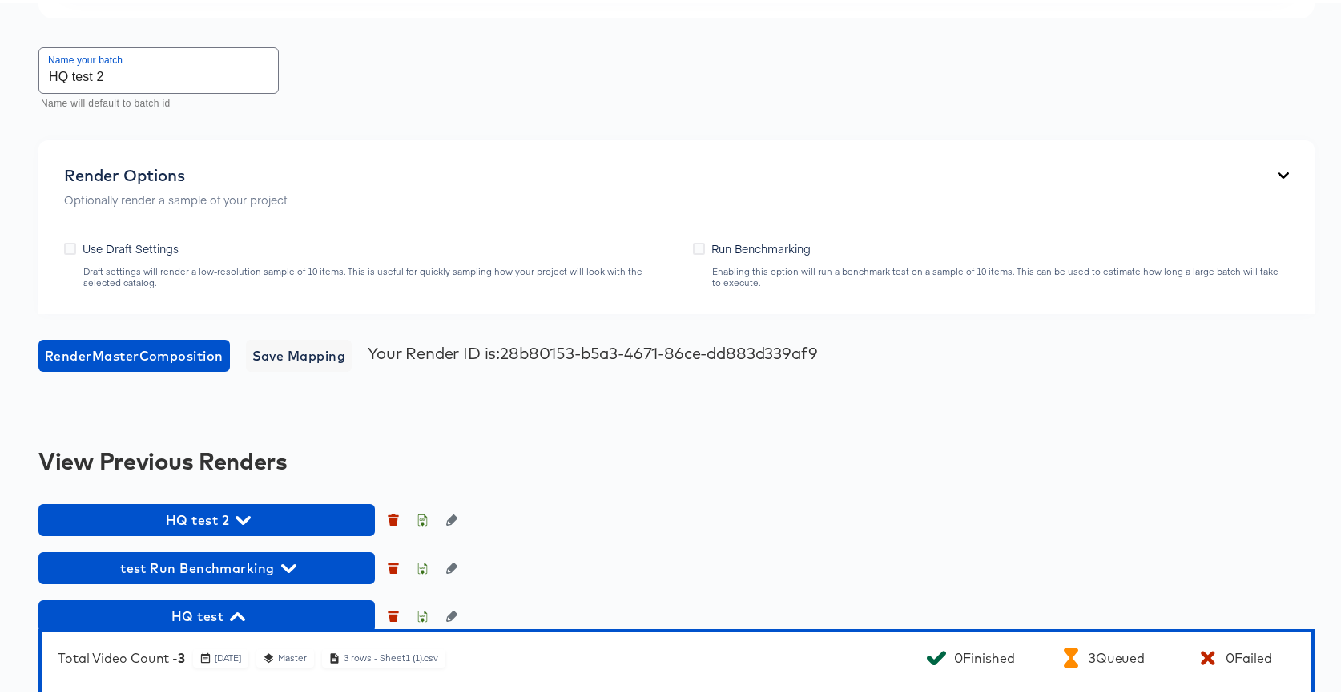
scroll to position [1044, 0]
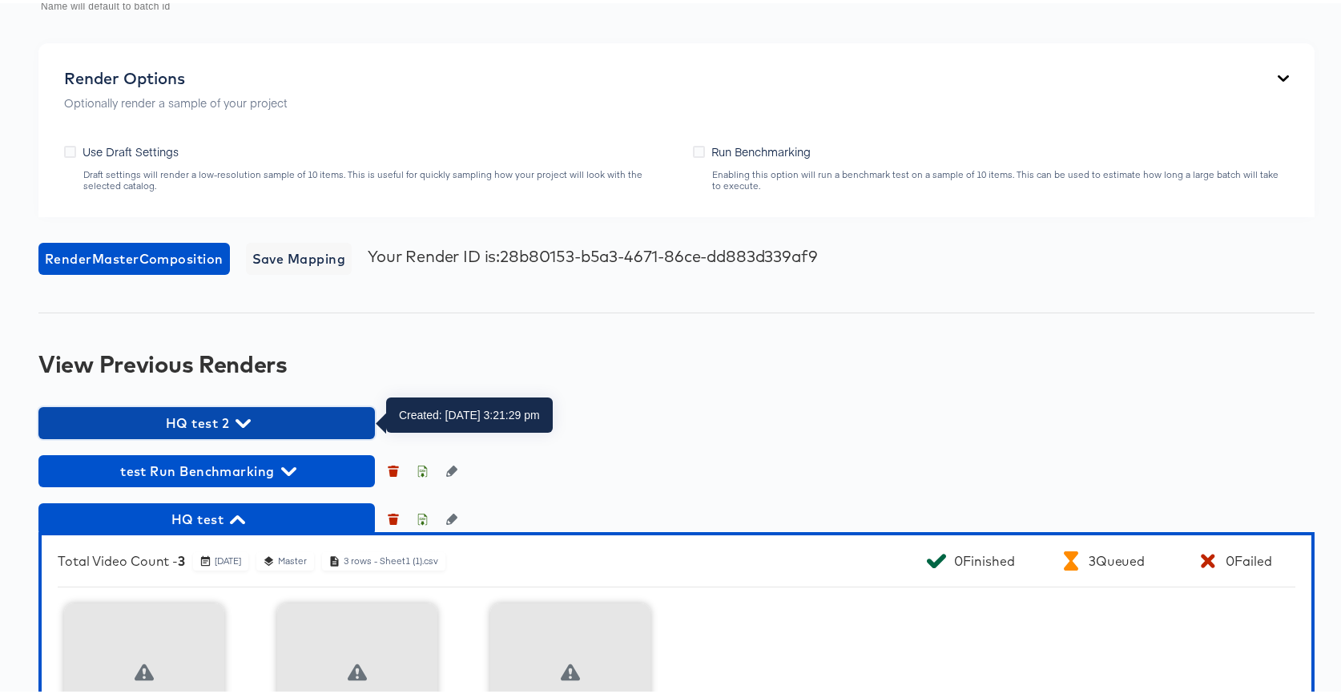
click at [217, 420] on span "HQ test 2" at bounding box center [206, 420] width 321 height 22
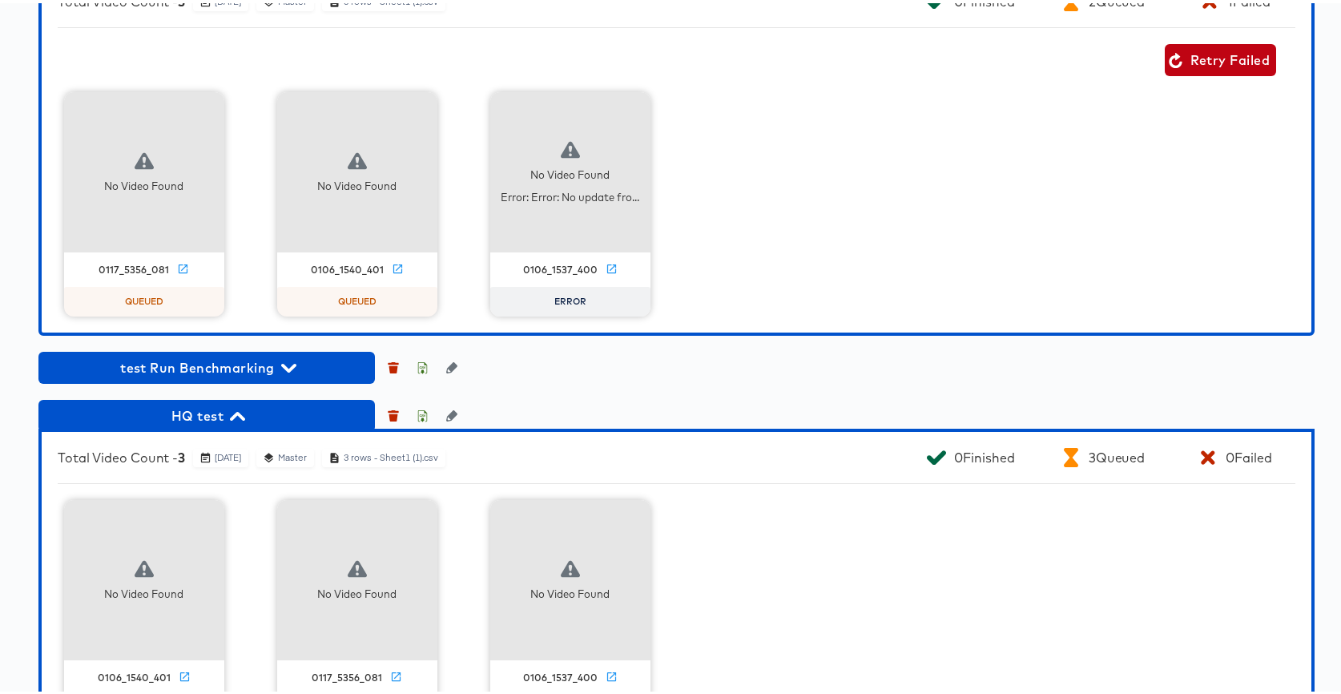
scroll to position [1515, 0]
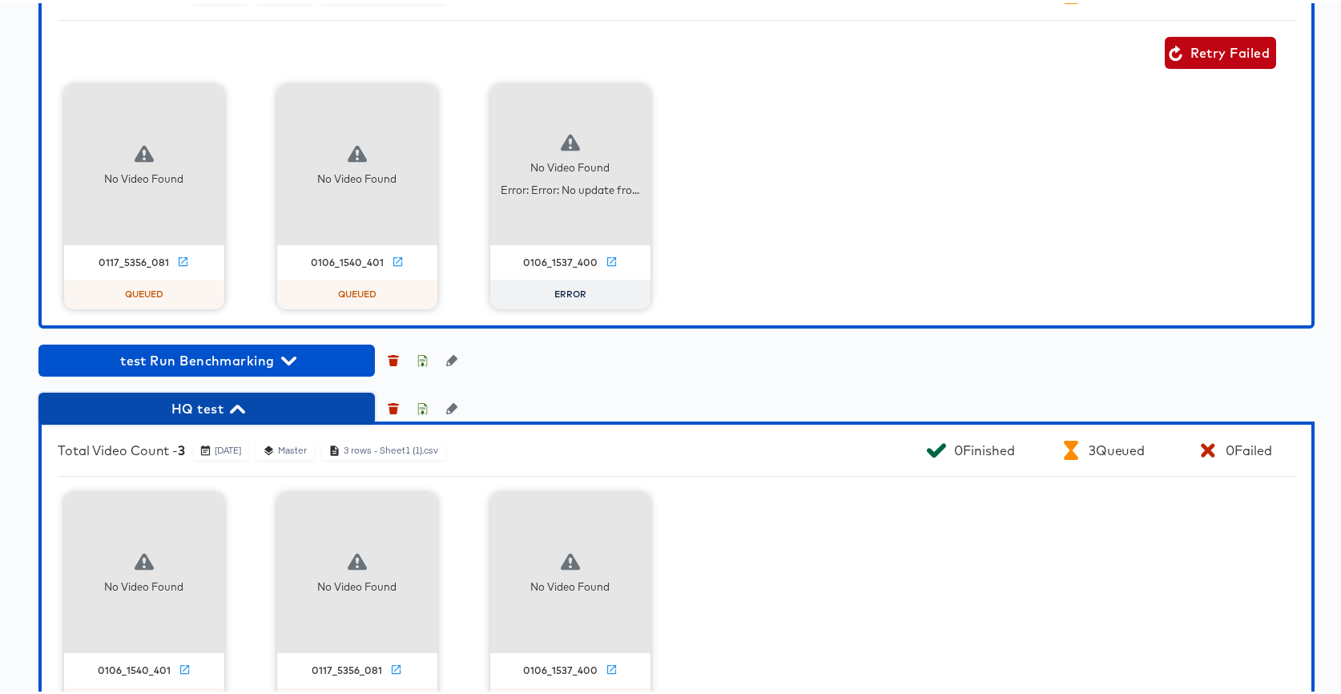
click at [247, 395] on span "HQ test" at bounding box center [206, 405] width 321 height 22
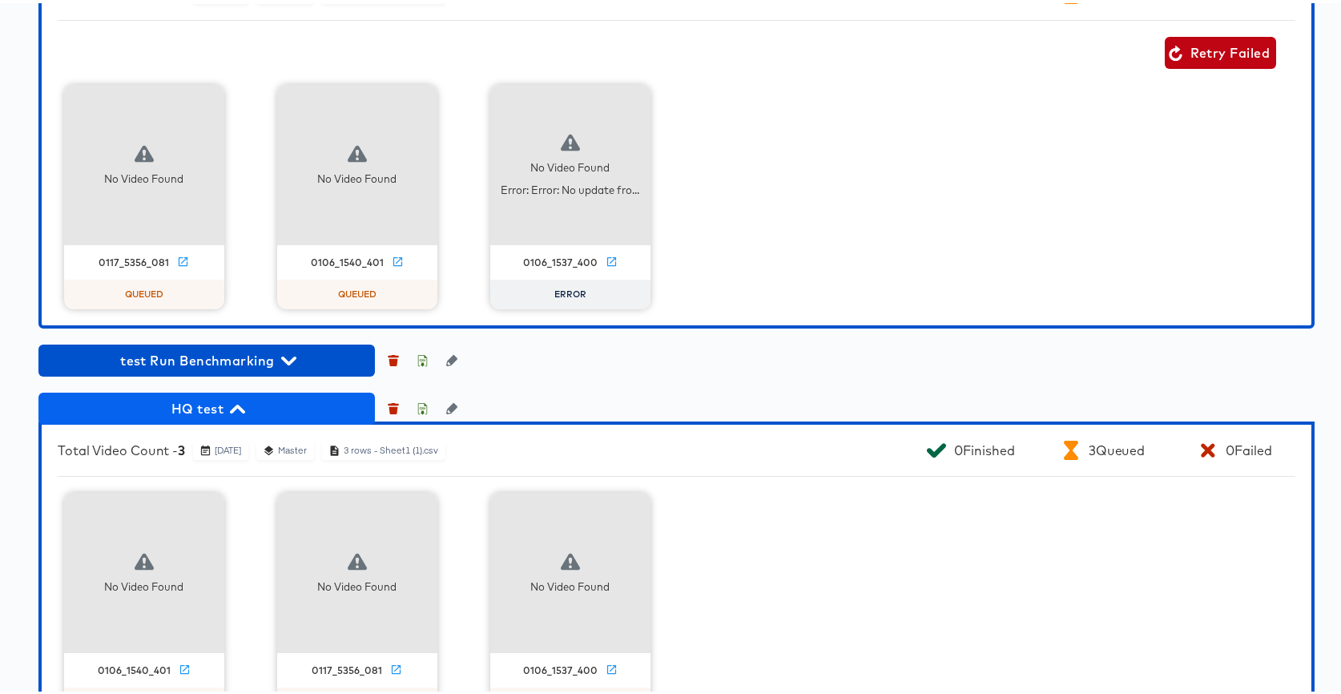
scroll to position [1508, 0]
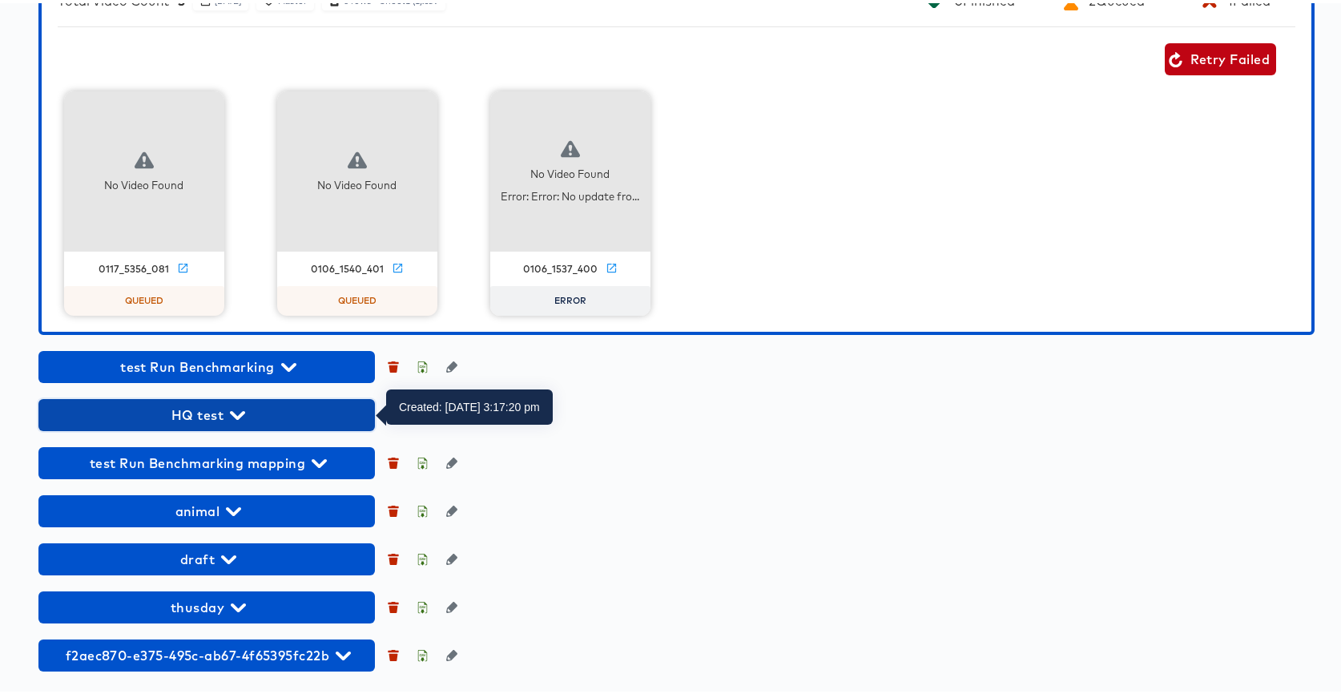
click at [223, 415] on span "HQ test" at bounding box center [206, 412] width 321 height 22
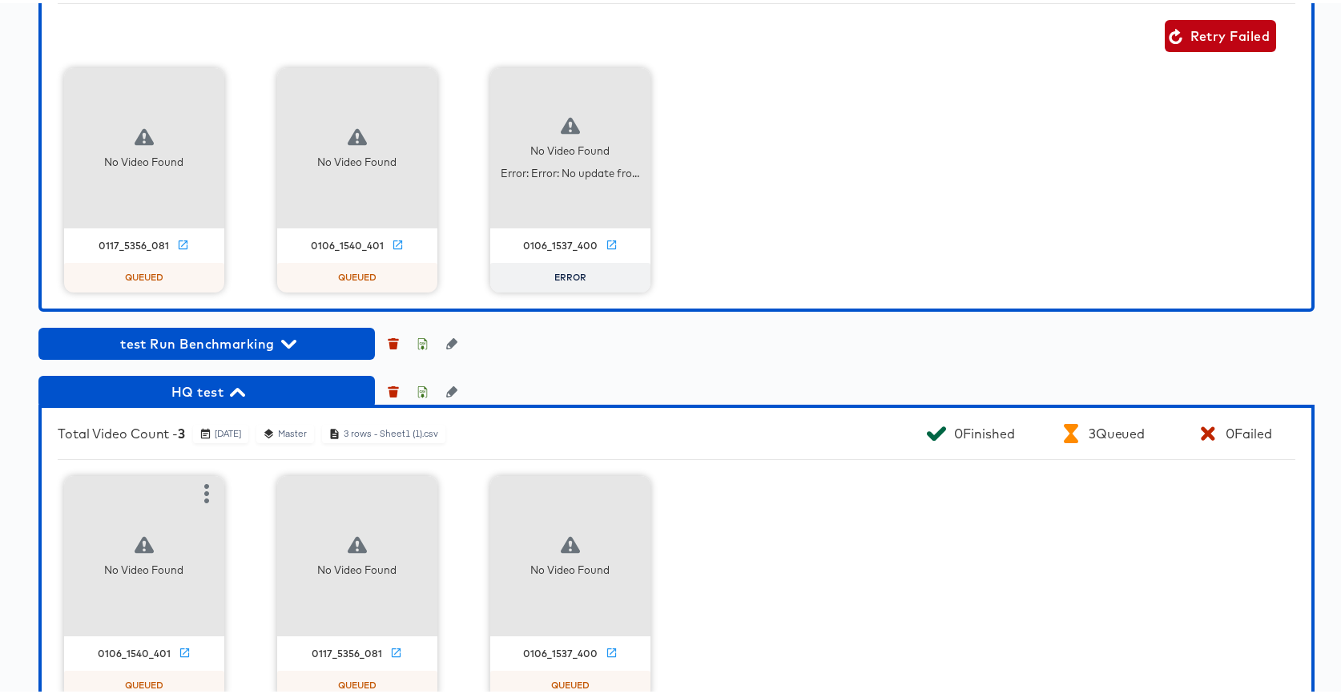
scroll to position [1633, 0]
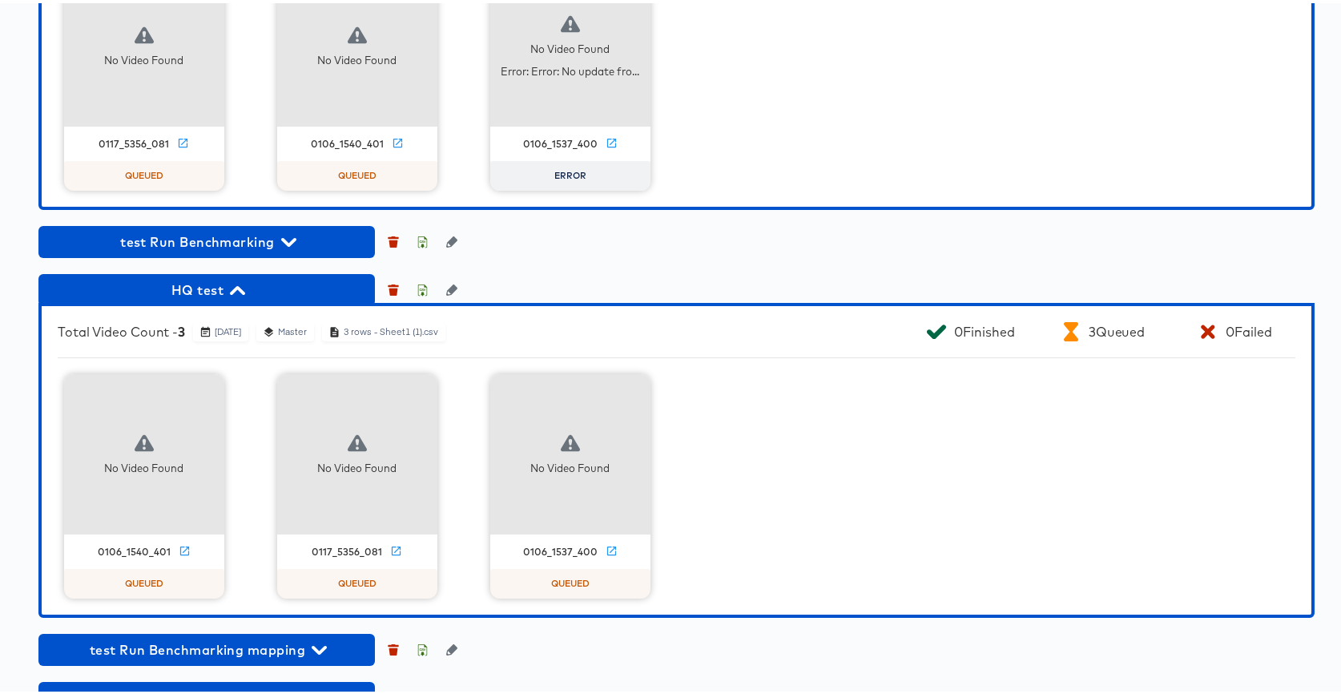
click at [830, 157] on div "No Video Found 0117_5356_081 QUEUED No Video Found 0106_1540_401 QUEUED No Vide…" at bounding box center [677, 75] width 1238 height 224
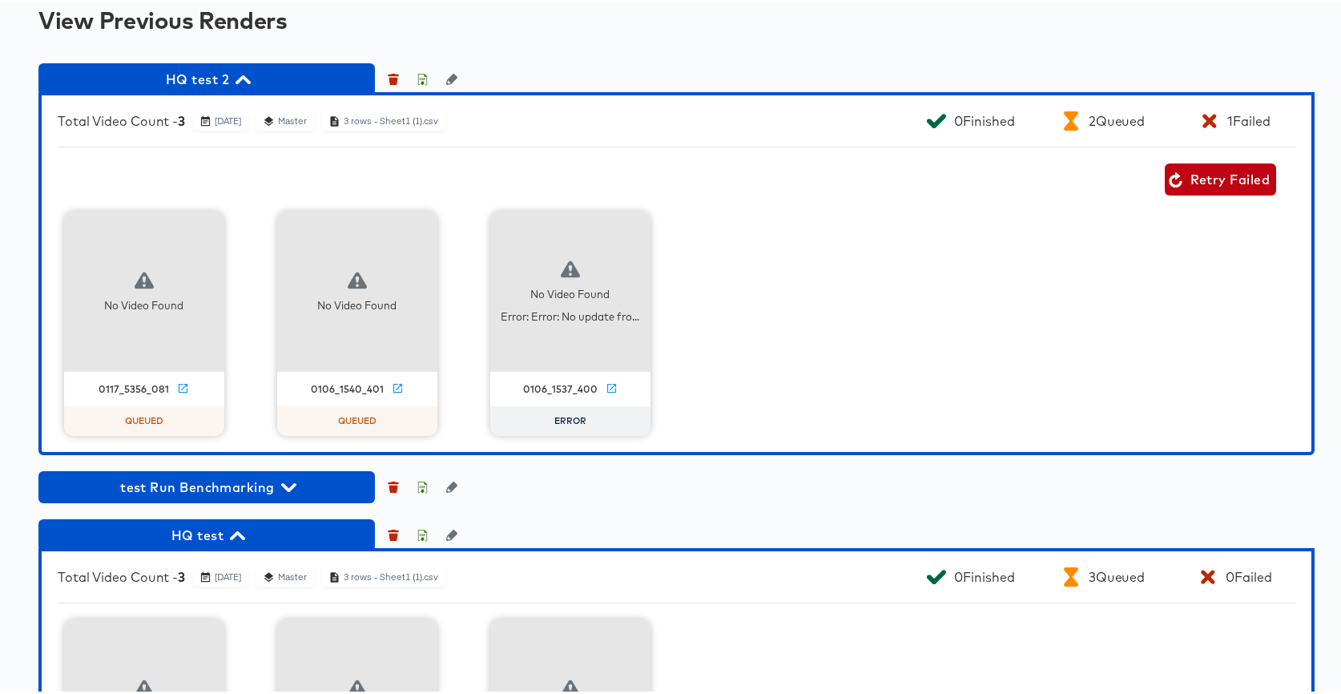
scroll to position [1387, 0]
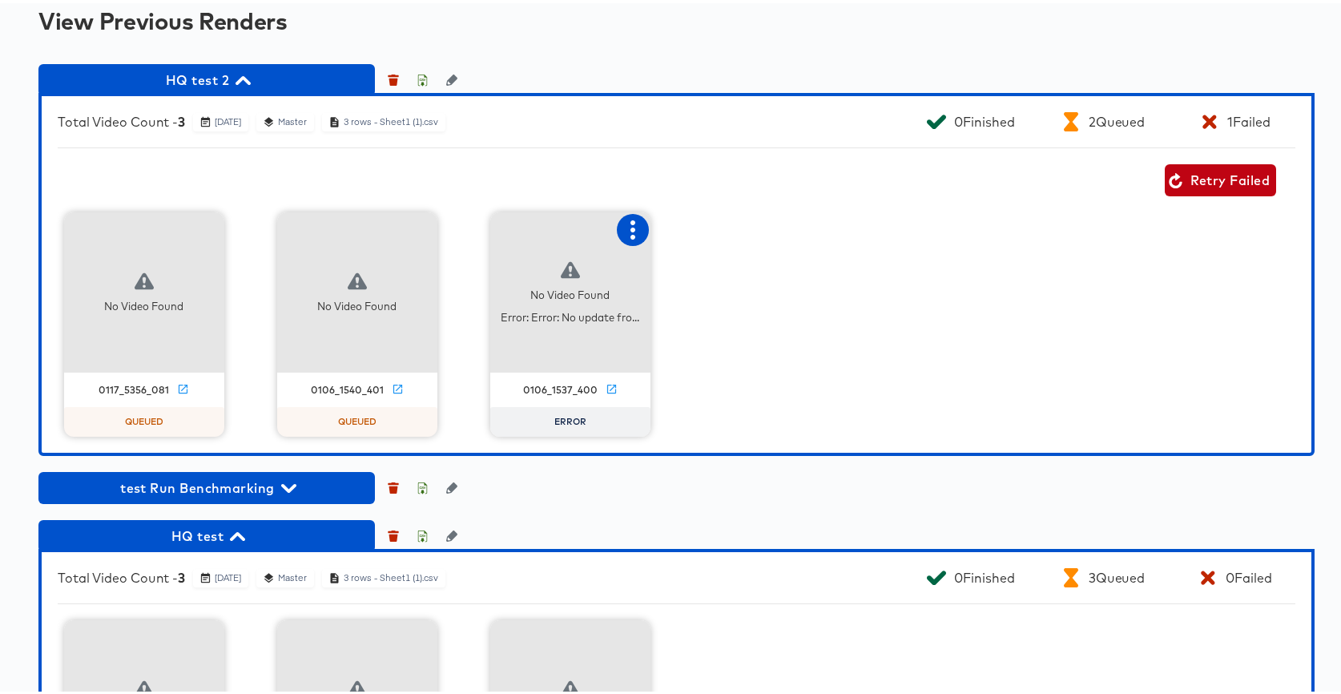
click at [623, 220] on icon "button" at bounding box center [632, 226] width 19 height 19
click at [662, 224] on div "Retry" at bounding box center [712, 225] width 120 height 32
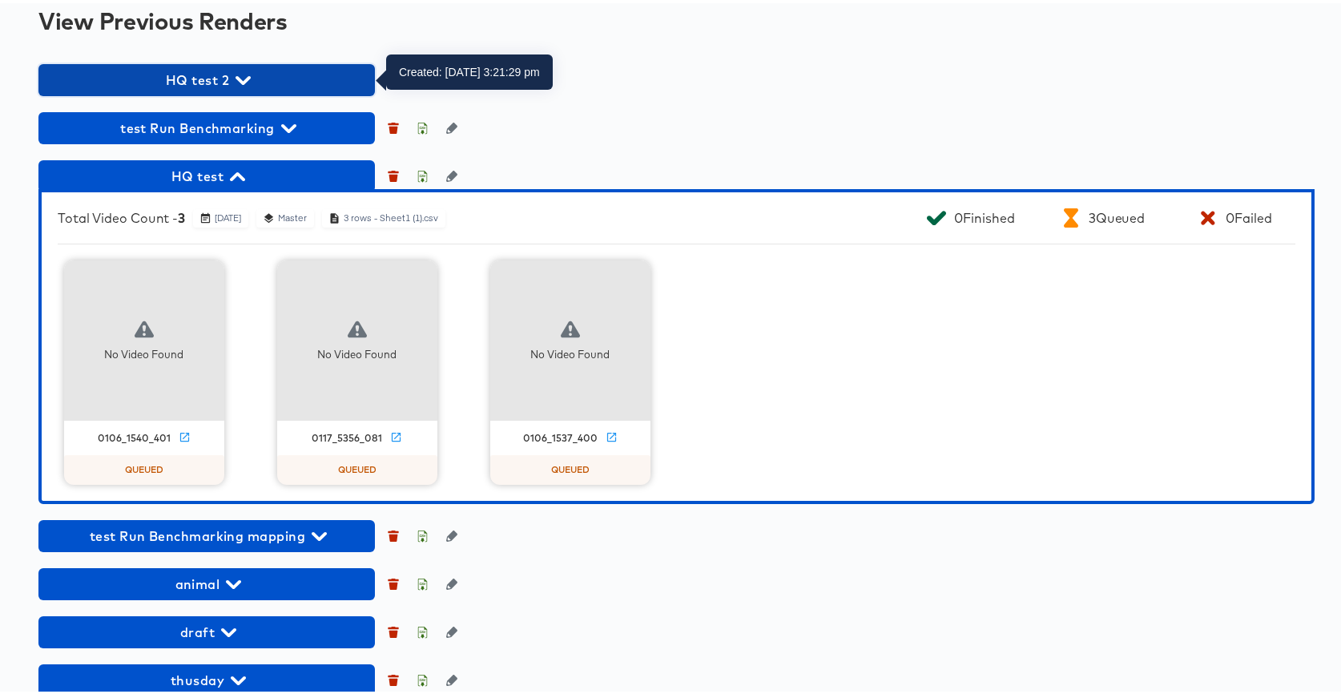
click at [237, 76] on icon "button" at bounding box center [243, 77] width 15 height 9
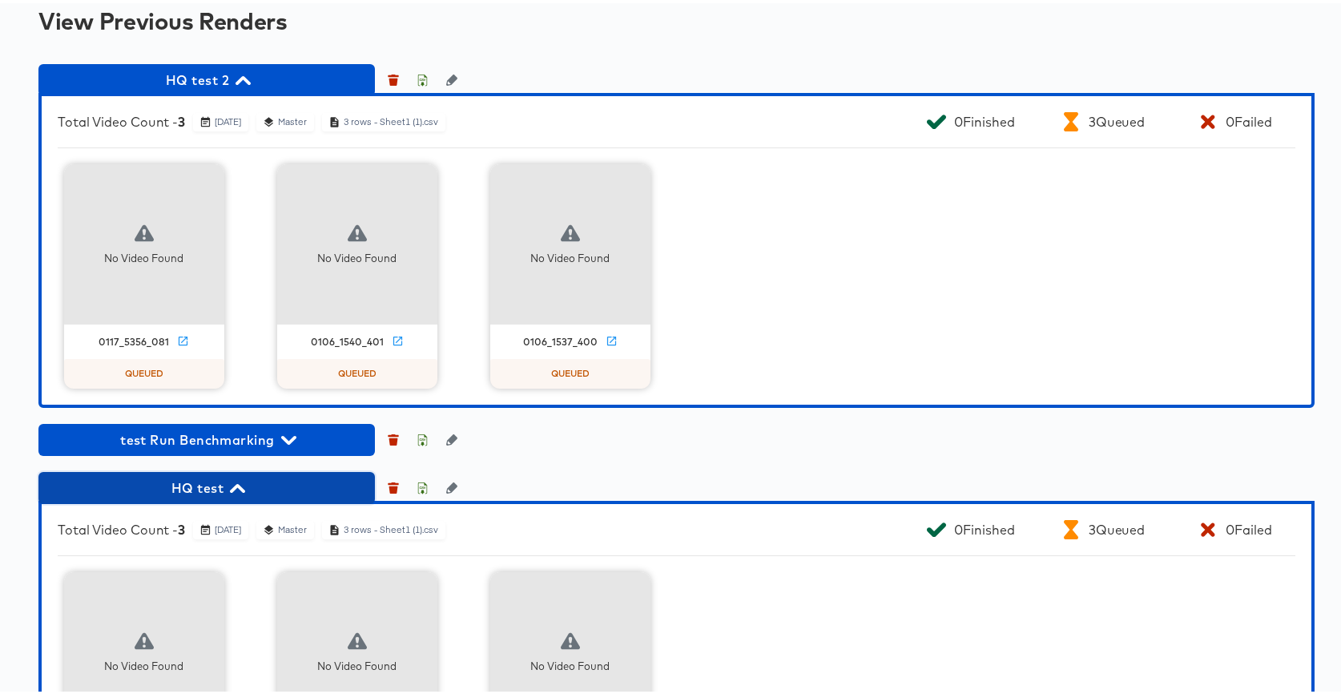
click at [228, 496] on button "HQ test" at bounding box center [206, 485] width 337 height 32
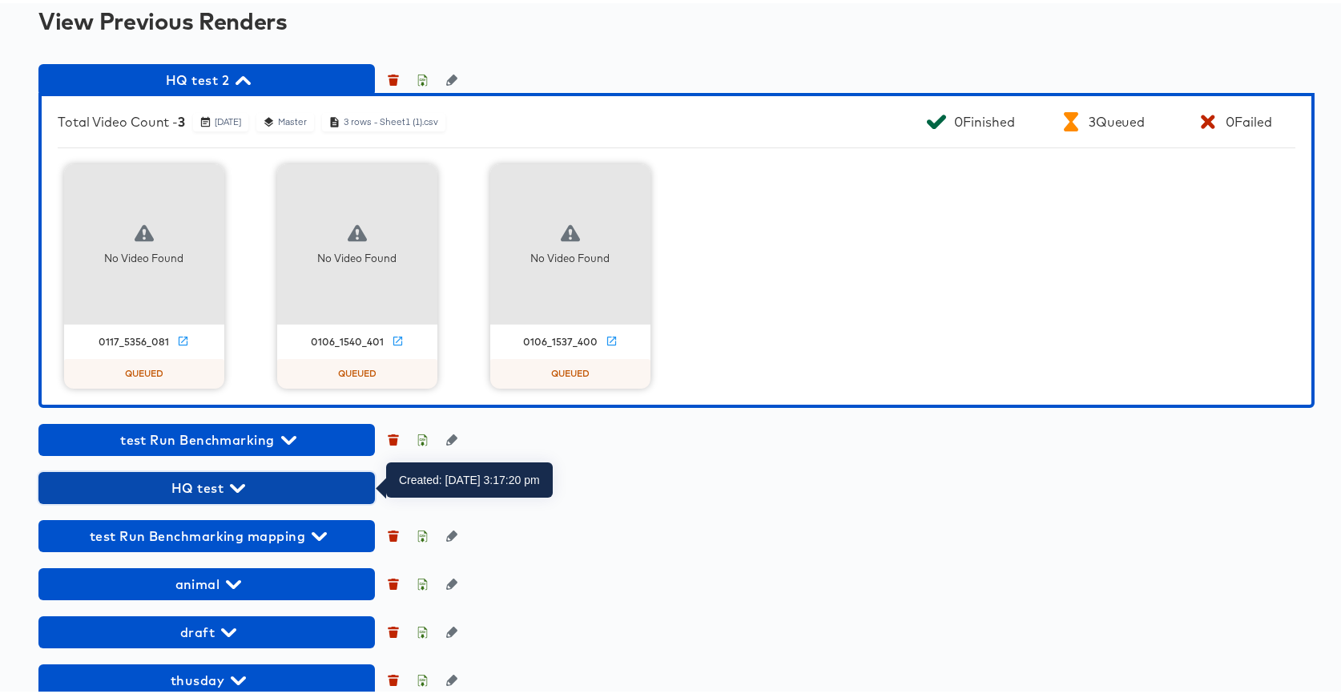
click at [219, 490] on span "HQ test" at bounding box center [206, 485] width 321 height 22
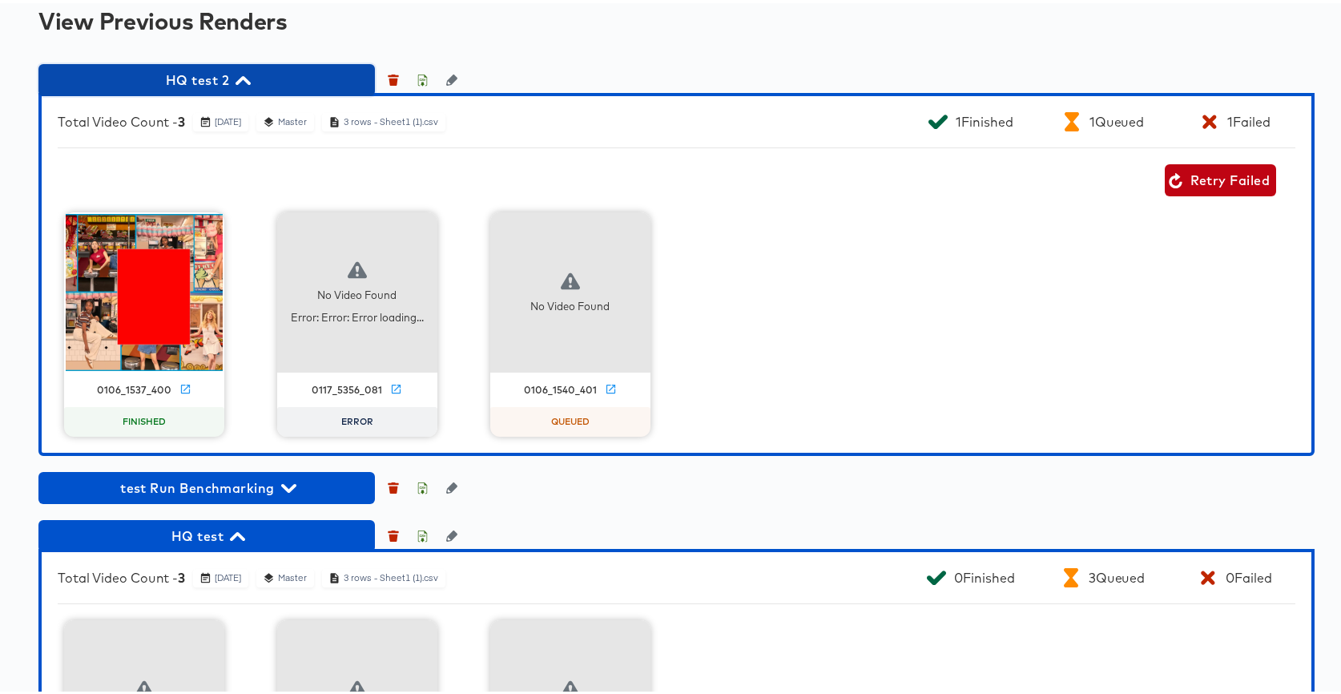
click at [167, 86] on span "HQ test 2" at bounding box center [206, 77] width 321 height 22
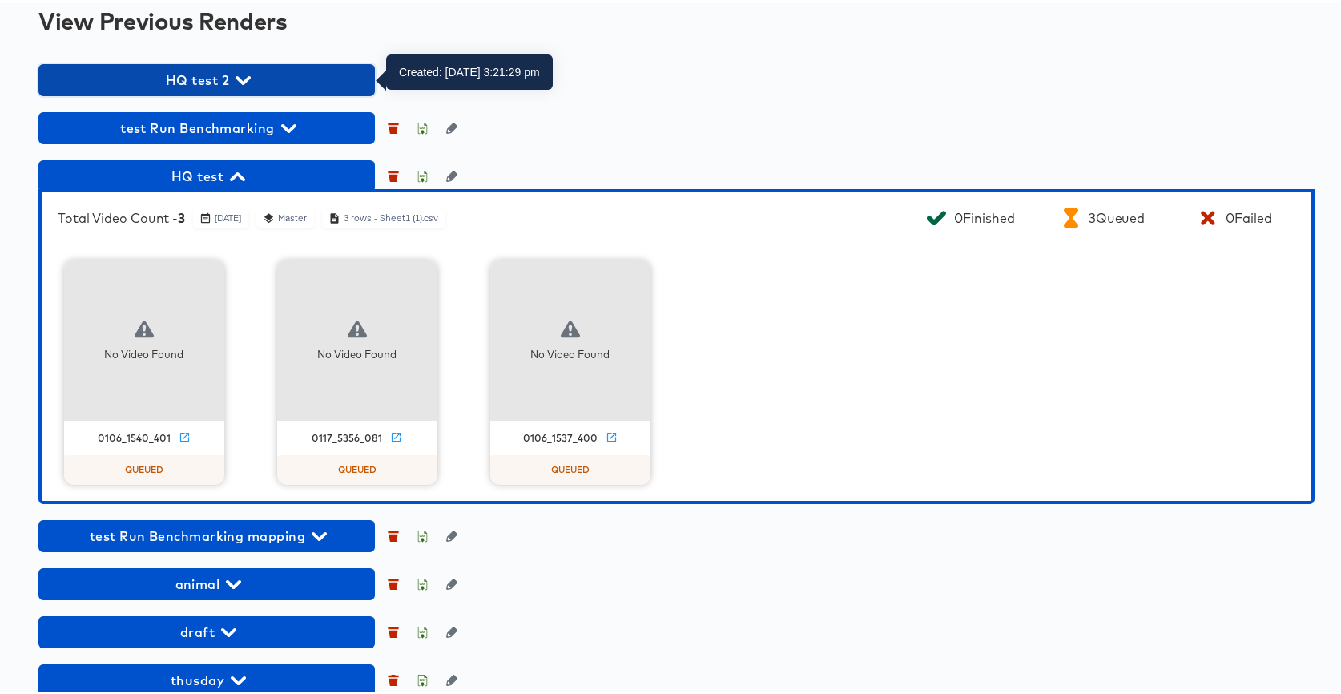
click at [186, 84] on span "HQ test 2" at bounding box center [206, 77] width 321 height 22
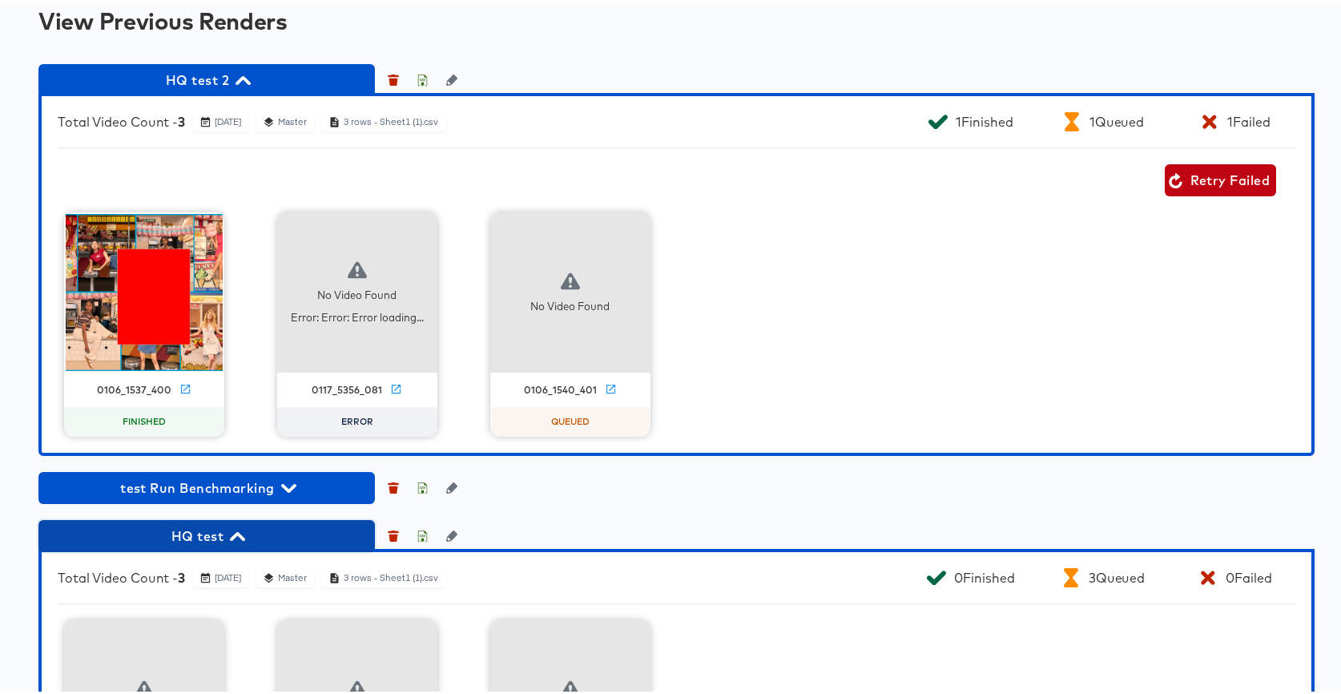
click at [238, 532] on icon "button" at bounding box center [237, 533] width 15 height 15
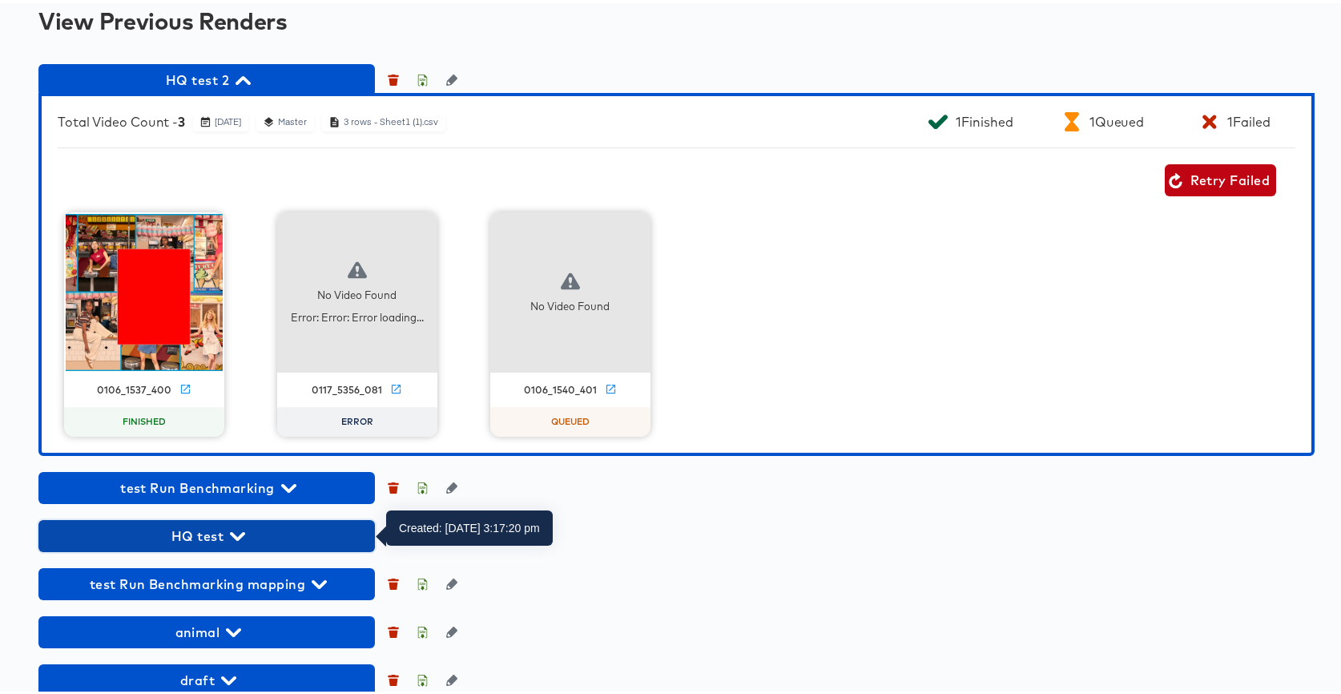
click at [238, 534] on icon "button" at bounding box center [237, 533] width 15 height 9
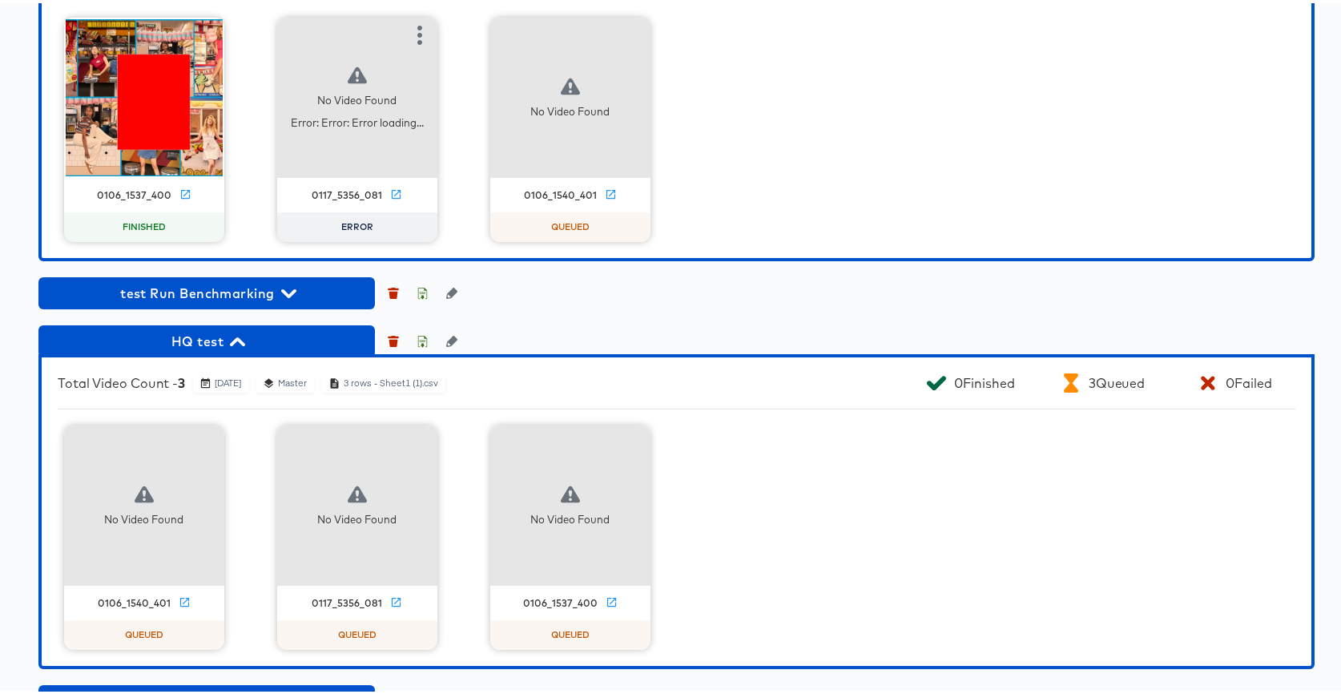
scroll to position [1499, 0]
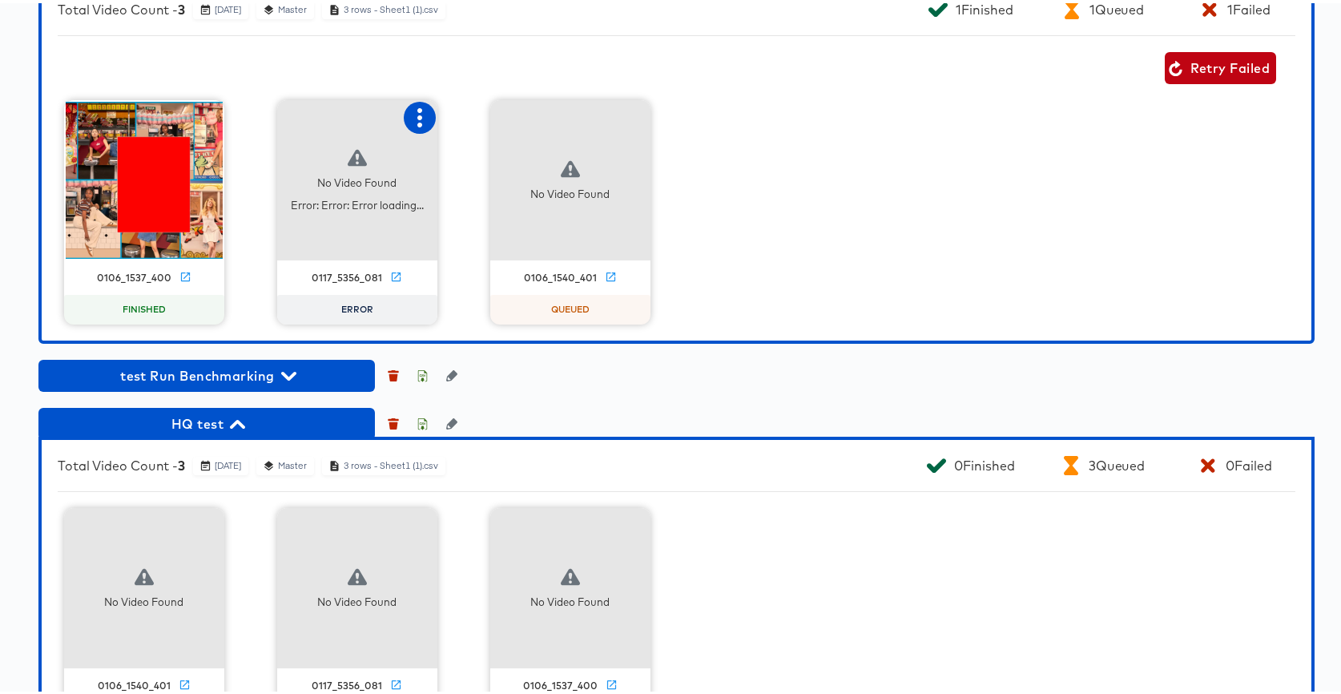
click at [418, 115] on icon "button" at bounding box center [420, 114] width 5 height 19
click at [482, 119] on div "Retry" at bounding box center [478, 113] width 31 height 13
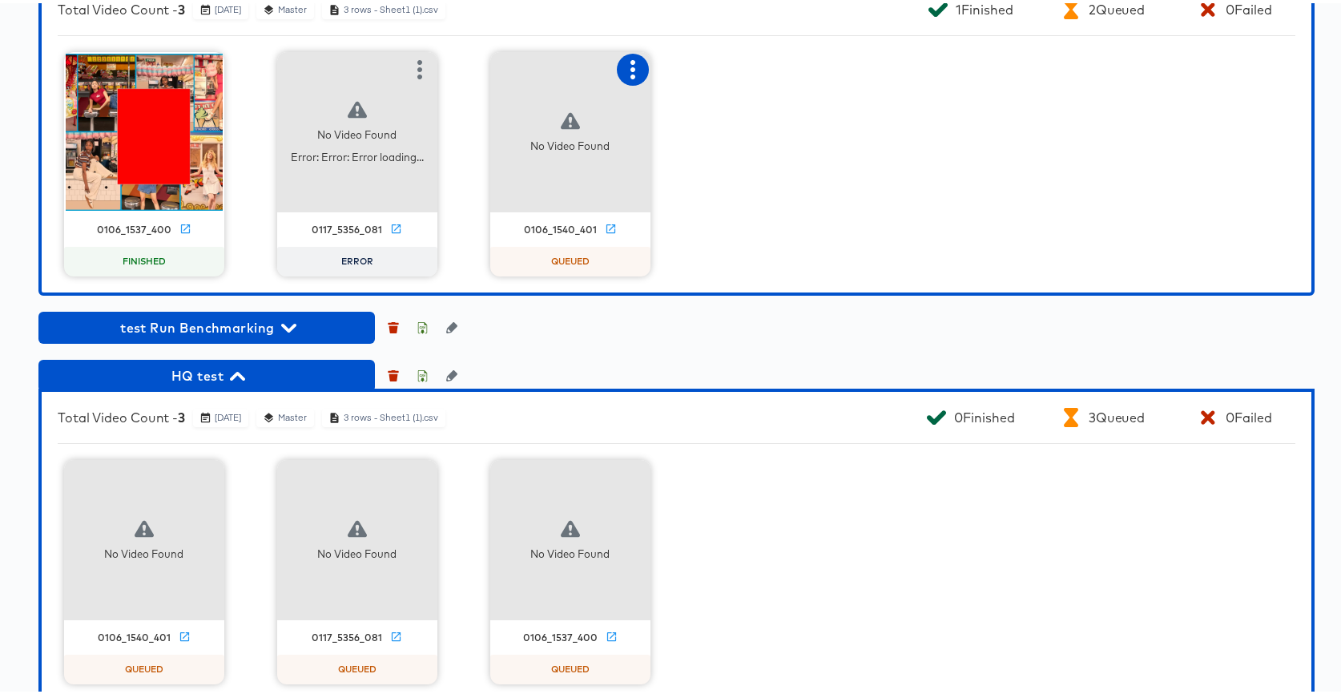
click at [623, 63] on icon "button" at bounding box center [632, 66] width 19 height 19
click at [682, 62] on div "Set as failed" at bounding box center [698, 64] width 68 height 13
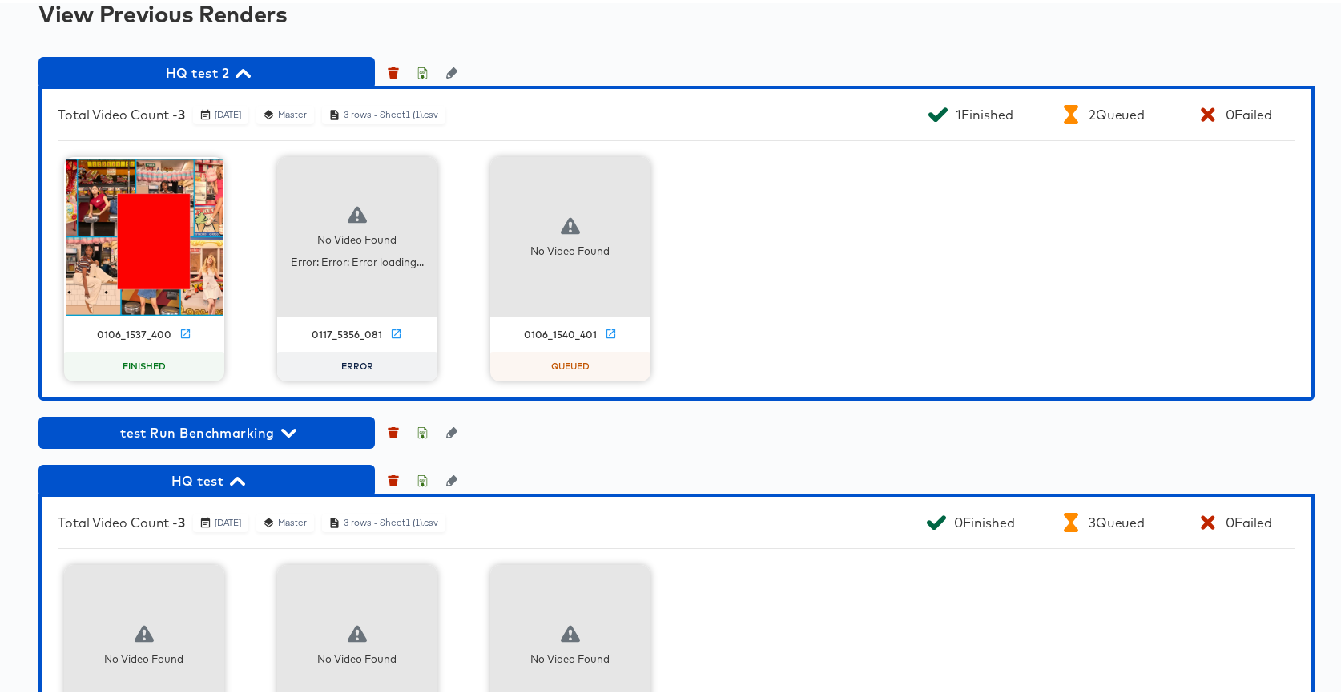
scroll to position [1394, 0]
click at [172, 72] on span "HQ test 2" at bounding box center [206, 69] width 321 height 22
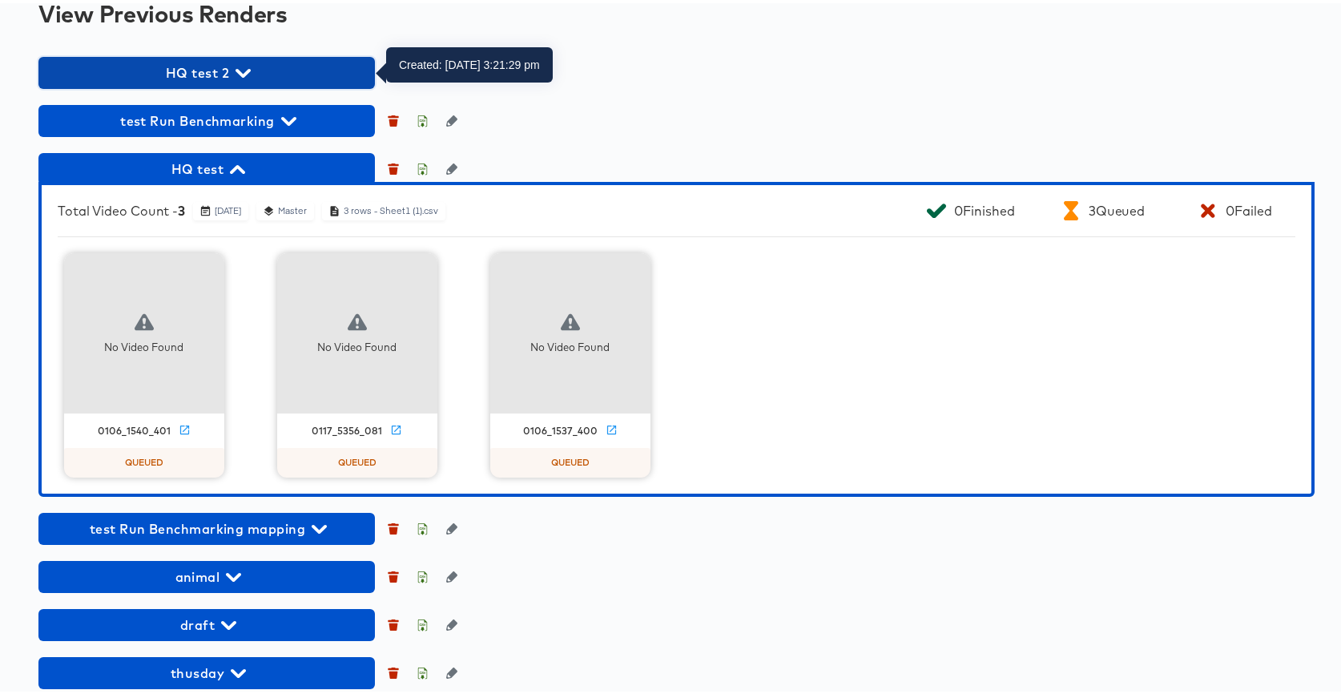
click at [220, 62] on span "HQ test 2" at bounding box center [206, 69] width 321 height 22
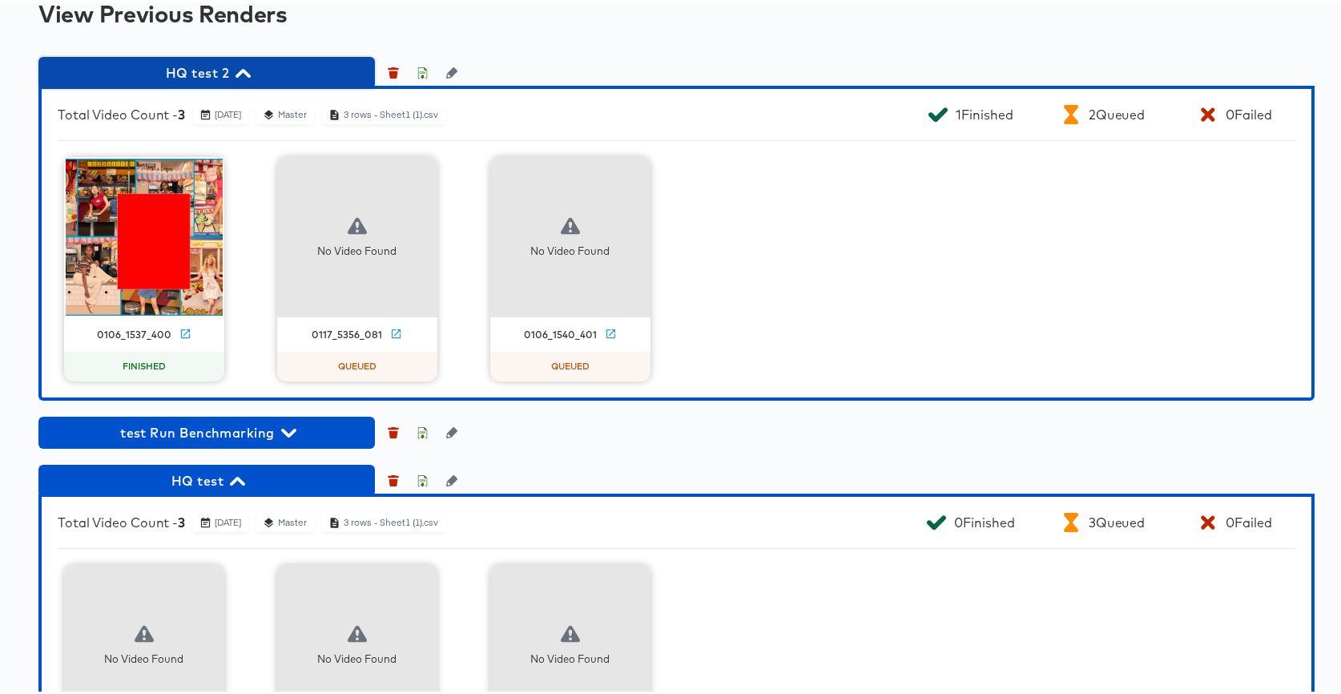
click at [202, 63] on span "HQ test 2" at bounding box center [206, 69] width 321 height 22
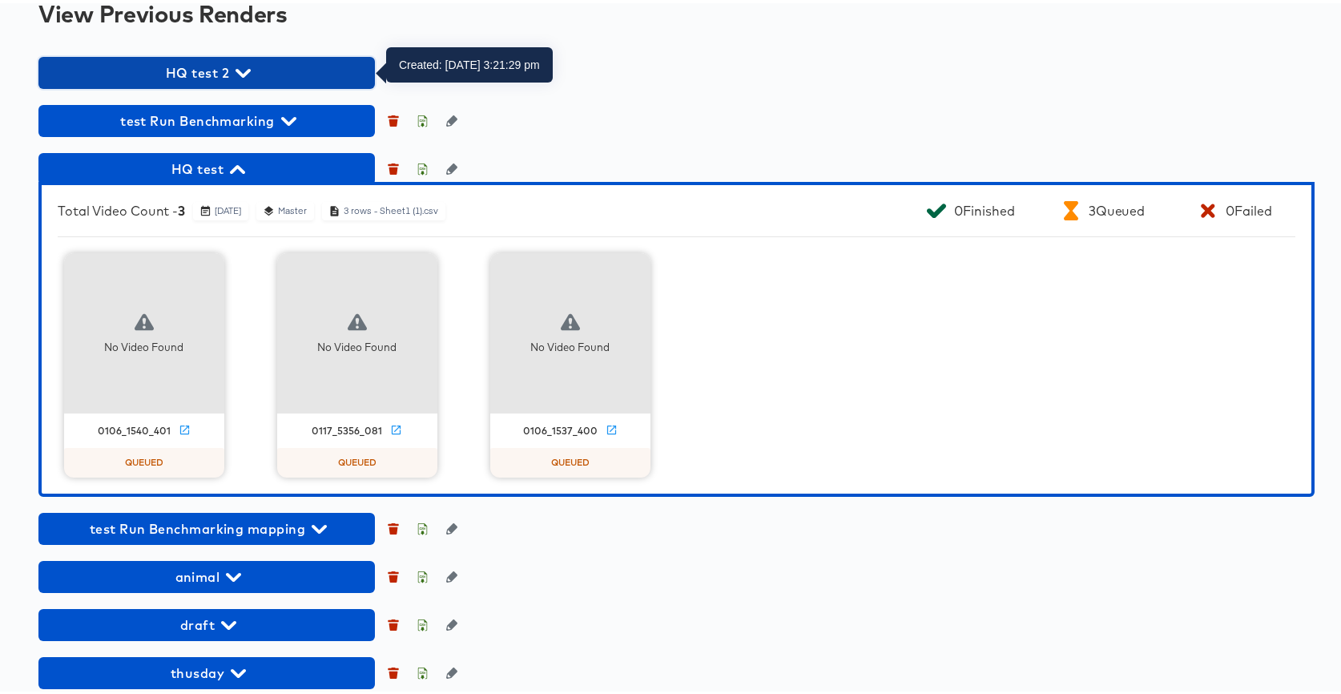
click at [199, 68] on span "HQ test 2" at bounding box center [206, 69] width 321 height 22
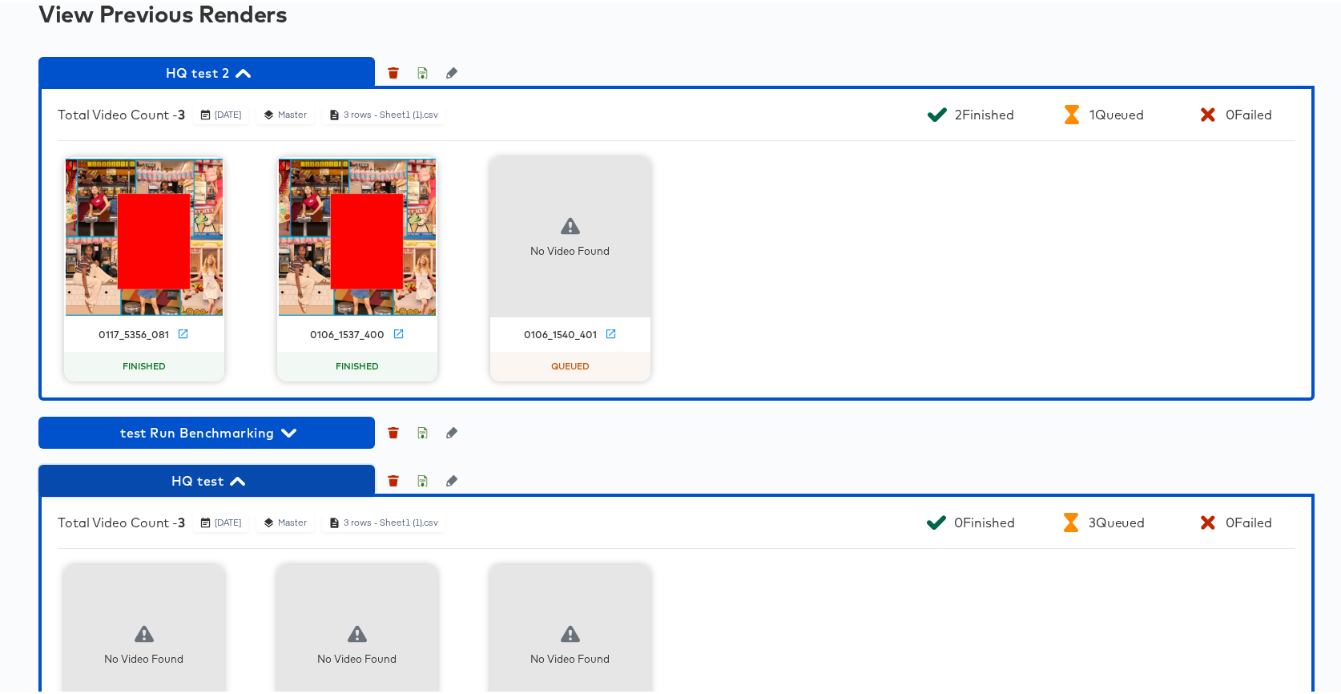
click at [184, 476] on span "HQ test" at bounding box center [206, 477] width 321 height 22
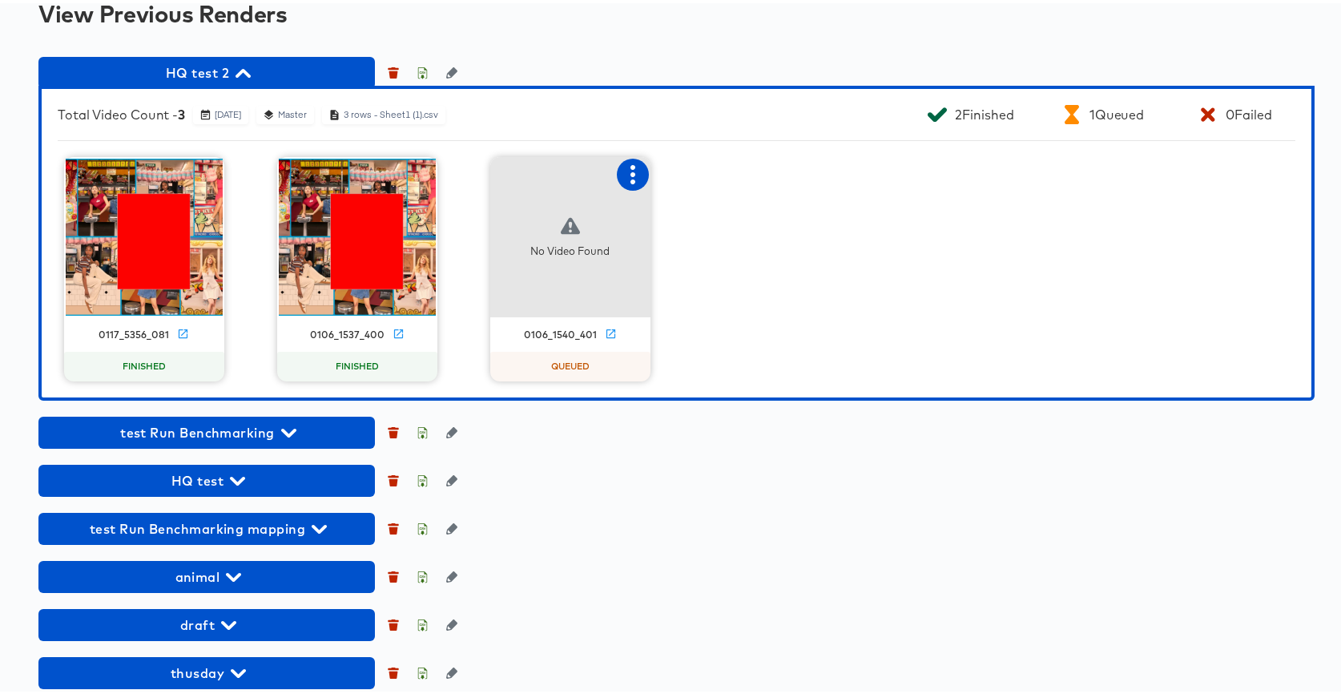
click at [623, 167] on icon "button" at bounding box center [632, 171] width 19 height 19
click at [673, 175] on div "Set as failed" at bounding box center [698, 169] width 68 height 13
click at [393, 335] on icon at bounding box center [399, 331] width 12 height 12
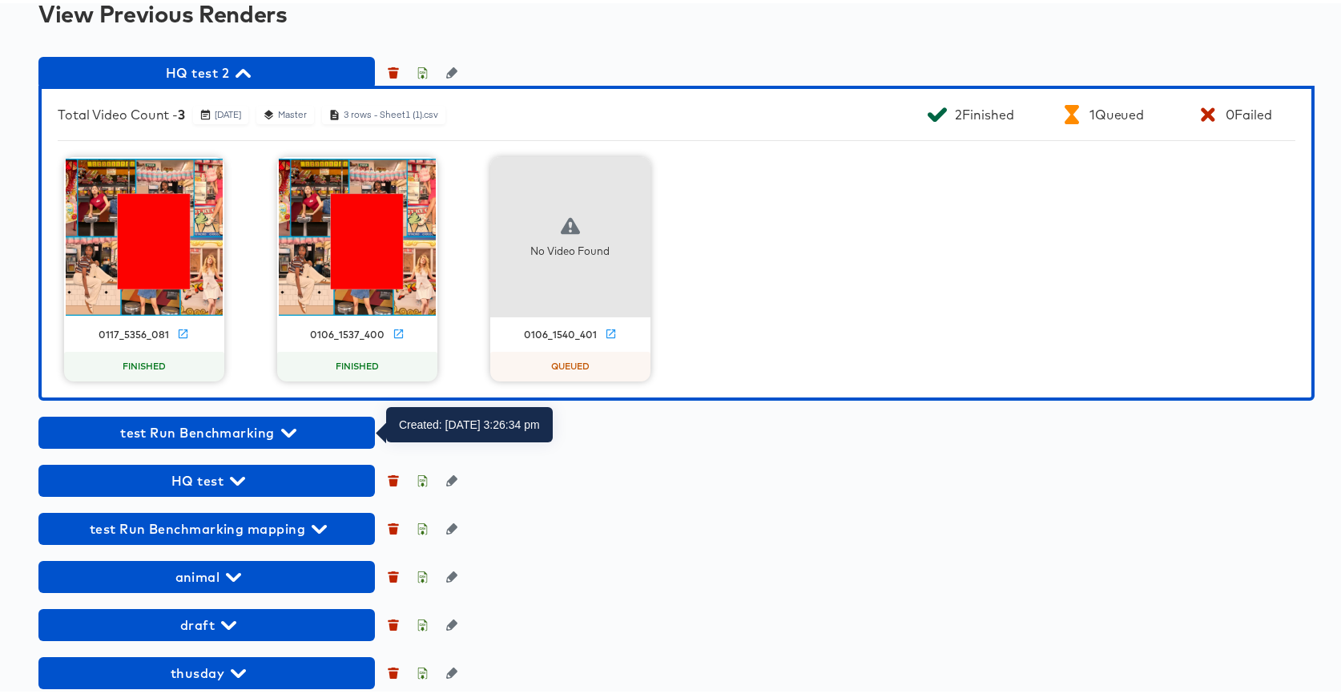
click at [218, 446] on div "HQ test 2 Total Video Count - 3 October 3rd 2025 Master 3 rows - Sheet1 (1).csv…" at bounding box center [676, 394] width 1277 height 680
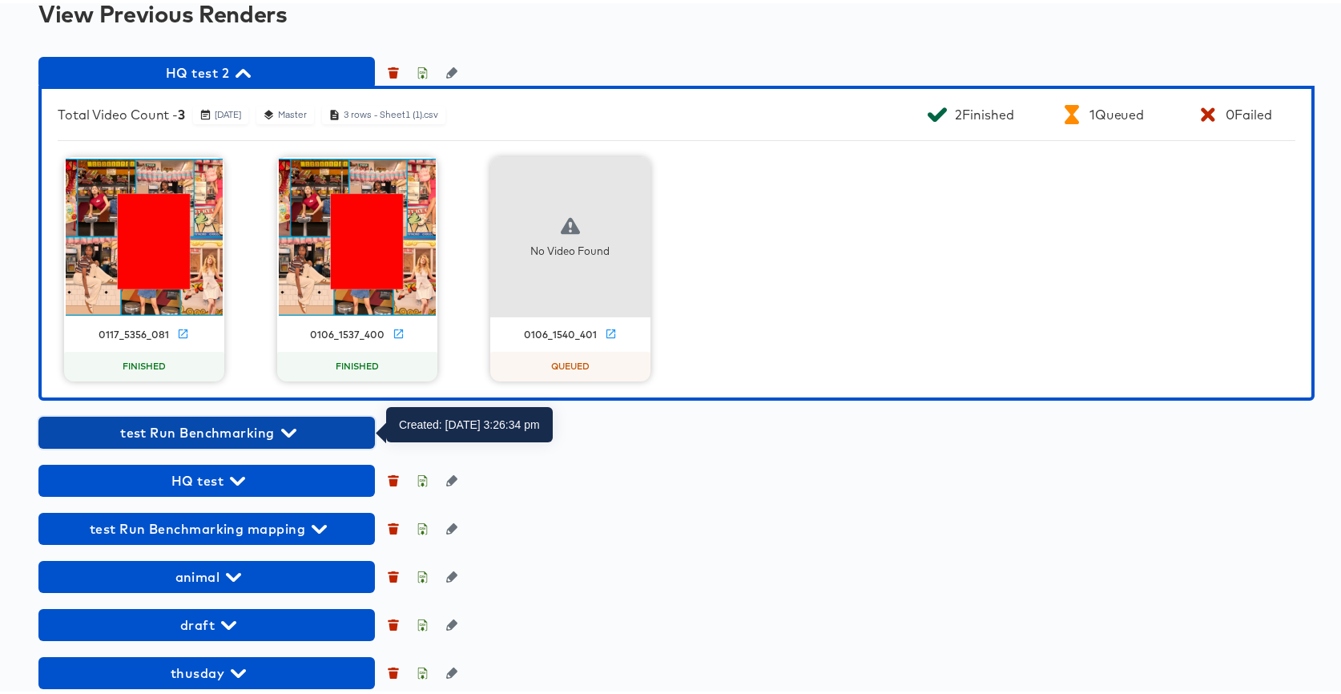
click at [221, 430] on span "test Run Benchmarking" at bounding box center [206, 429] width 321 height 22
